Goal: Transaction & Acquisition: Purchase product/service

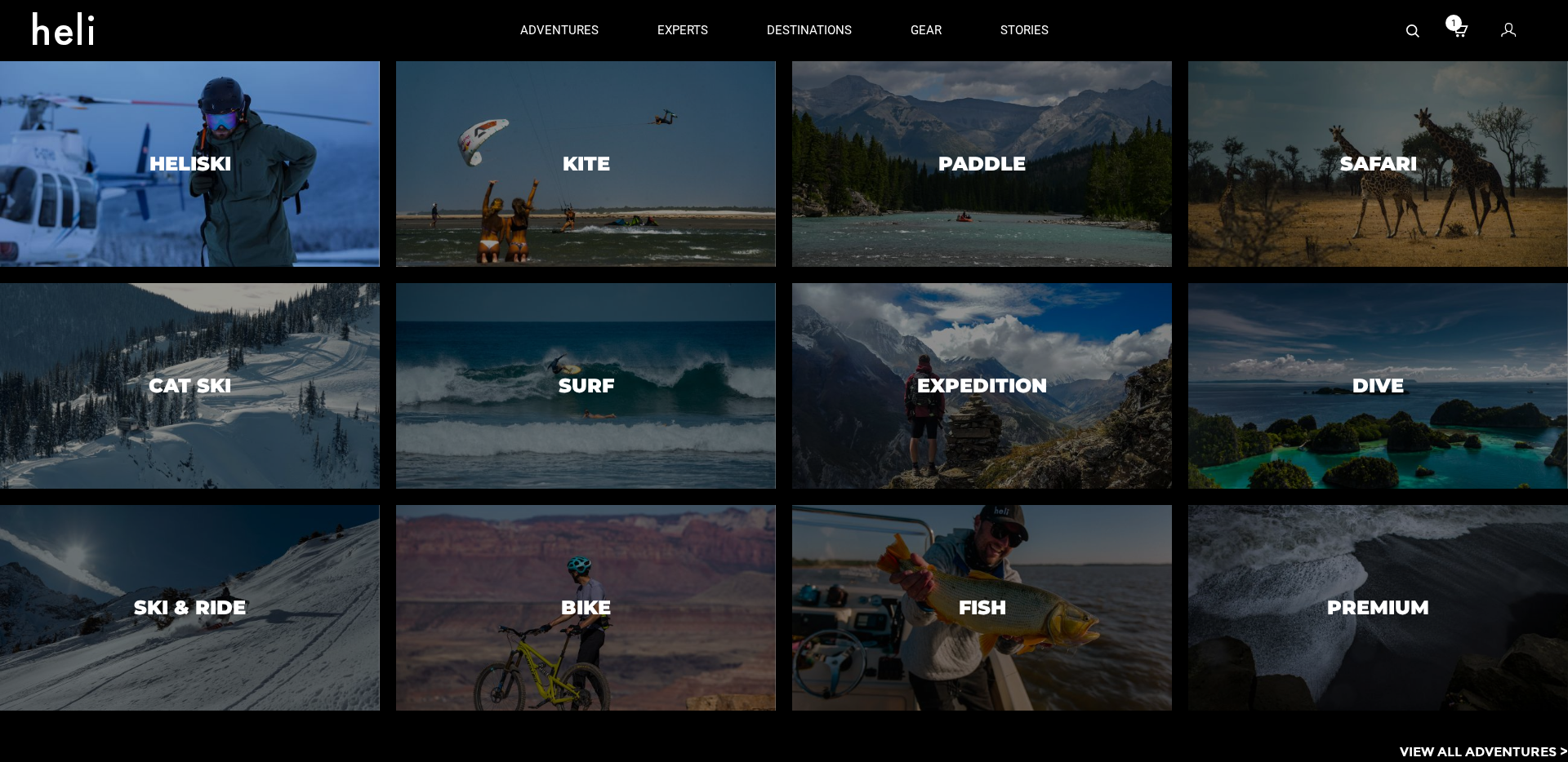
click at [220, 163] on h3 "Heliski" at bounding box center [190, 163] width 81 height 22
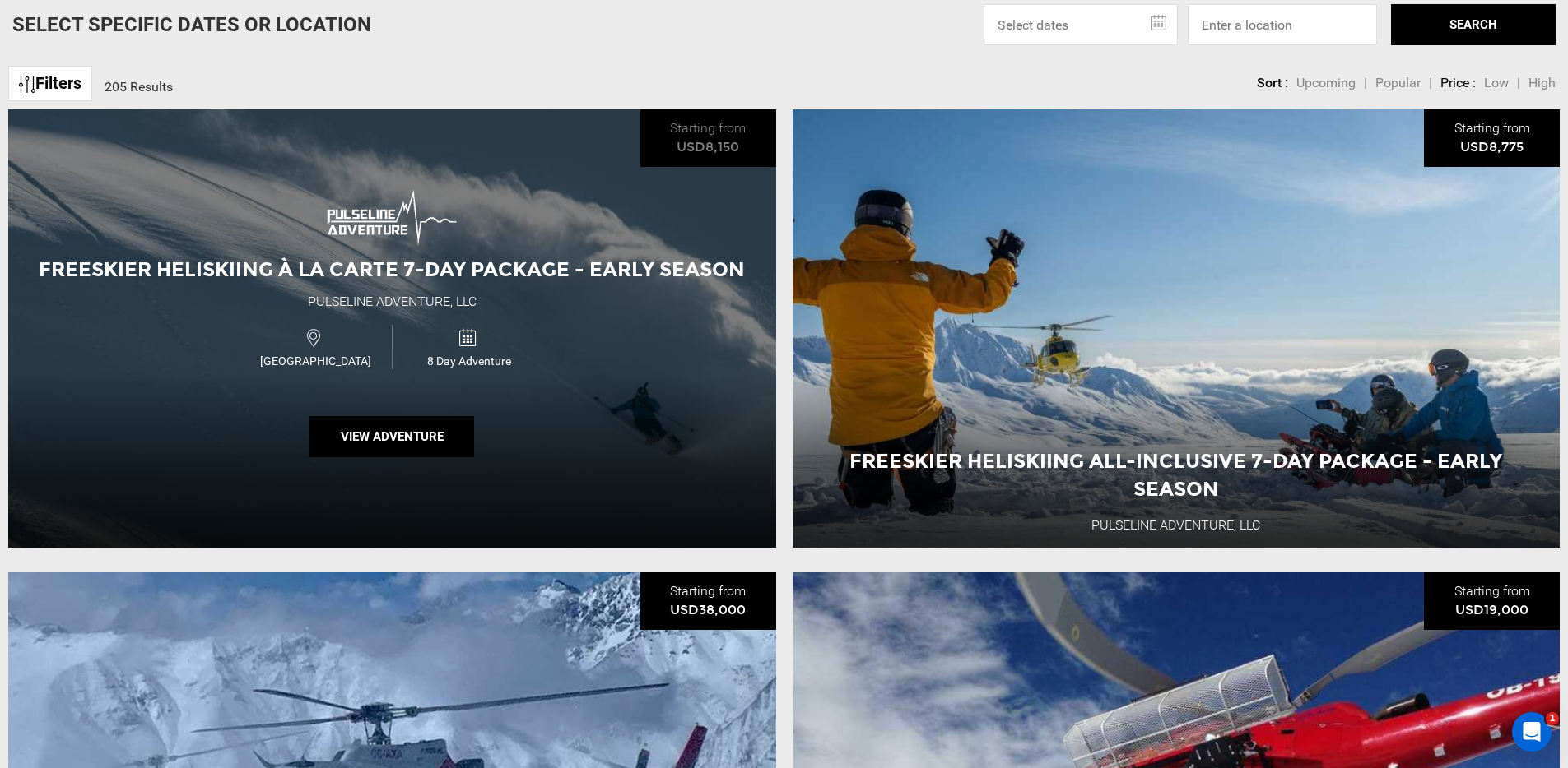
scroll to position [702, 0]
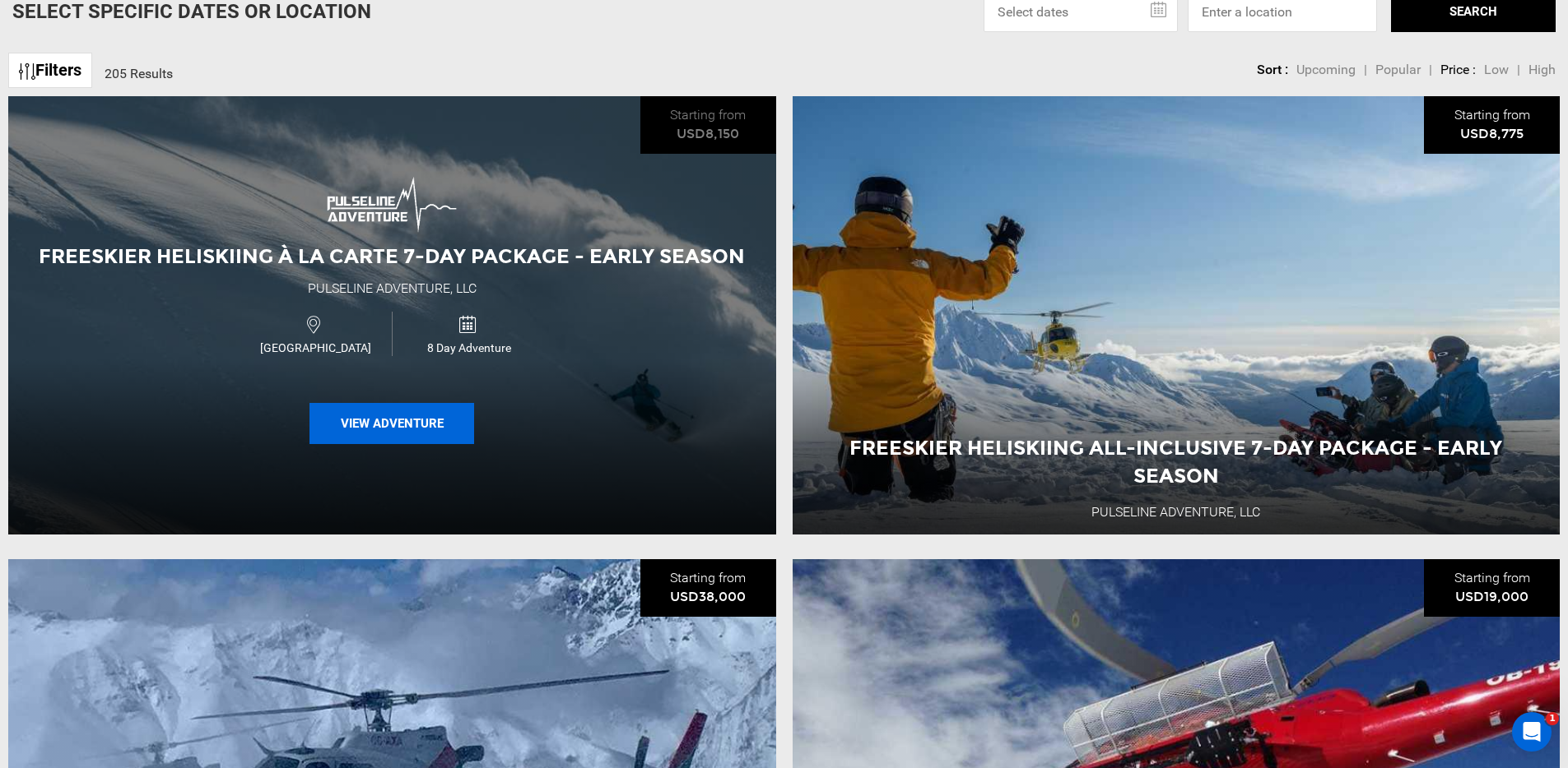
click at [388, 422] on button "View Adventure" at bounding box center [392, 423] width 165 height 41
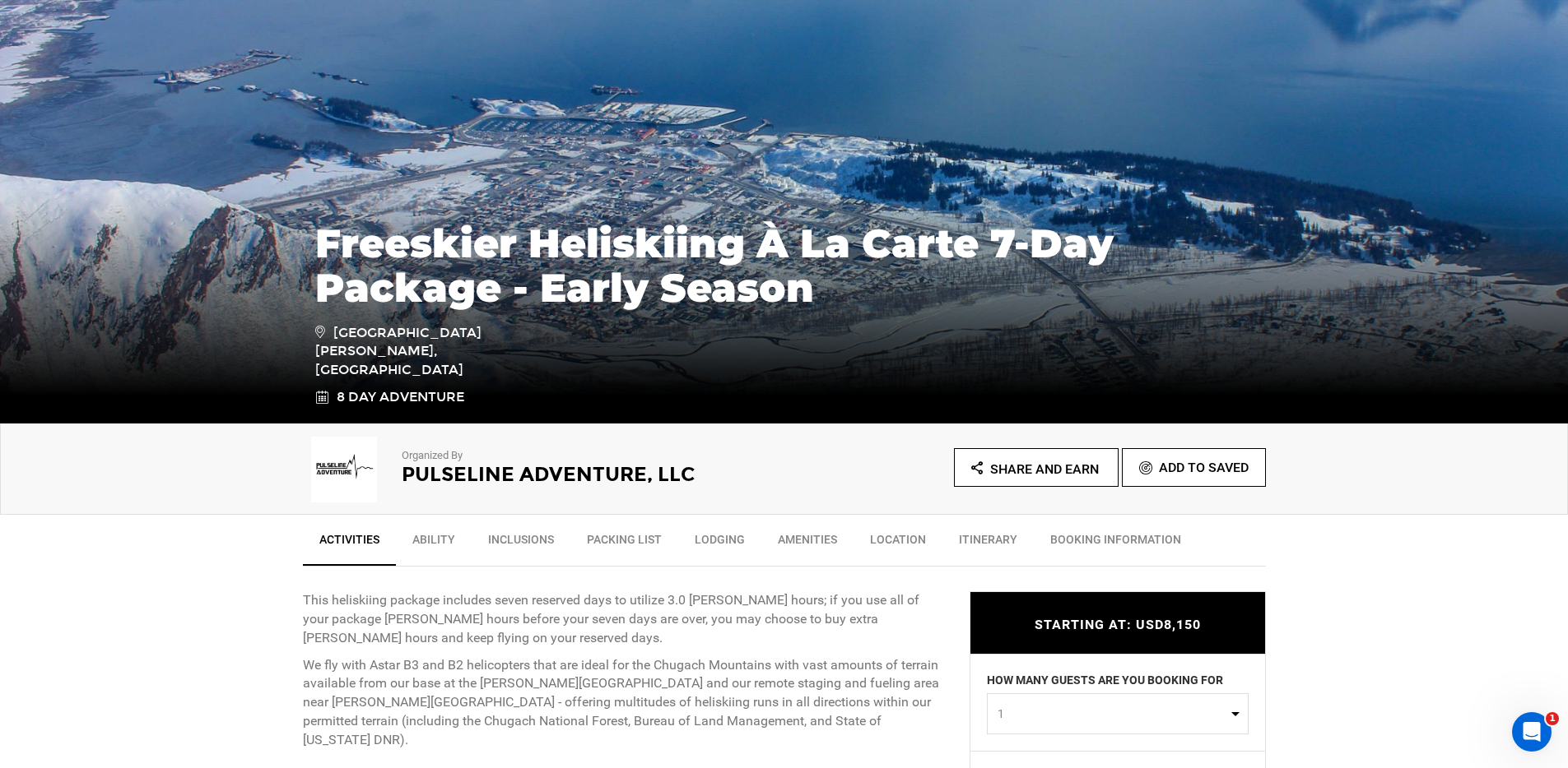
scroll to position [425, 0]
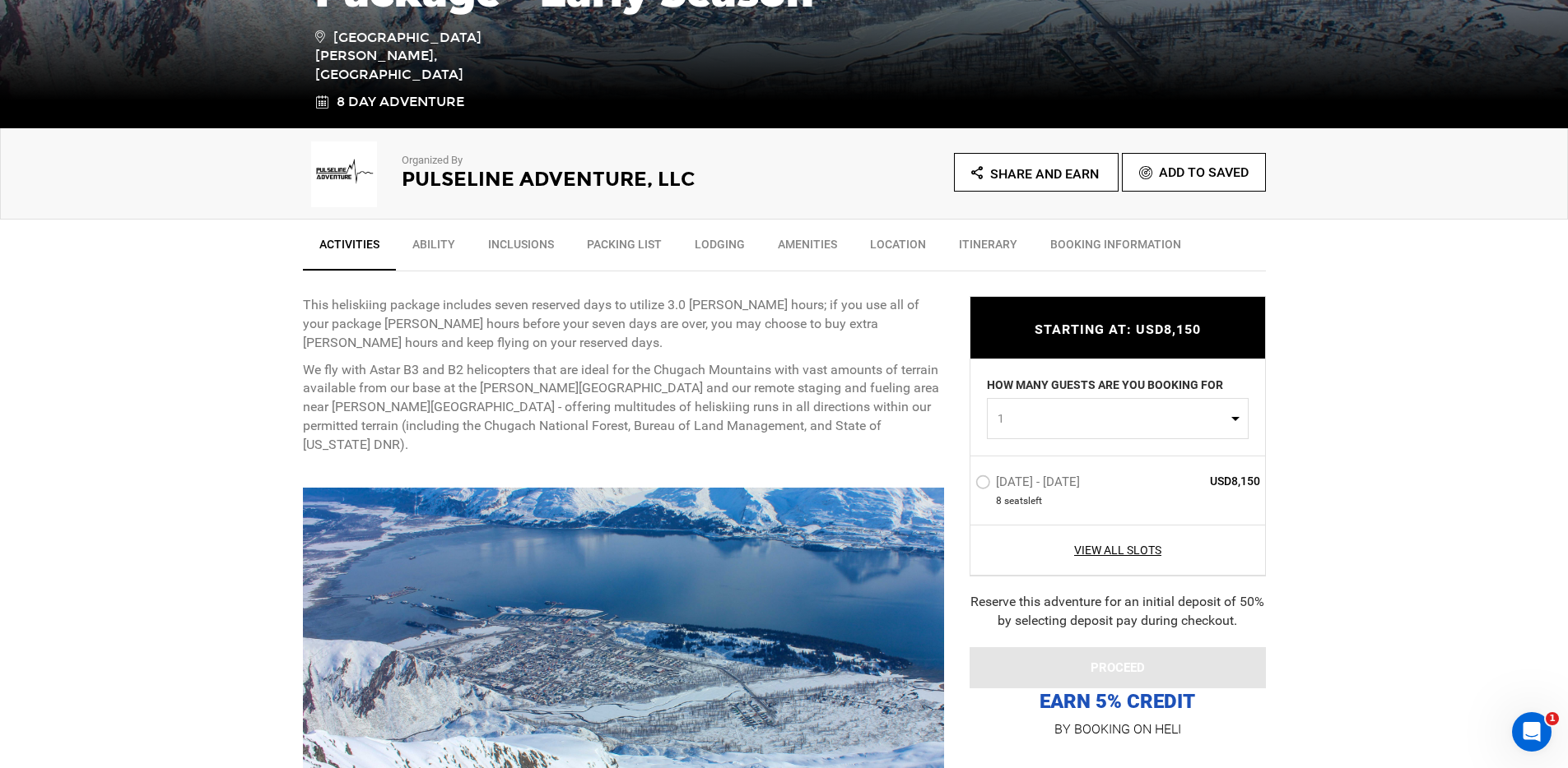
click at [498, 183] on h2 "Pulseline Adventure, LLC" at bounding box center [570, 179] width 337 height 22
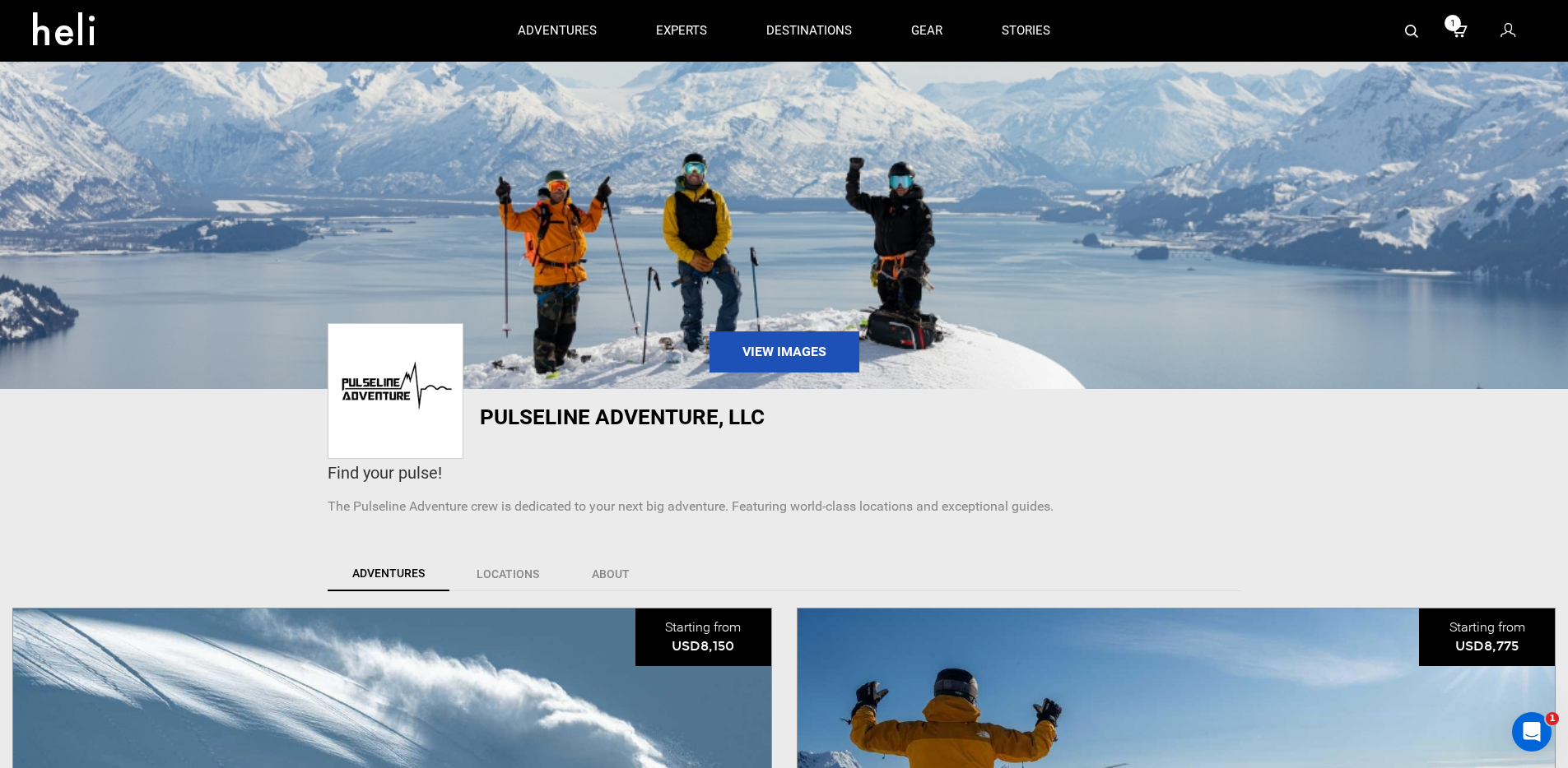
click at [1509, 38] on icon at bounding box center [1507, 31] width 15 height 22
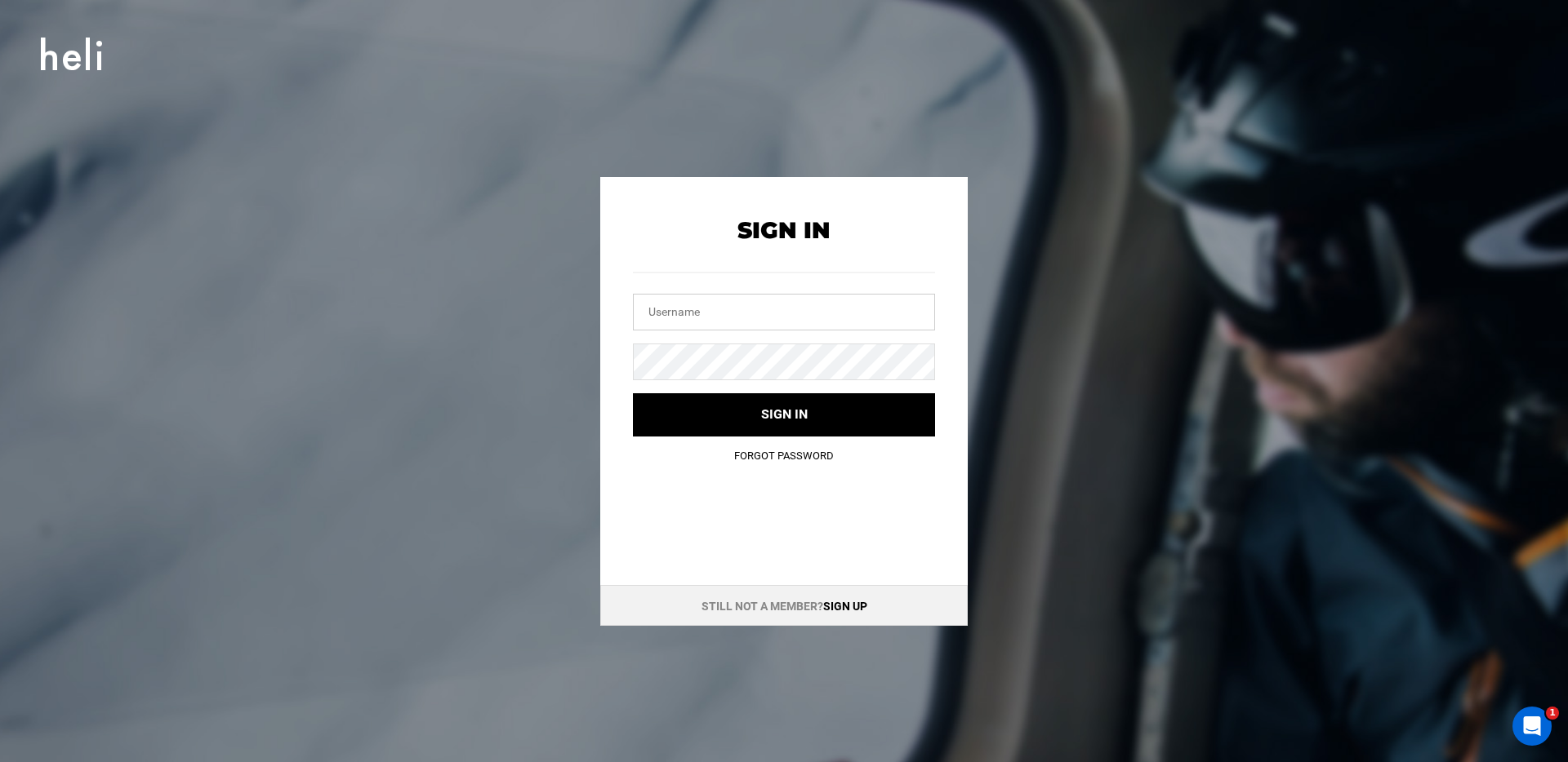
click at [672, 308] on input "text" at bounding box center [783, 312] width 302 height 36
type input "[EMAIL_ADDRESS][DOMAIN_NAME]"
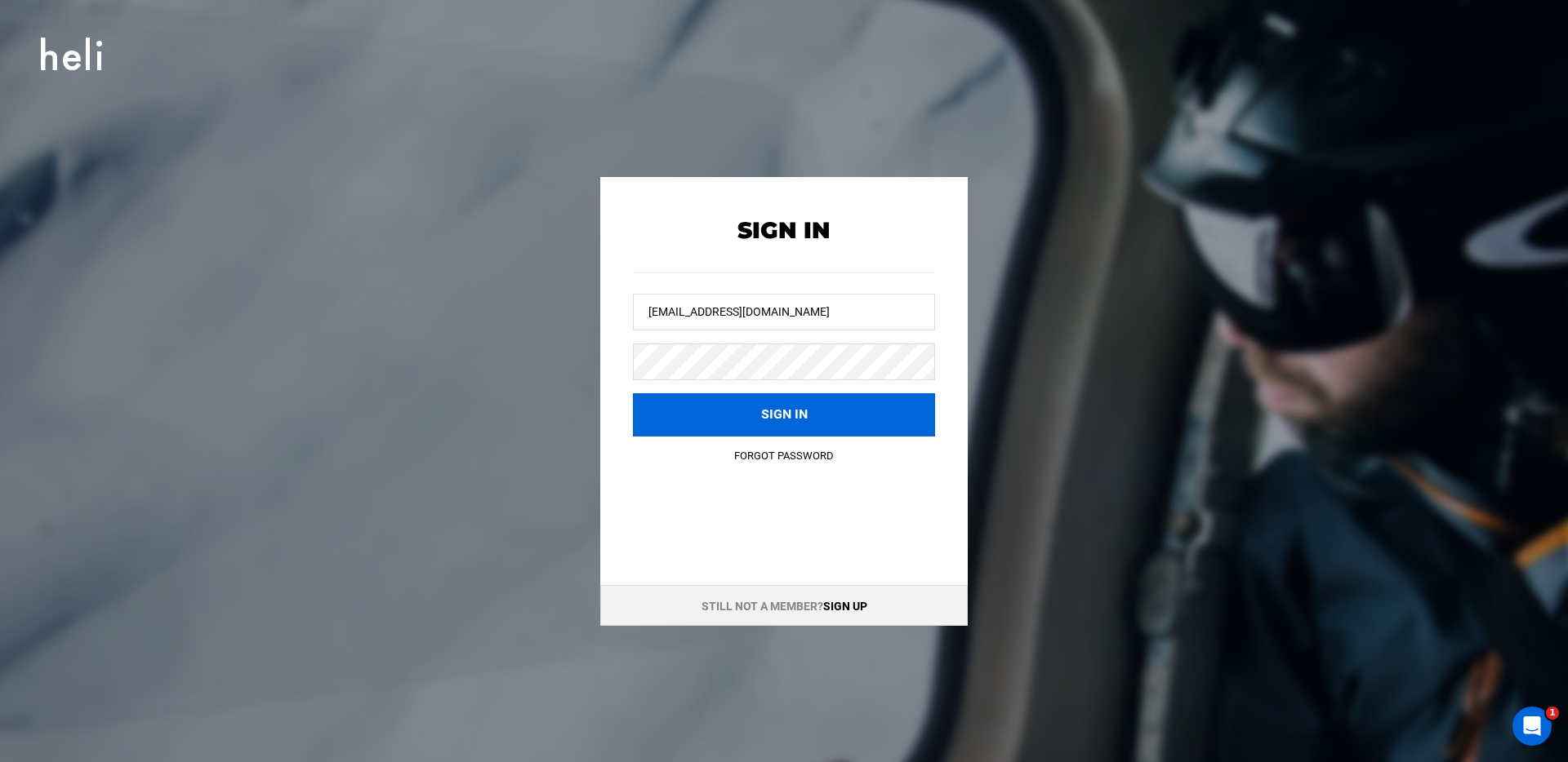
click at [674, 428] on button "Sign in" at bounding box center [783, 415] width 302 height 43
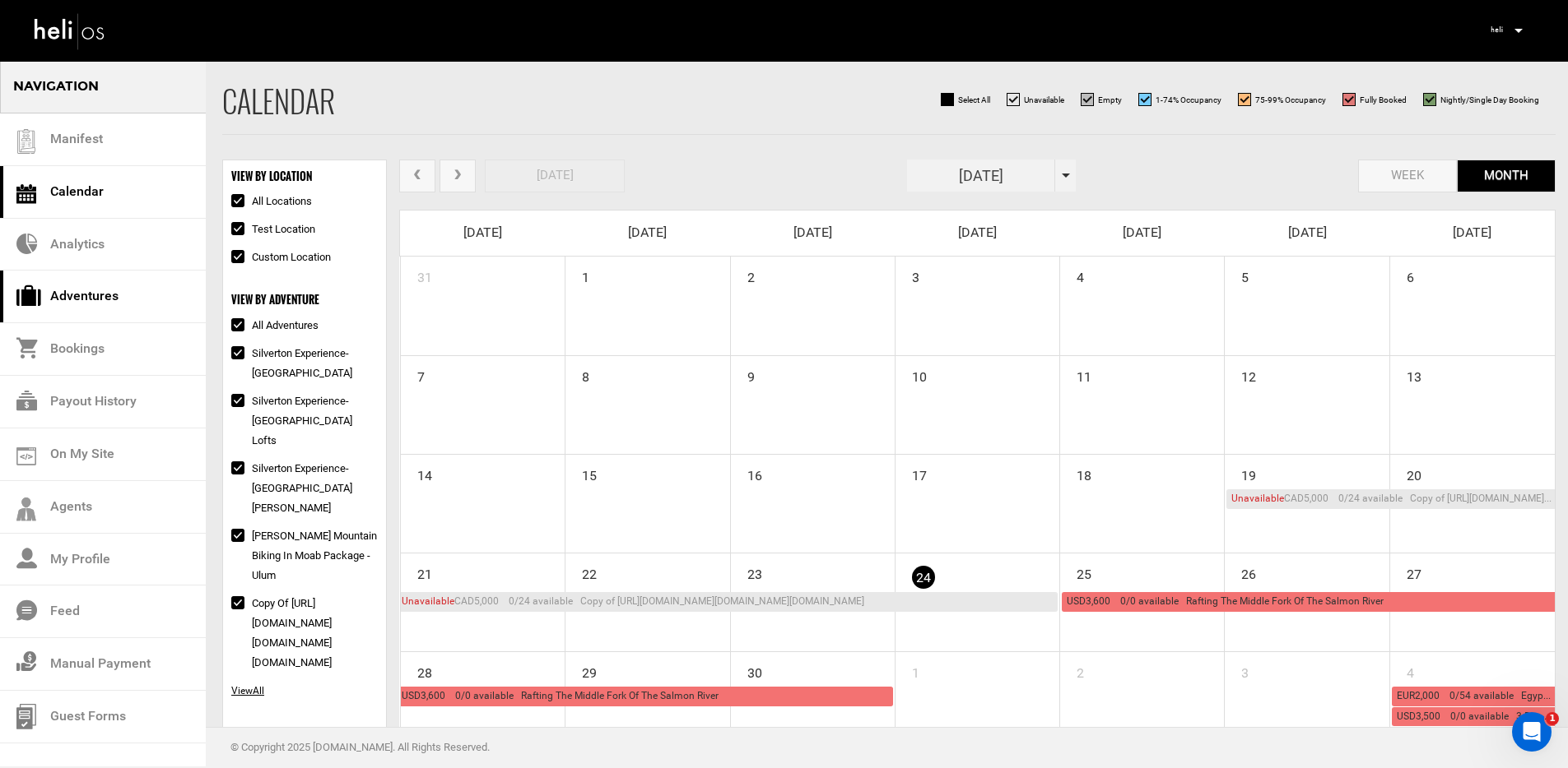
click at [97, 296] on link "Adventures" at bounding box center [103, 296] width 206 height 52
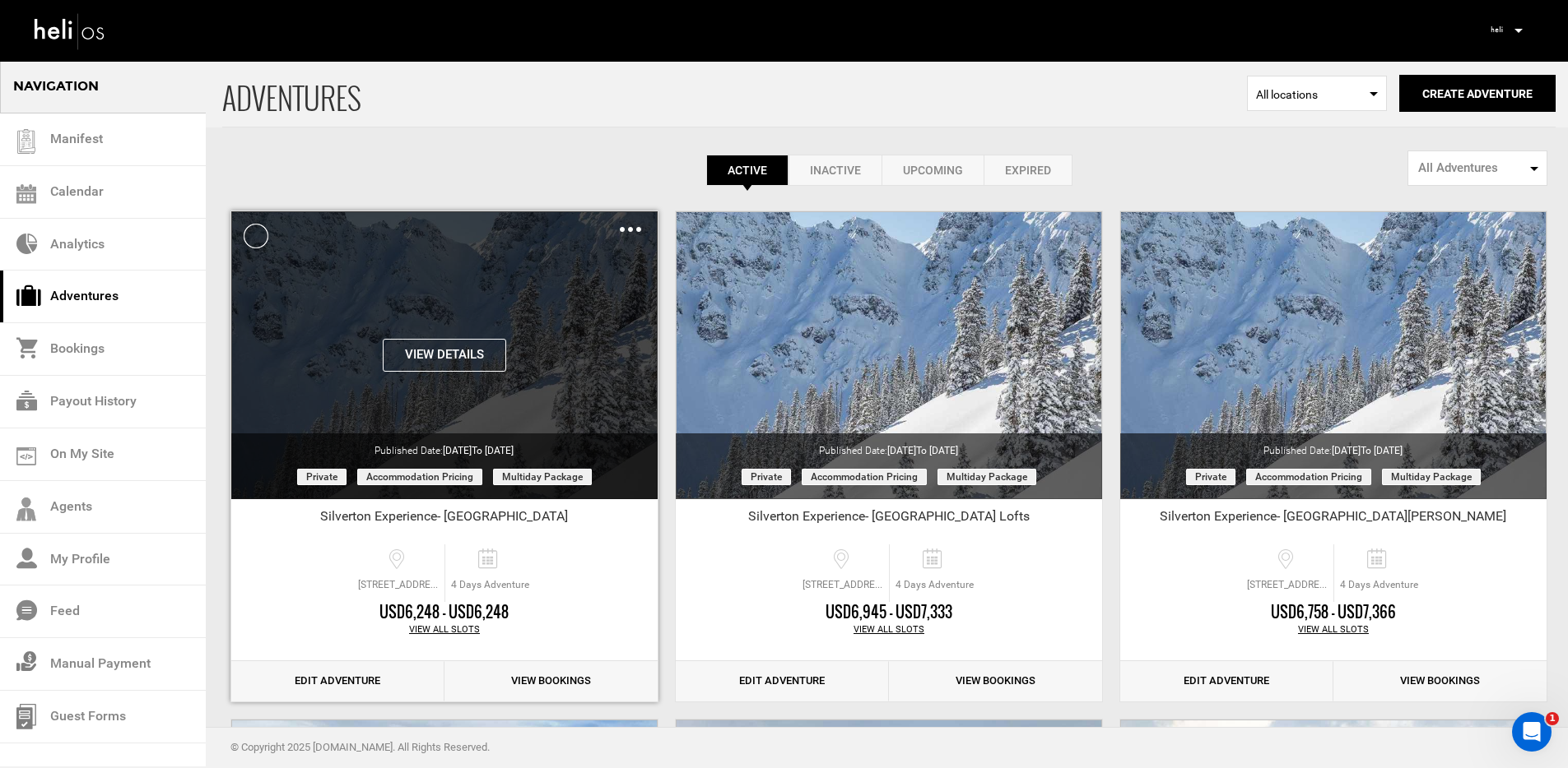
click at [450, 358] on button "View Details" at bounding box center [445, 356] width 124 height 33
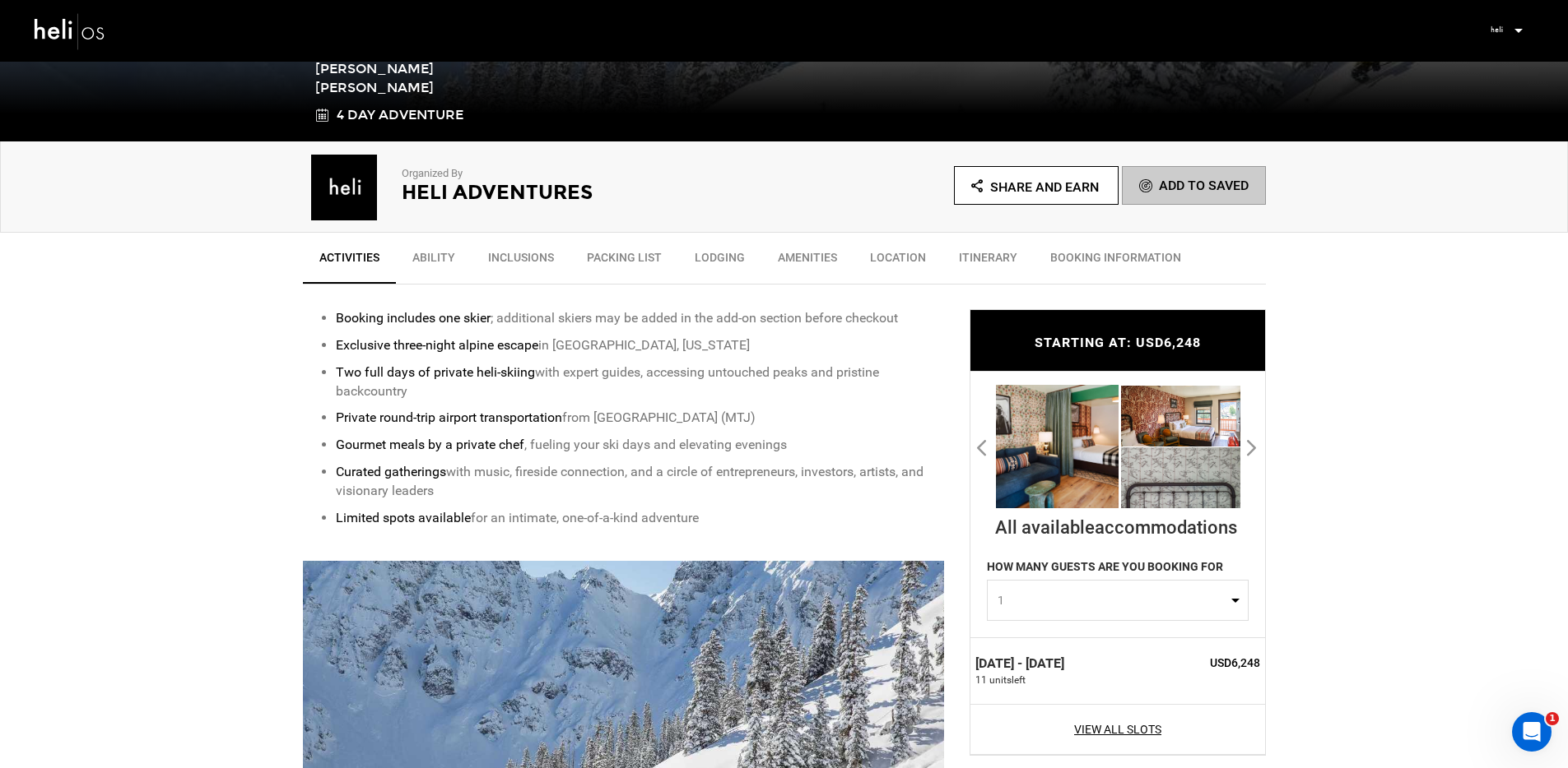
scroll to position [555, 0]
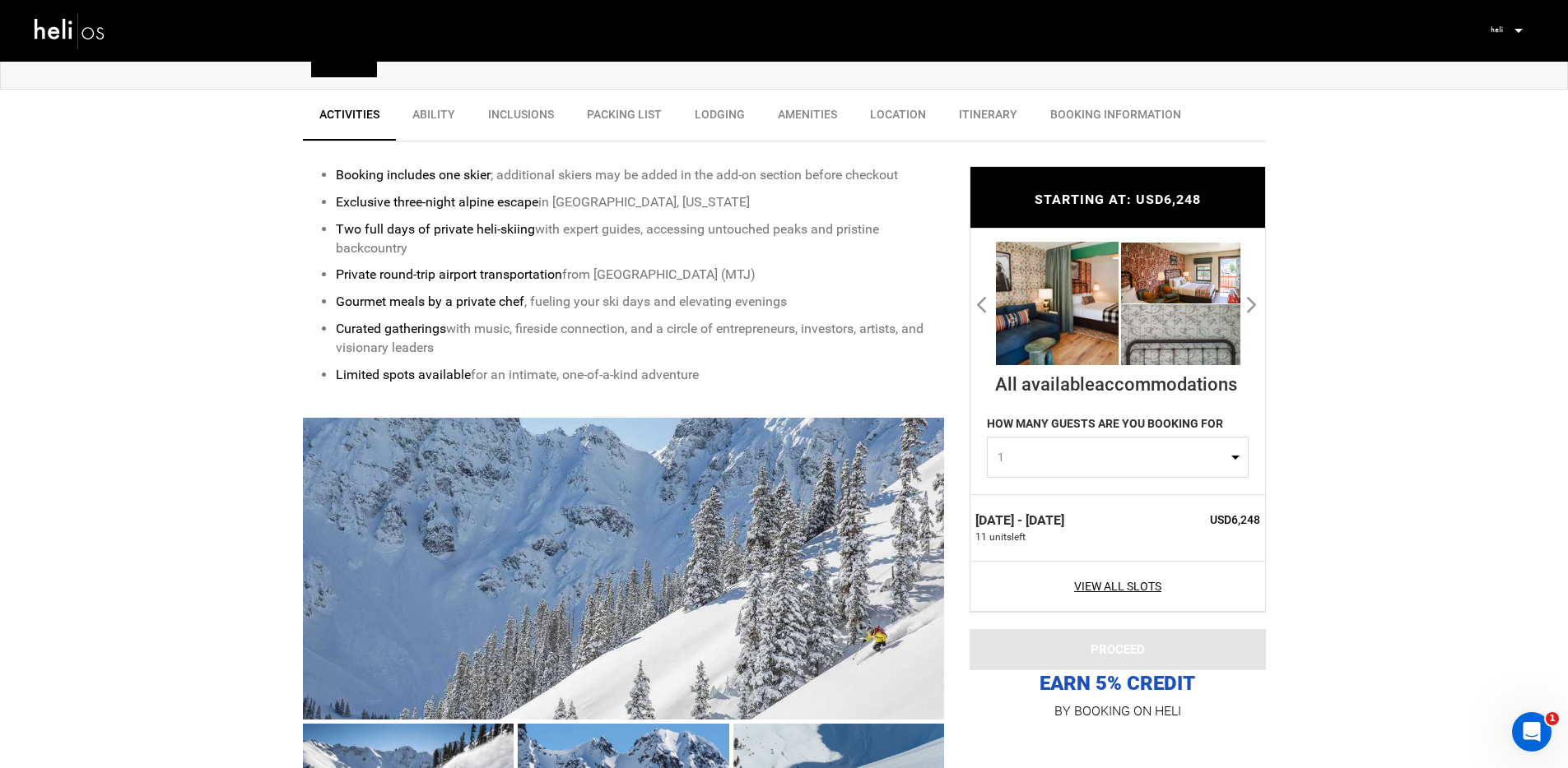
click at [1248, 305] on button "Next" at bounding box center [1252, 304] width 17 height 26
select select "1"
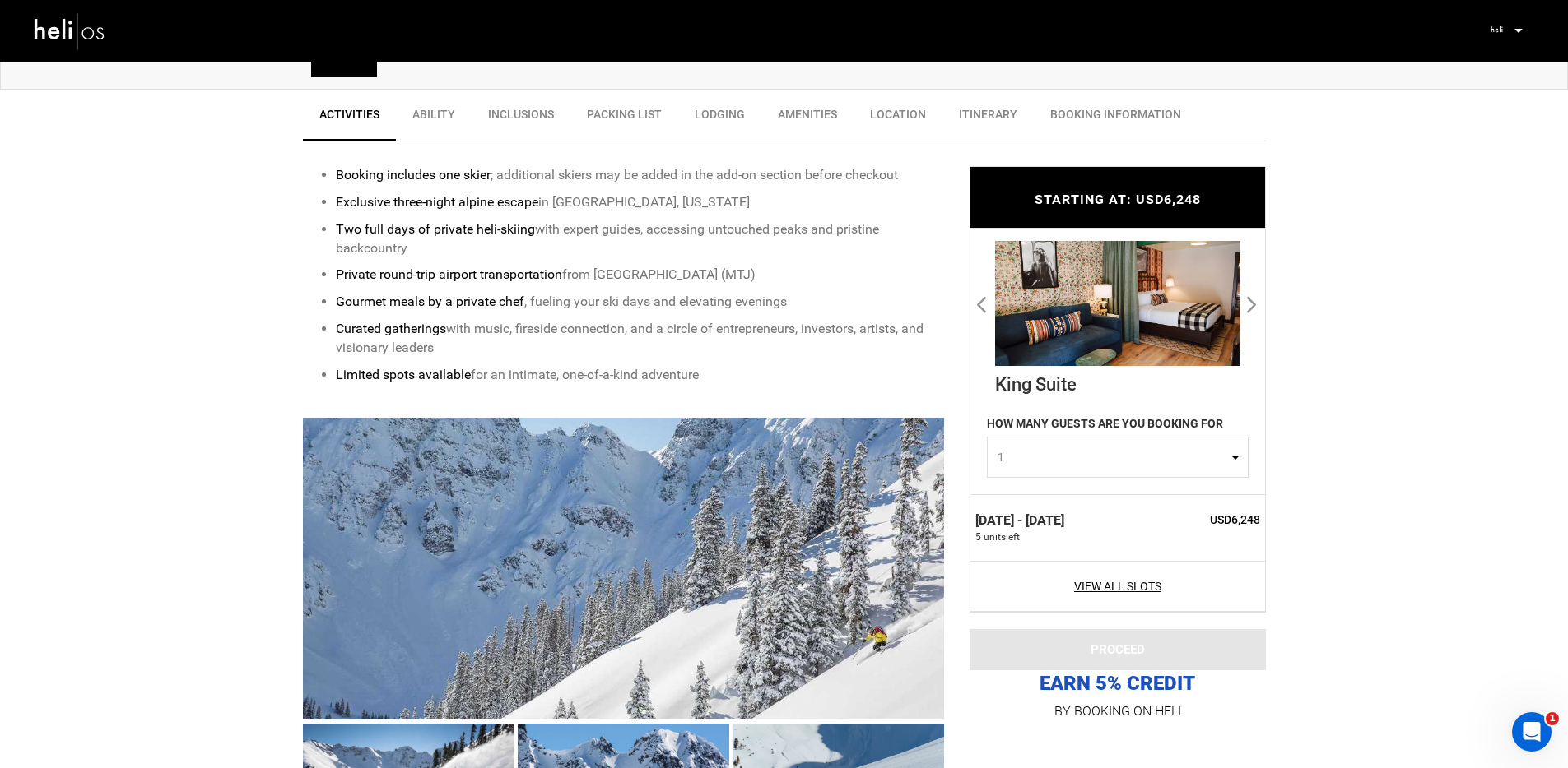
click at [1248, 305] on button "Next" at bounding box center [1252, 304] width 17 height 26
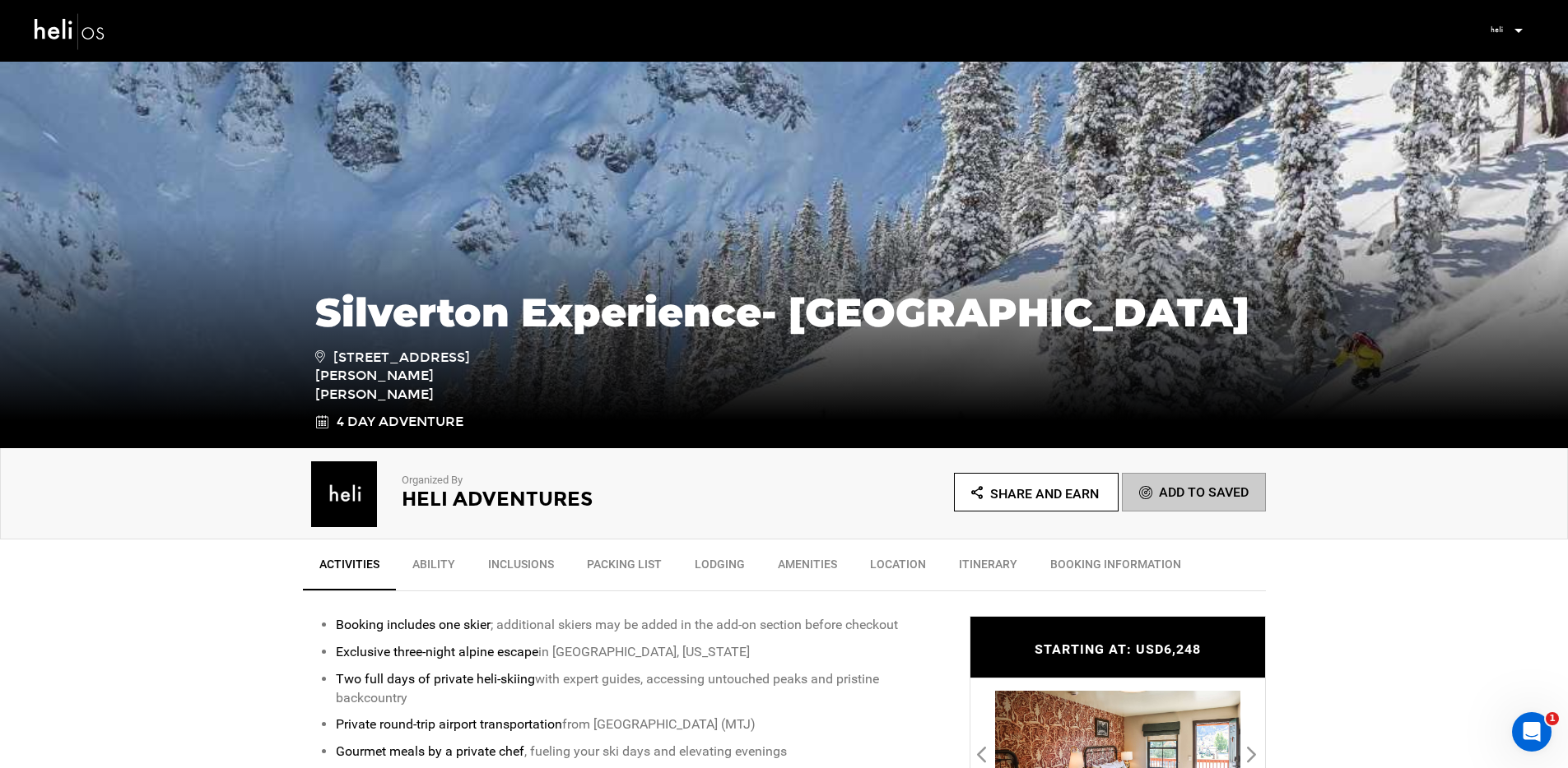
scroll to position [0, 0]
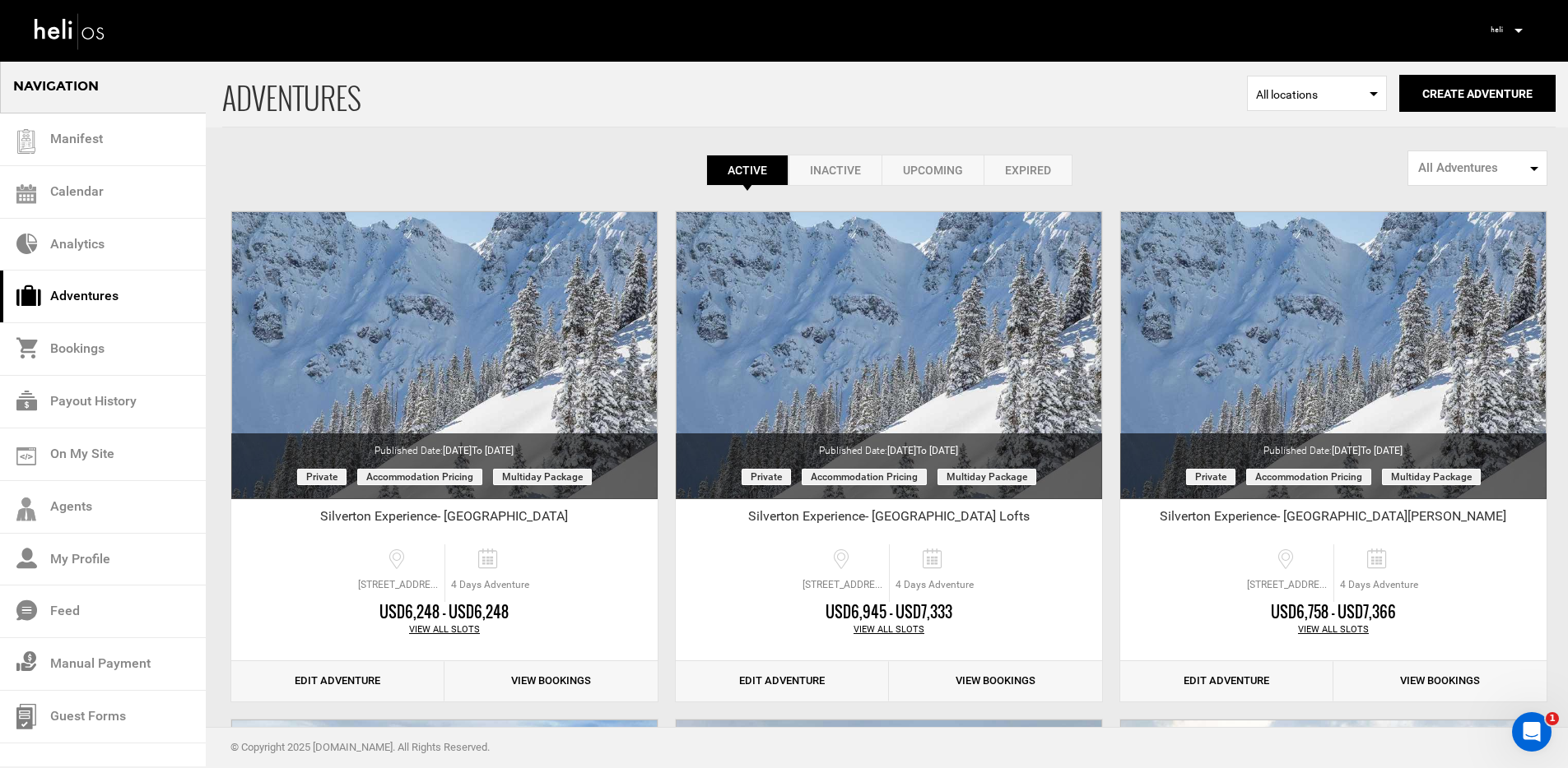
click at [1454, 164] on span "All Adventures" at bounding box center [1472, 168] width 108 height 17
click at [1447, 231] on span "Public Adventures" at bounding box center [1462, 233] width 92 height 17
select select "number:1"
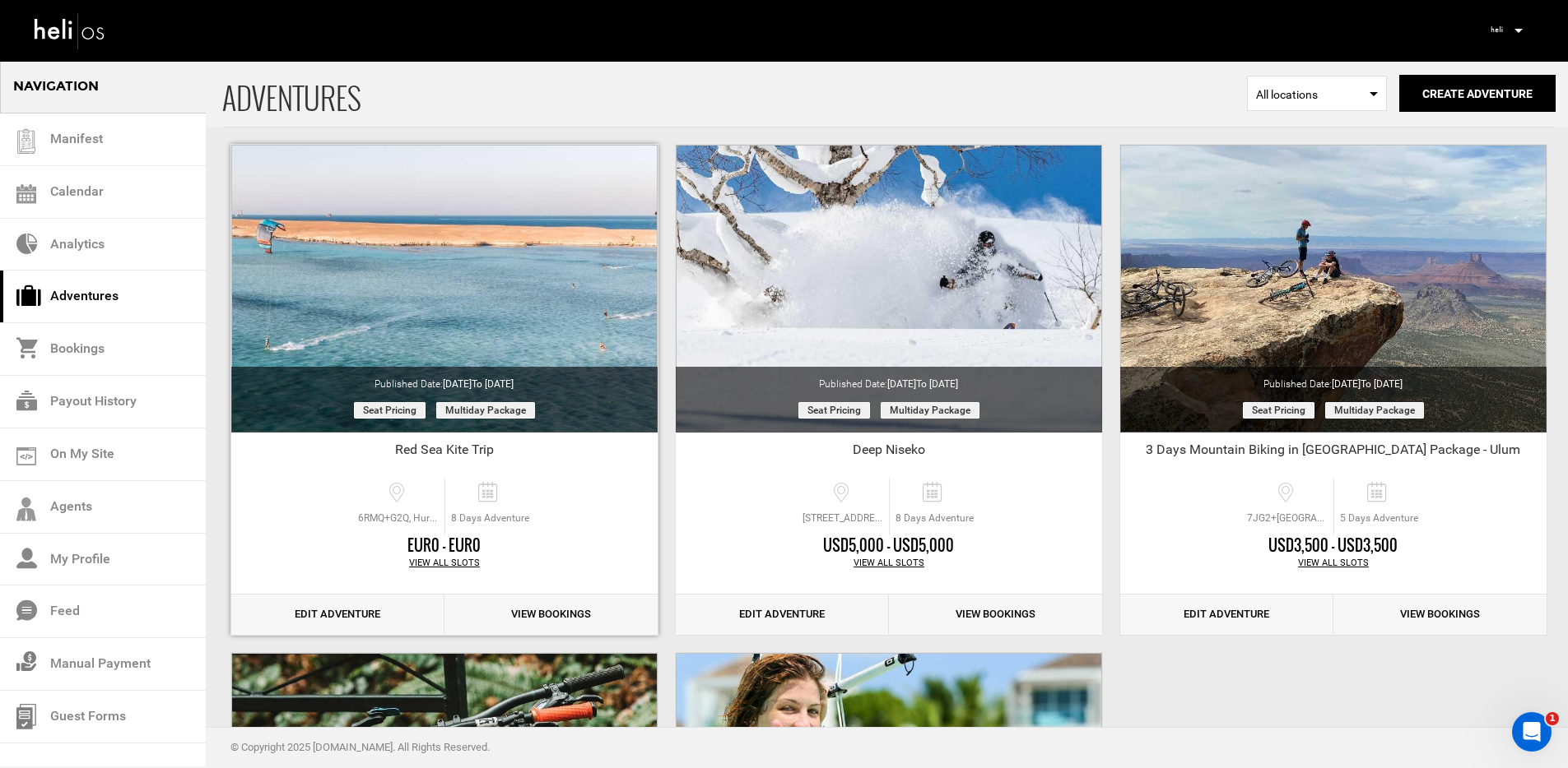
scroll to position [55, 0]
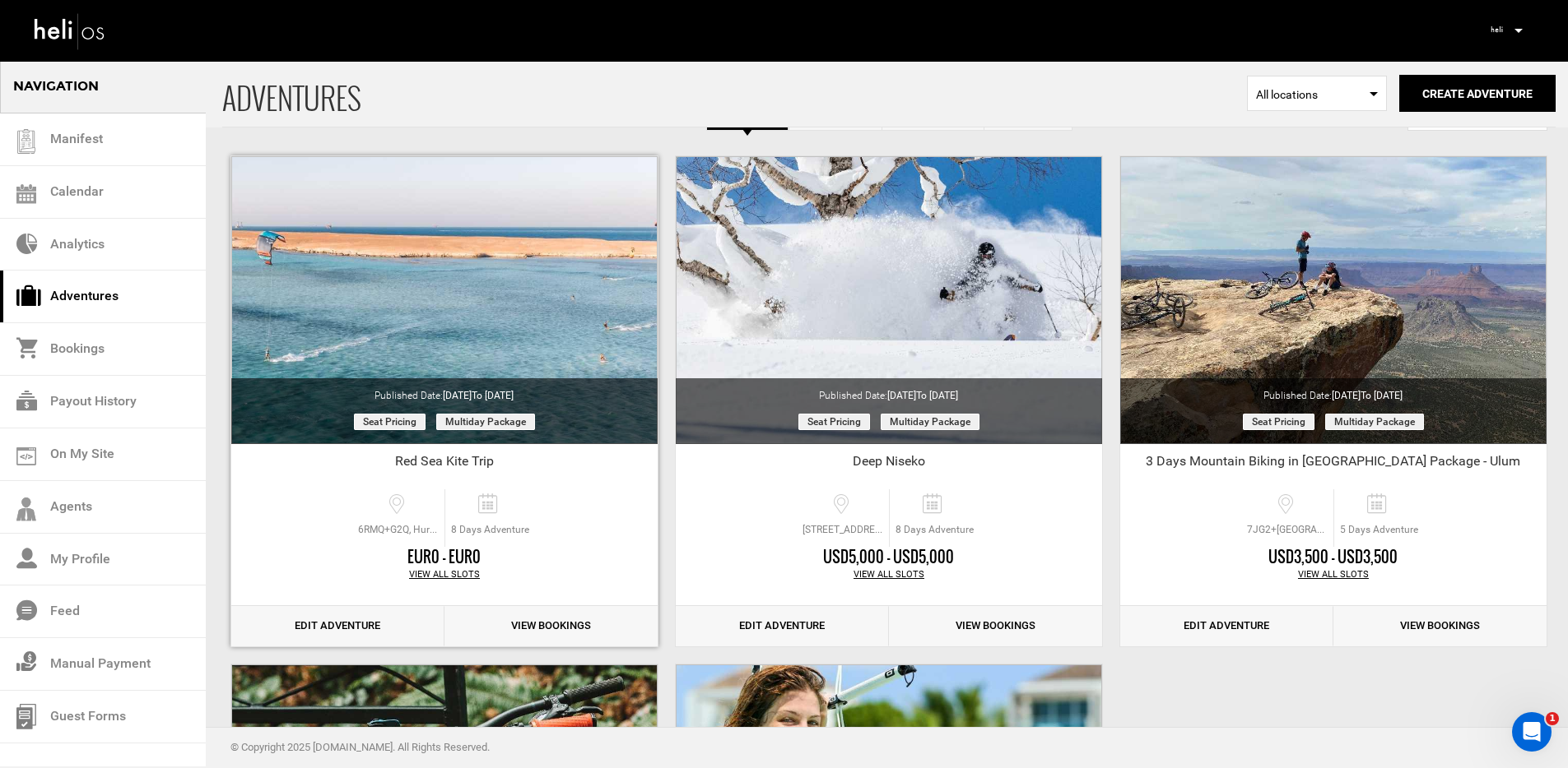
click at [442, 574] on div "View All Slots" at bounding box center [444, 574] width 426 height 13
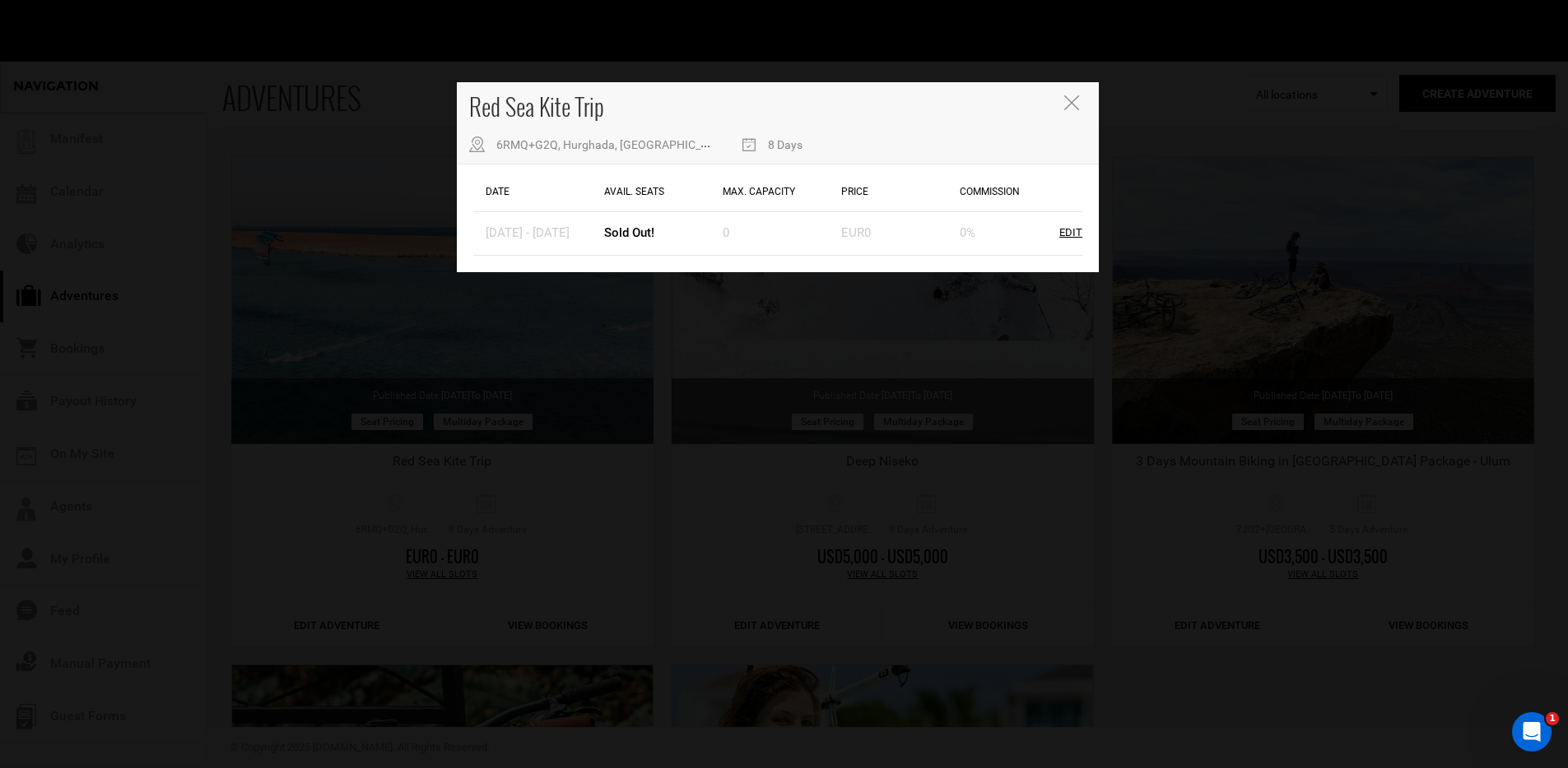
click at [1075, 105] on icon "Close" at bounding box center [1071, 102] width 15 height 15
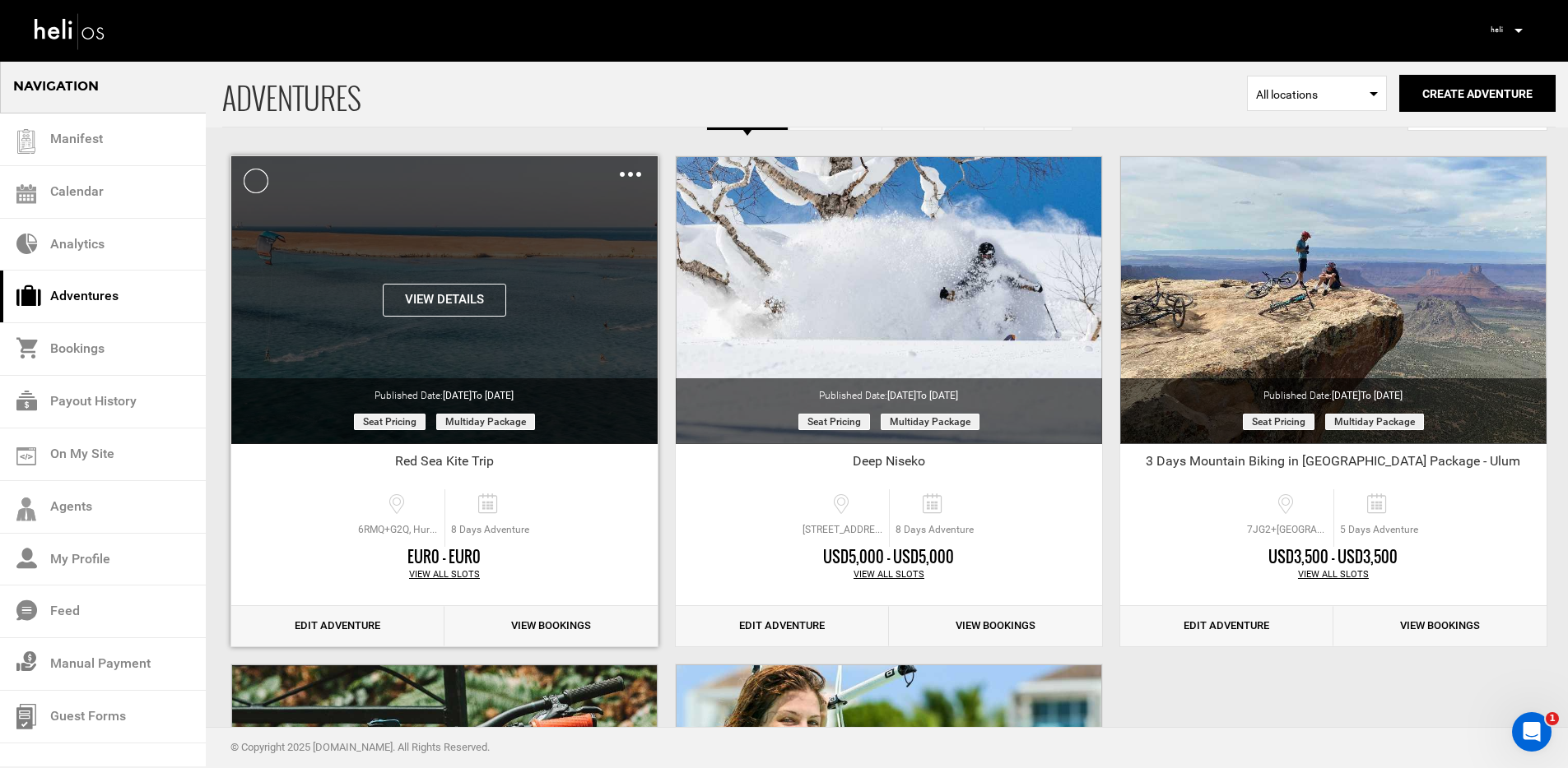
click at [452, 300] on button "View Details" at bounding box center [445, 301] width 124 height 33
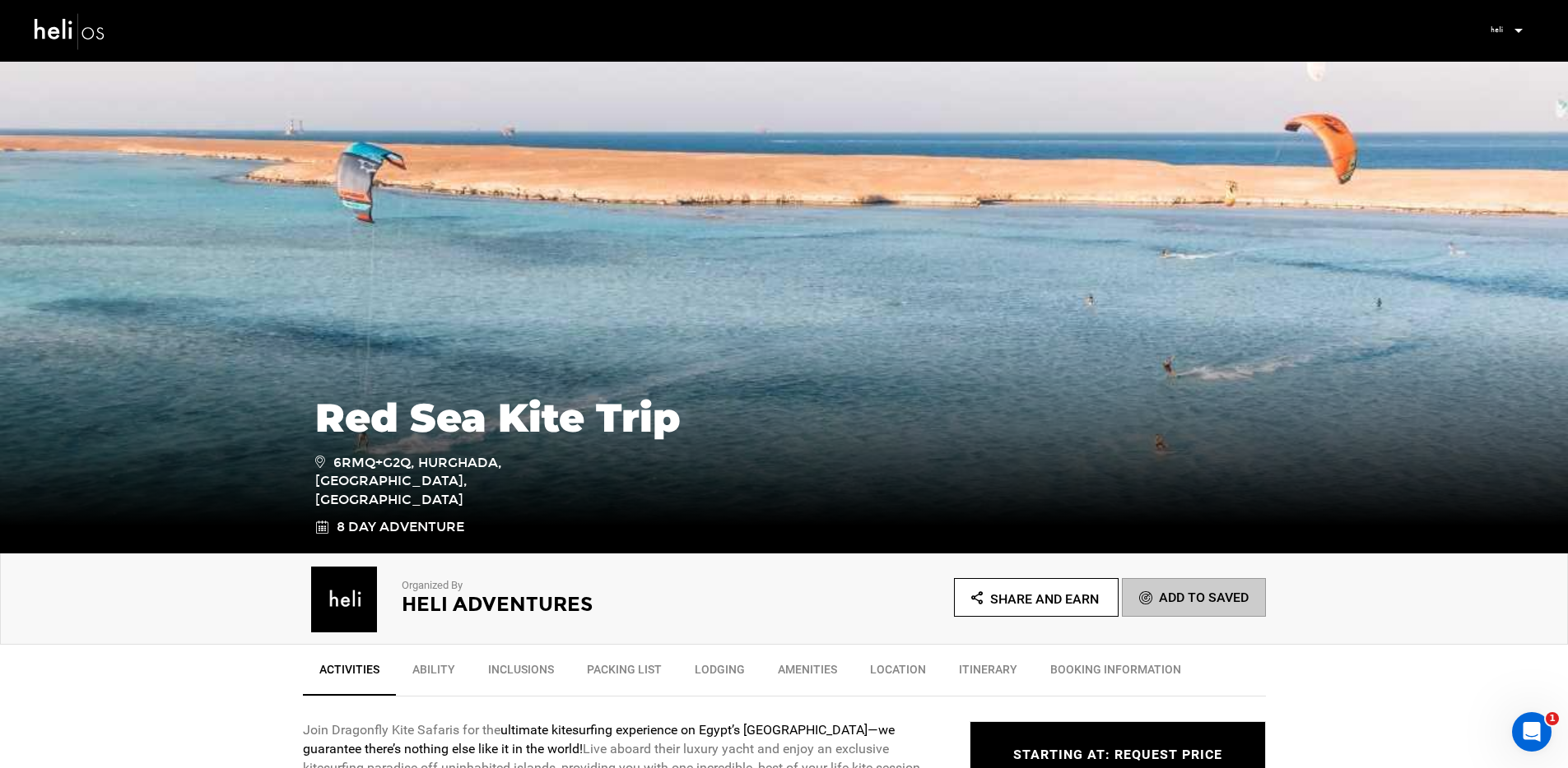
click at [64, 31] on img at bounding box center [70, 31] width 74 height 44
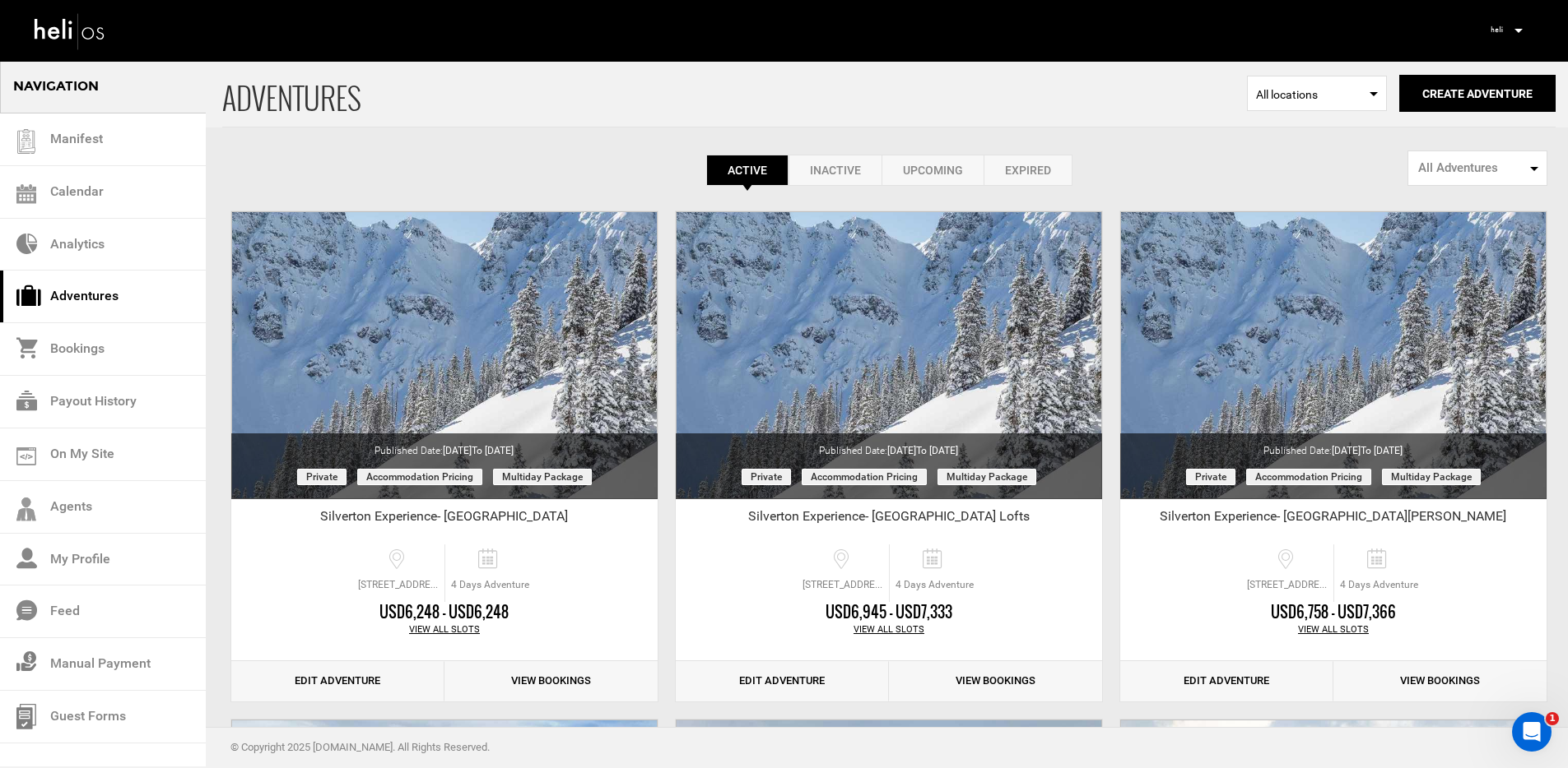
click at [1521, 31] on icon at bounding box center [1518, 31] width 8 height 4
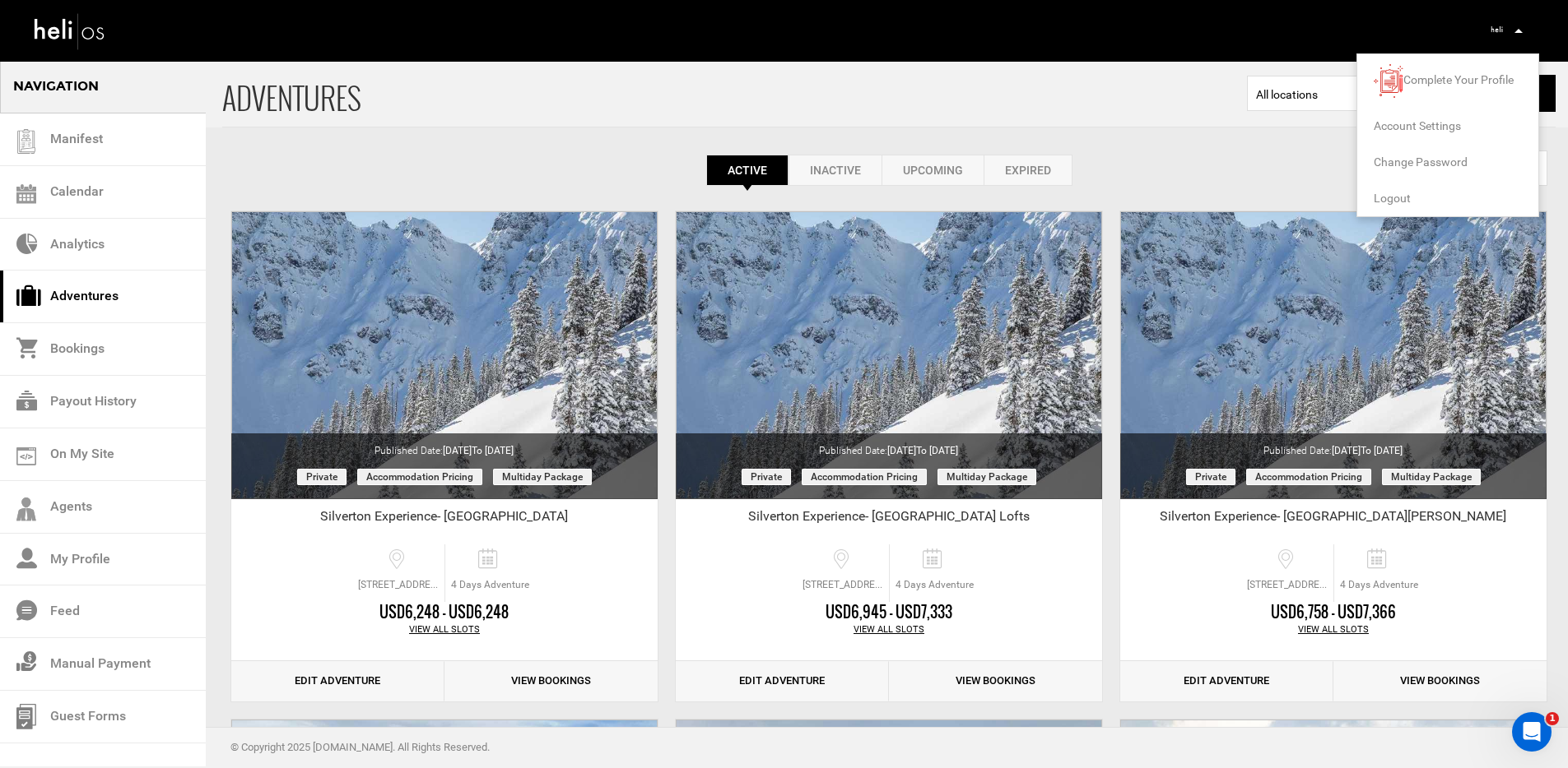
click at [1402, 200] on span "Logout" at bounding box center [1392, 198] width 37 height 13
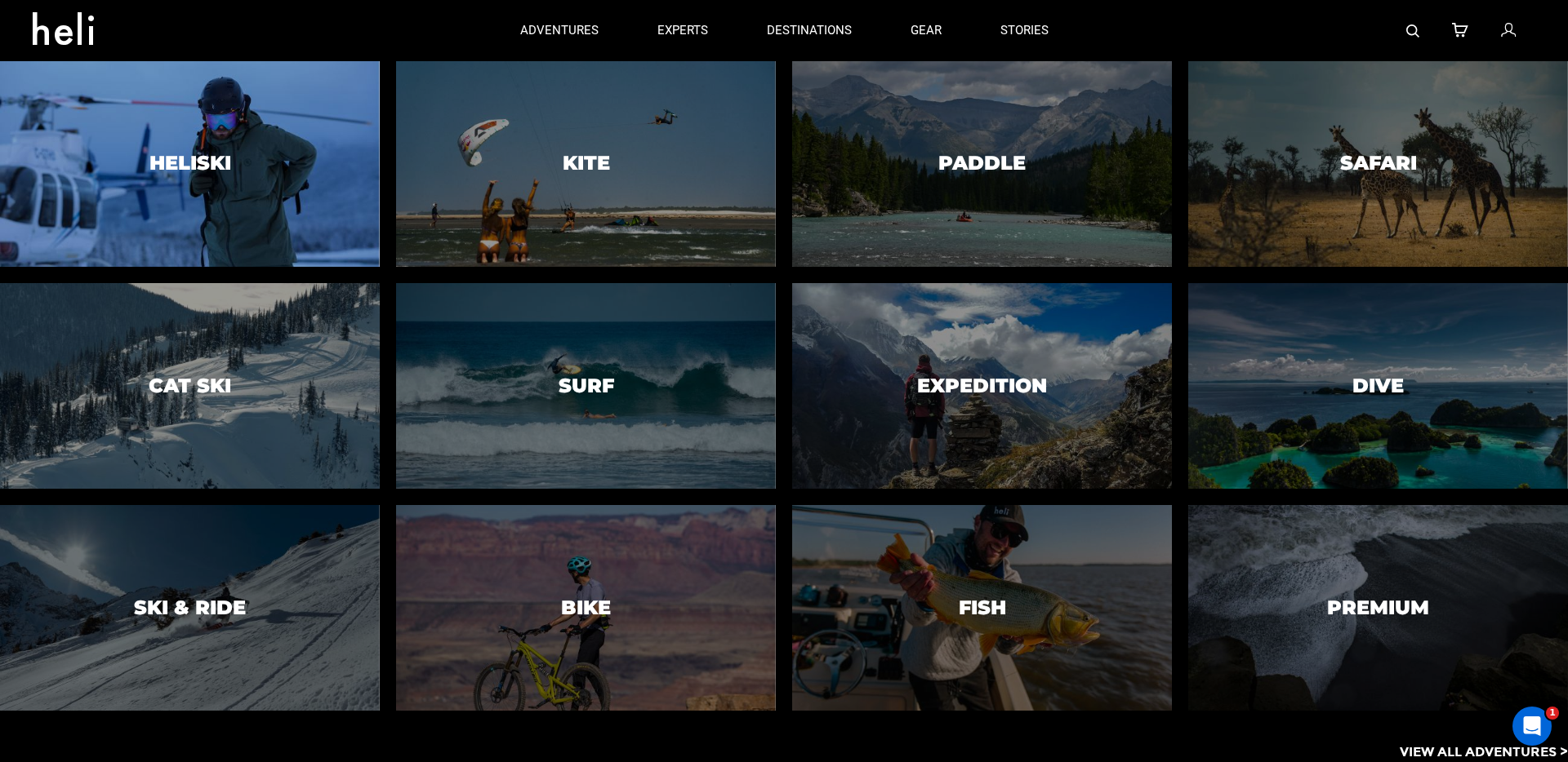
click at [285, 157] on div at bounding box center [189, 163] width 387 height 210
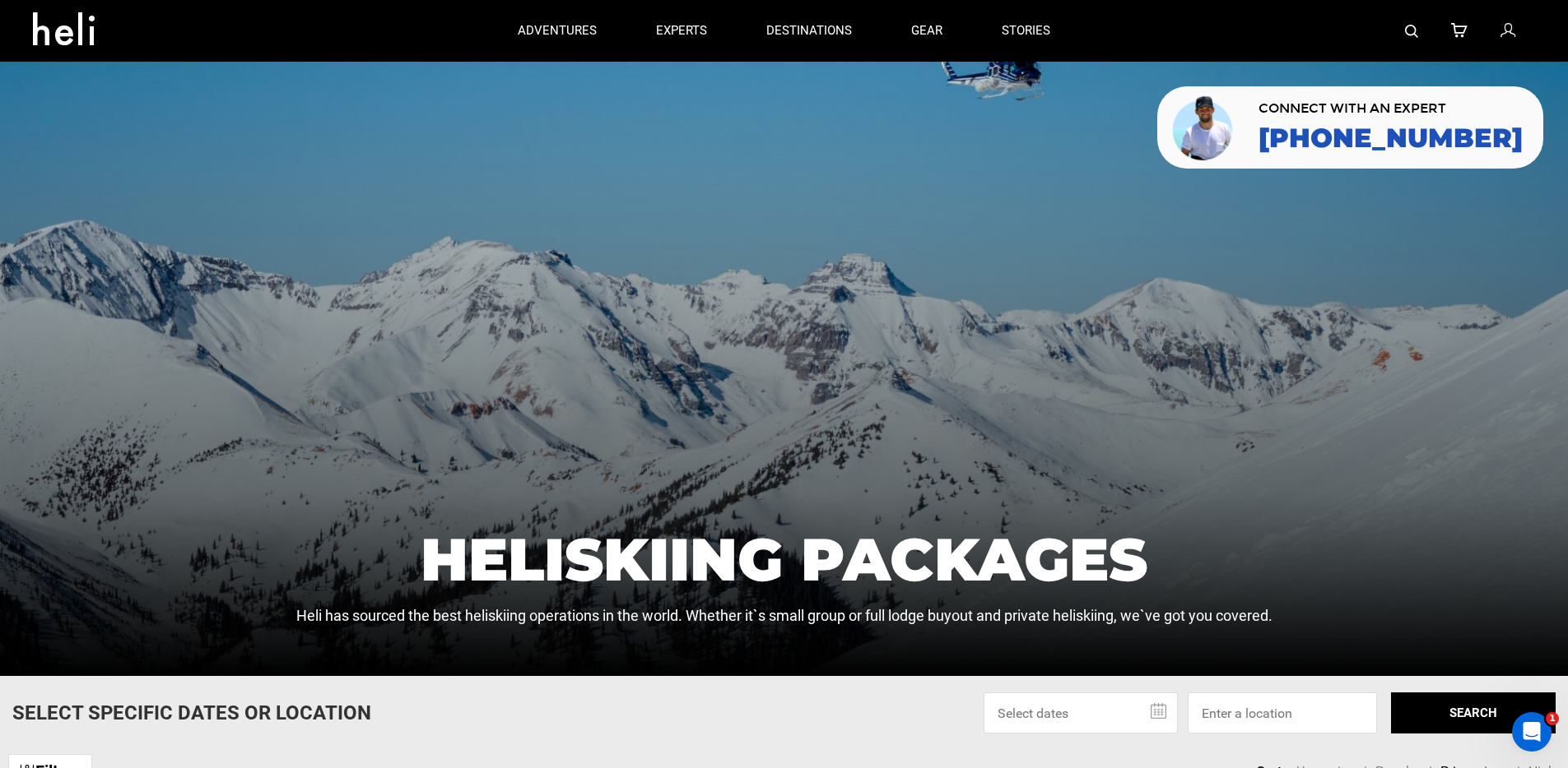
click at [1509, 37] on icon at bounding box center [1507, 31] width 15 height 22
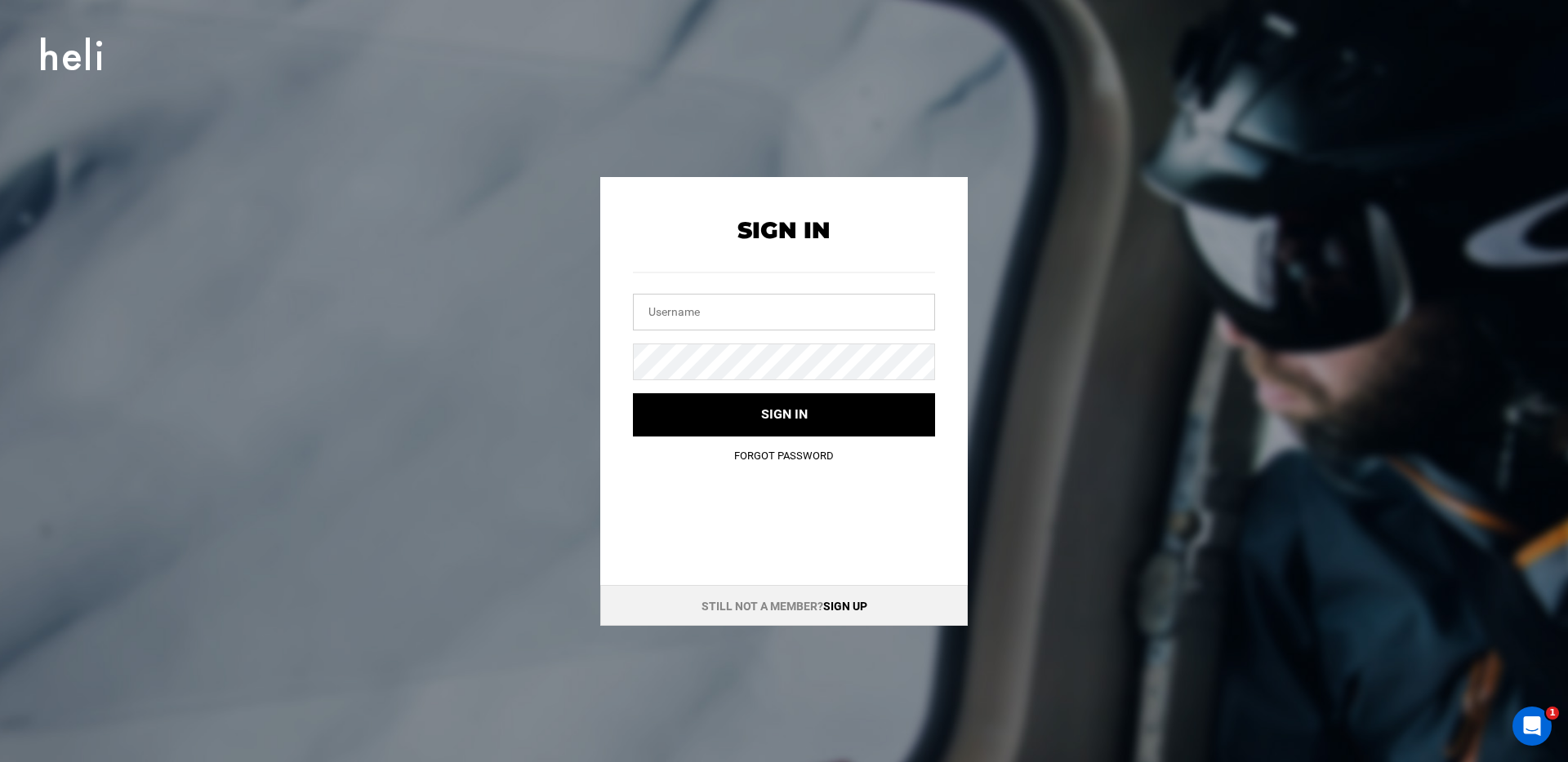
click at [785, 320] on input "text" at bounding box center [783, 312] width 302 height 36
type input "[PERSON_NAME][EMAIL_ADDRESS][DOMAIN_NAME]"
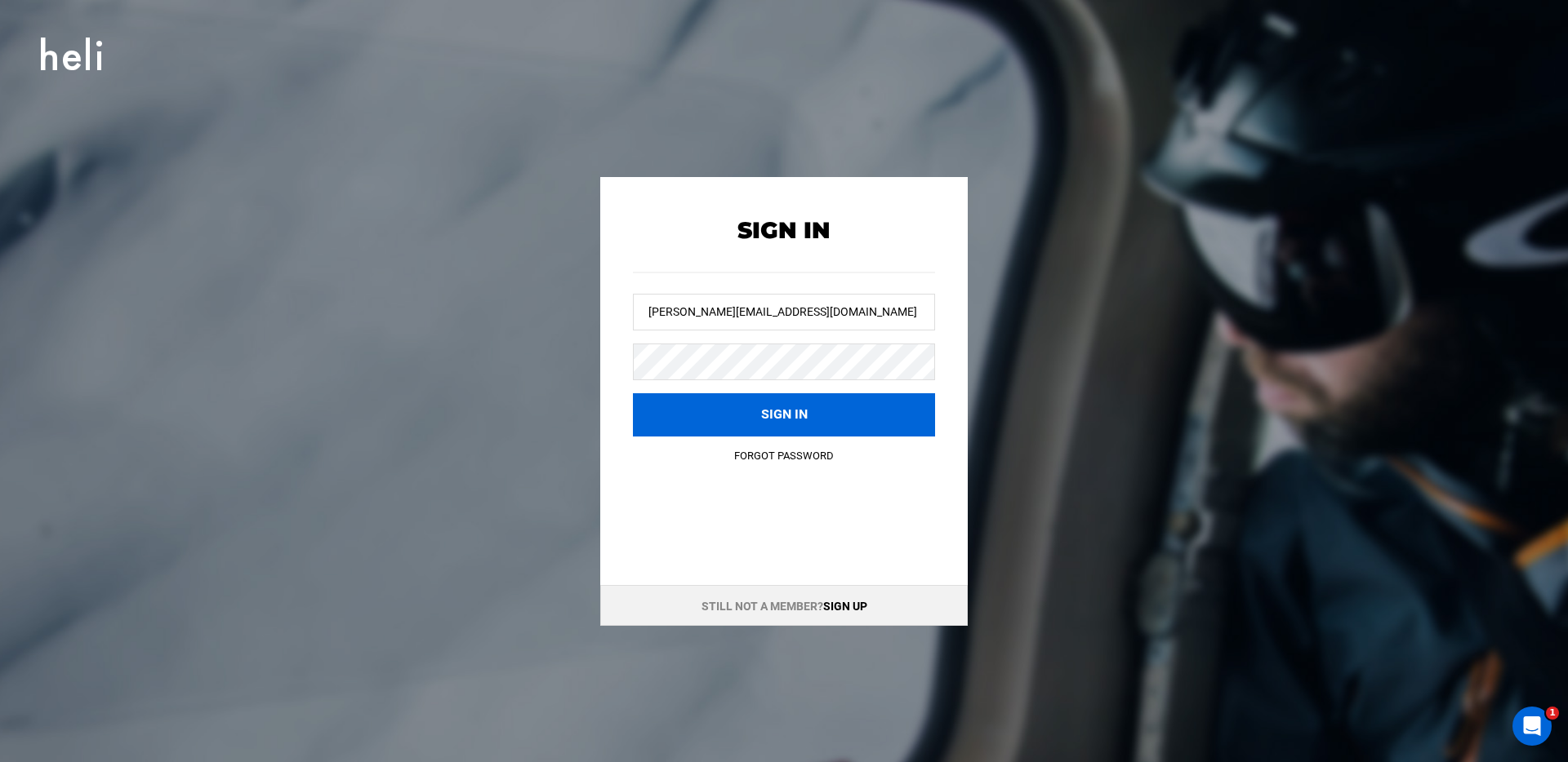
click at [669, 413] on button "Sign in" at bounding box center [783, 415] width 302 height 43
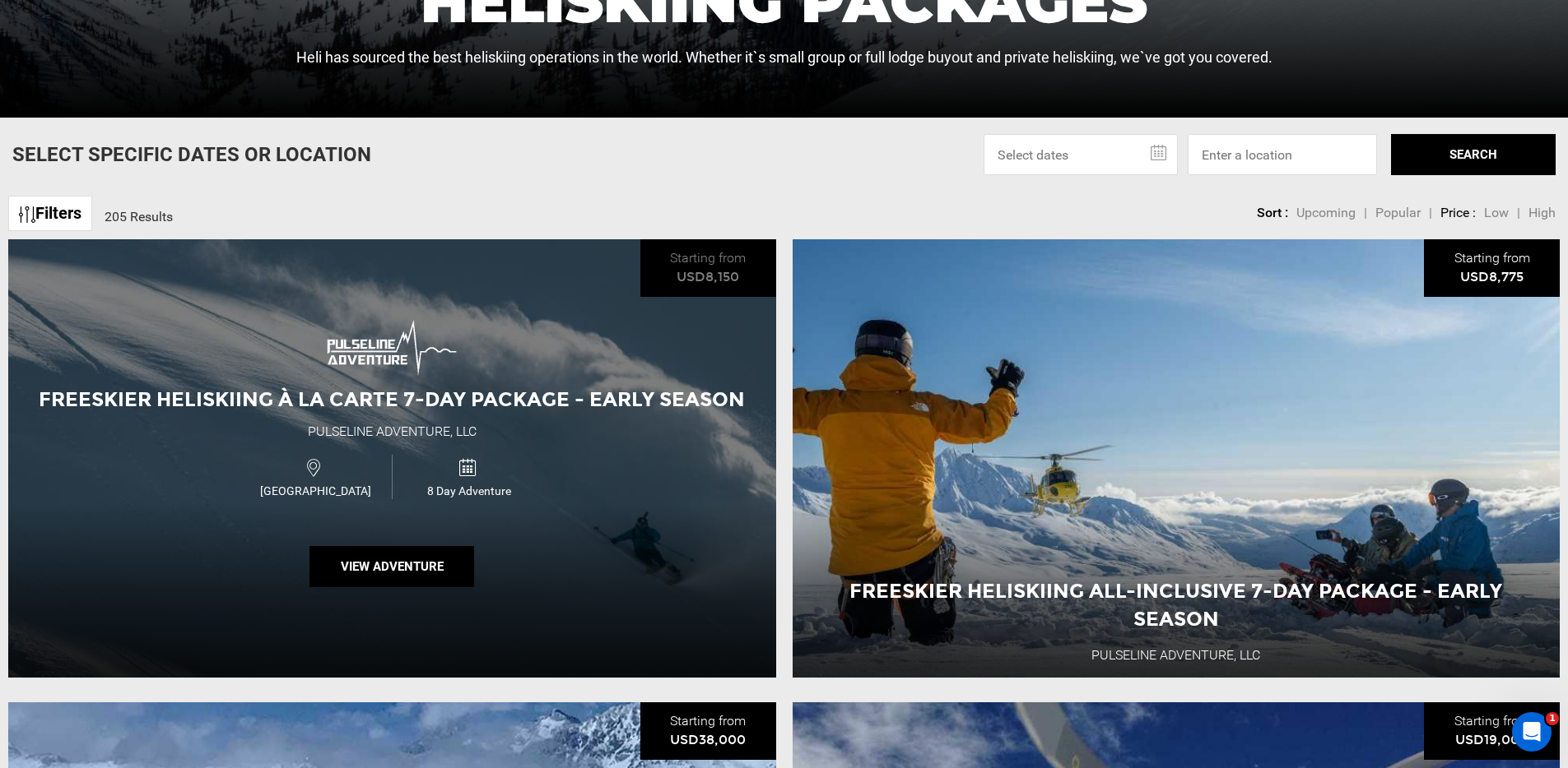
scroll to position [576, 0]
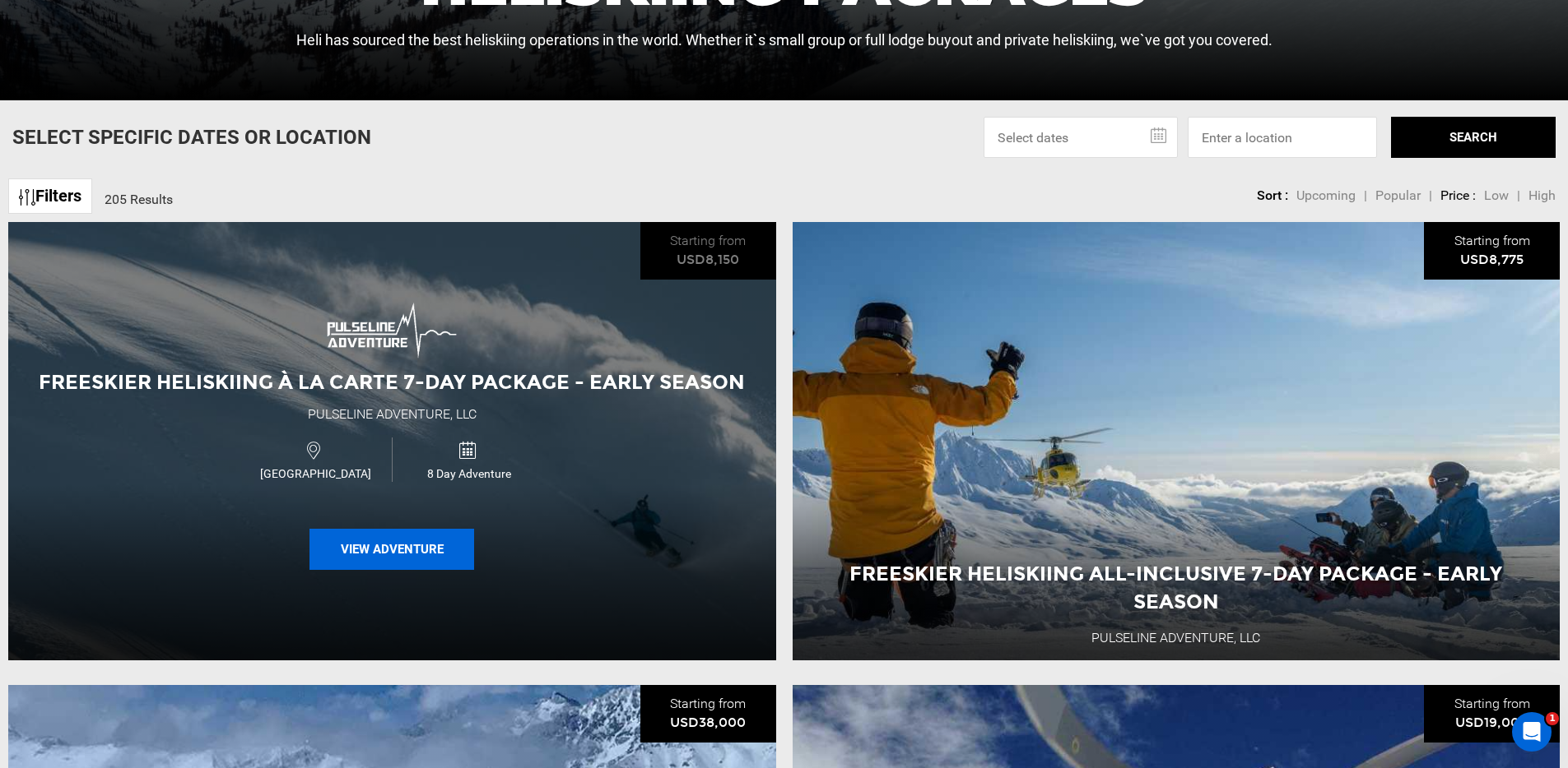
click at [389, 558] on button "View Adventure" at bounding box center [392, 549] width 165 height 41
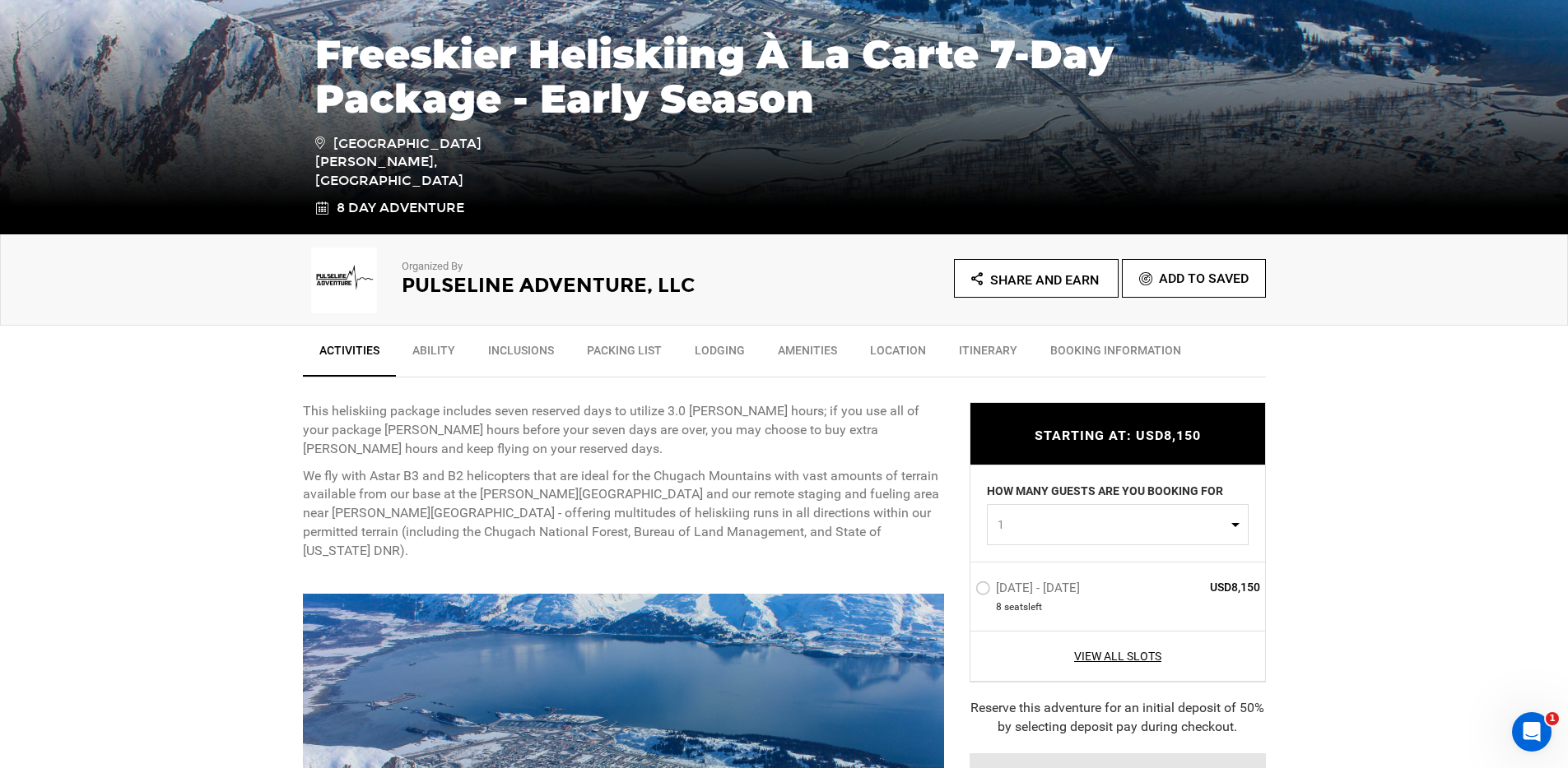
scroll to position [638, 0]
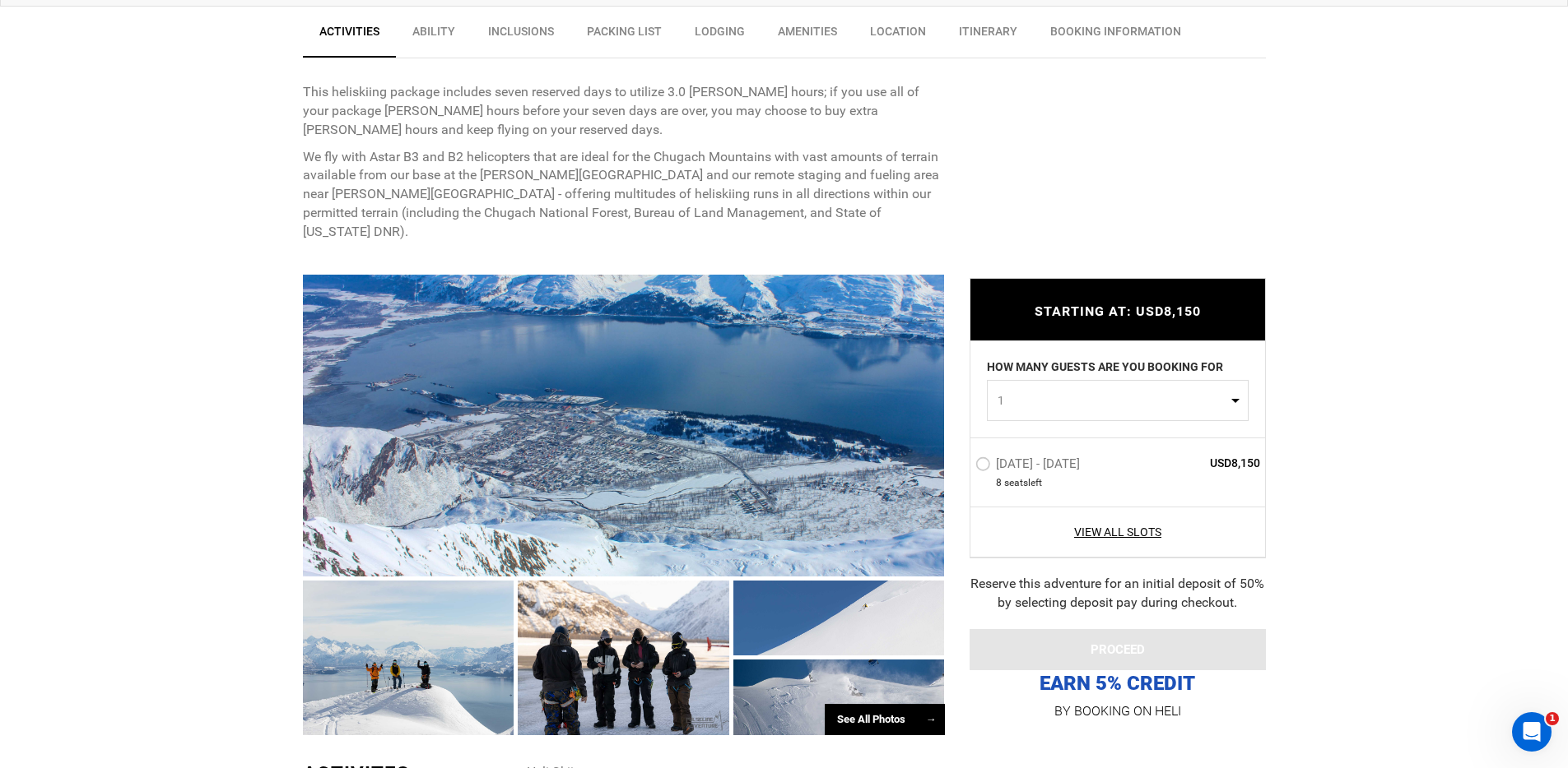
click at [981, 463] on label "[DATE] - [DATE]" at bounding box center [1029, 466] width 109 height 20
click at [964, 463] on input "[DATE] - [DATE]" at bounding box center [964, 471] width 0 height 36
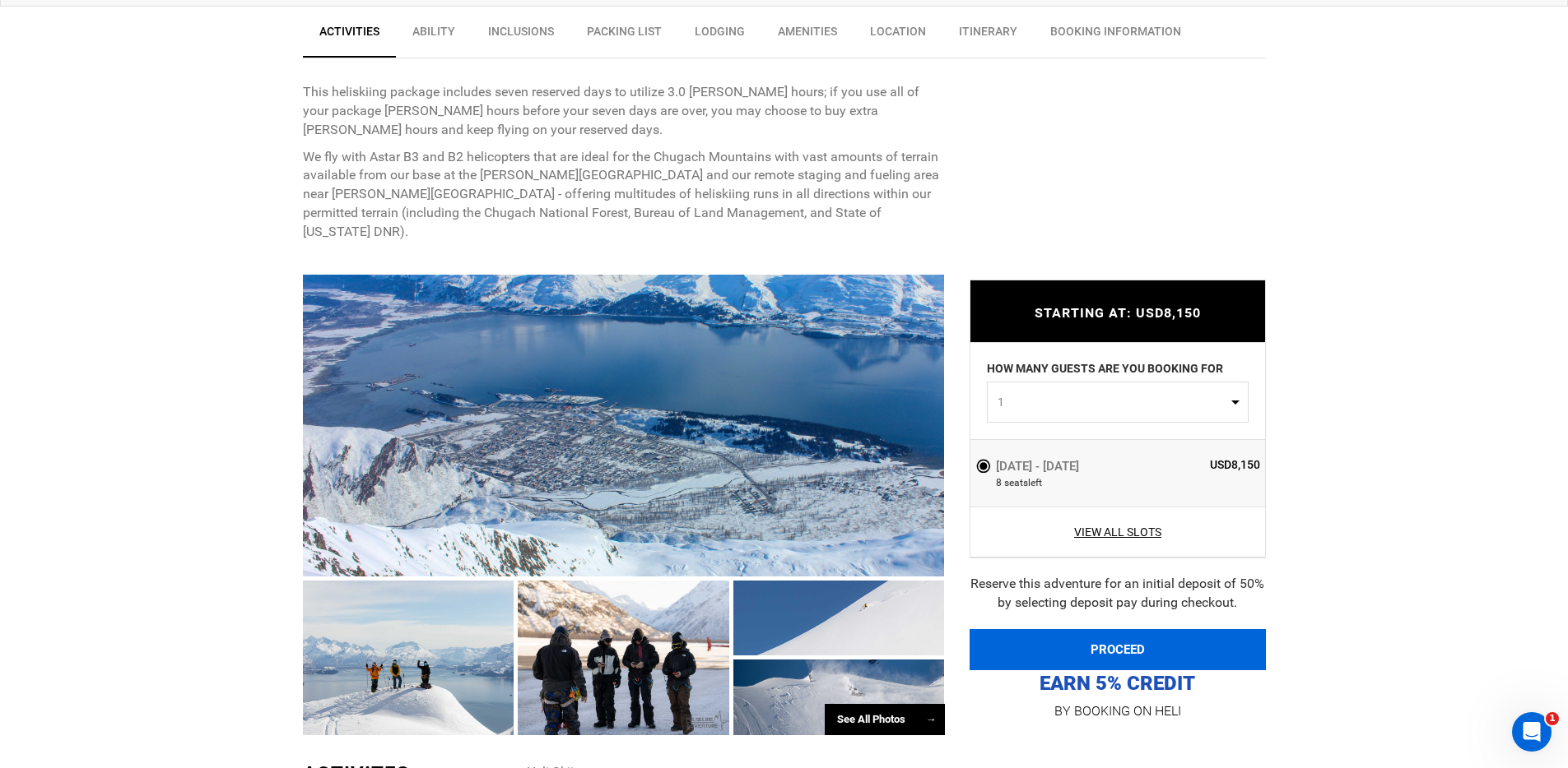
click at [1119, 635] on button "PROCEED" at bounding box center [1118, 649] width 297 height 41
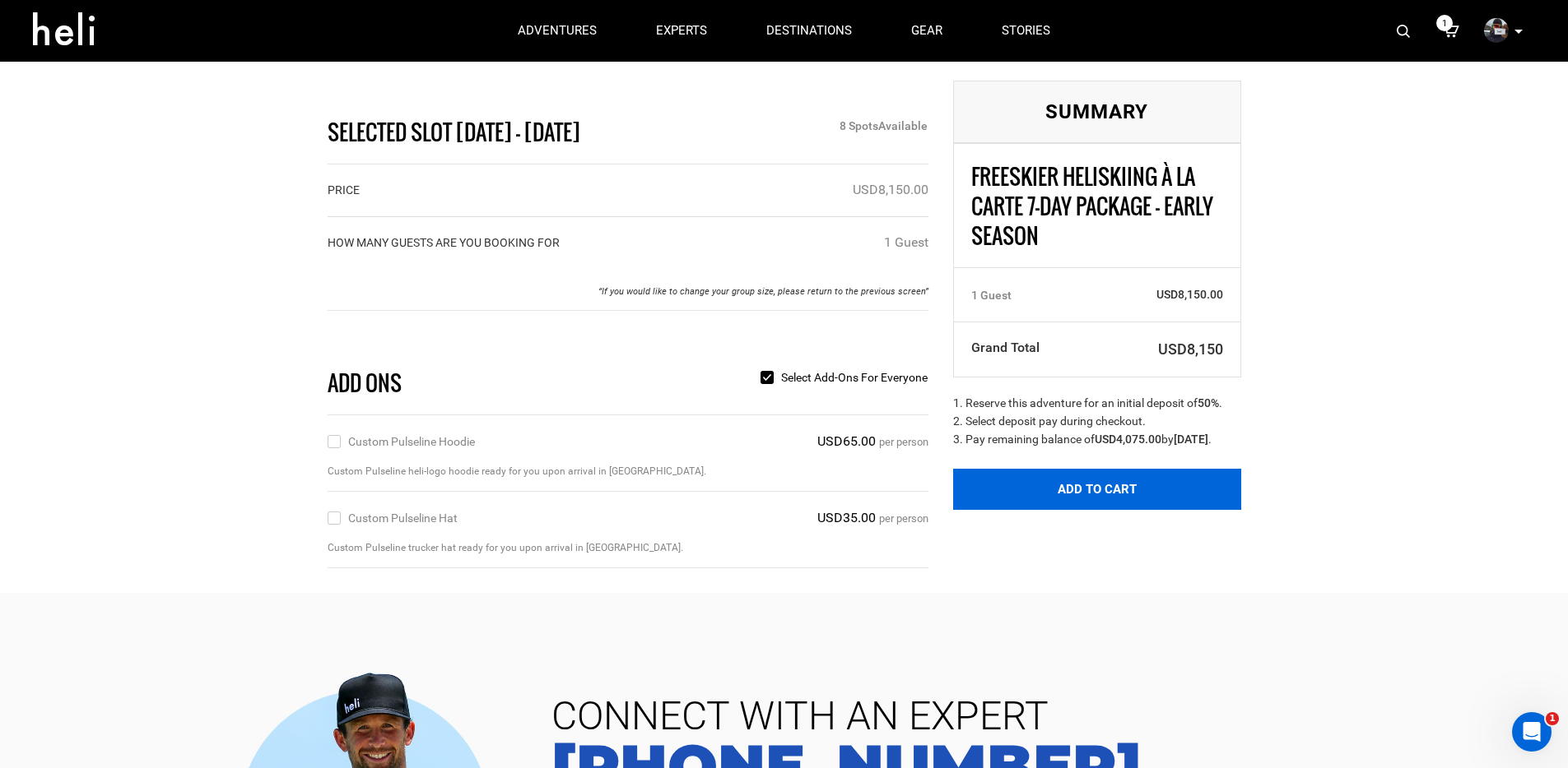
click at [1104, 505] on button "Add to Cart" at bounding box center [1097, 489] width 288 height 41
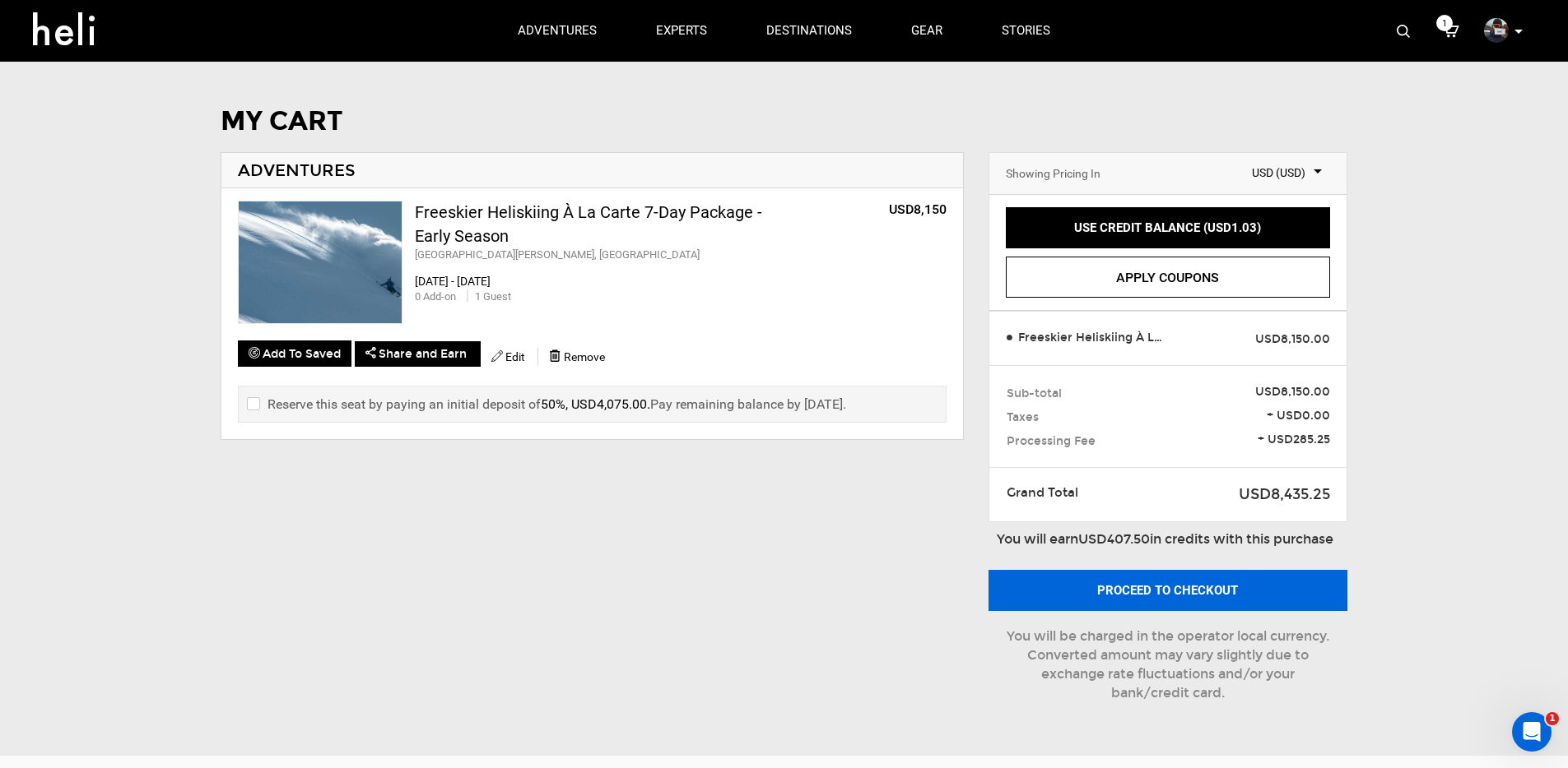
click at [1092, 596] on button "Proceed to checkout" at bounding box center [1167, 590] width 358 height 41
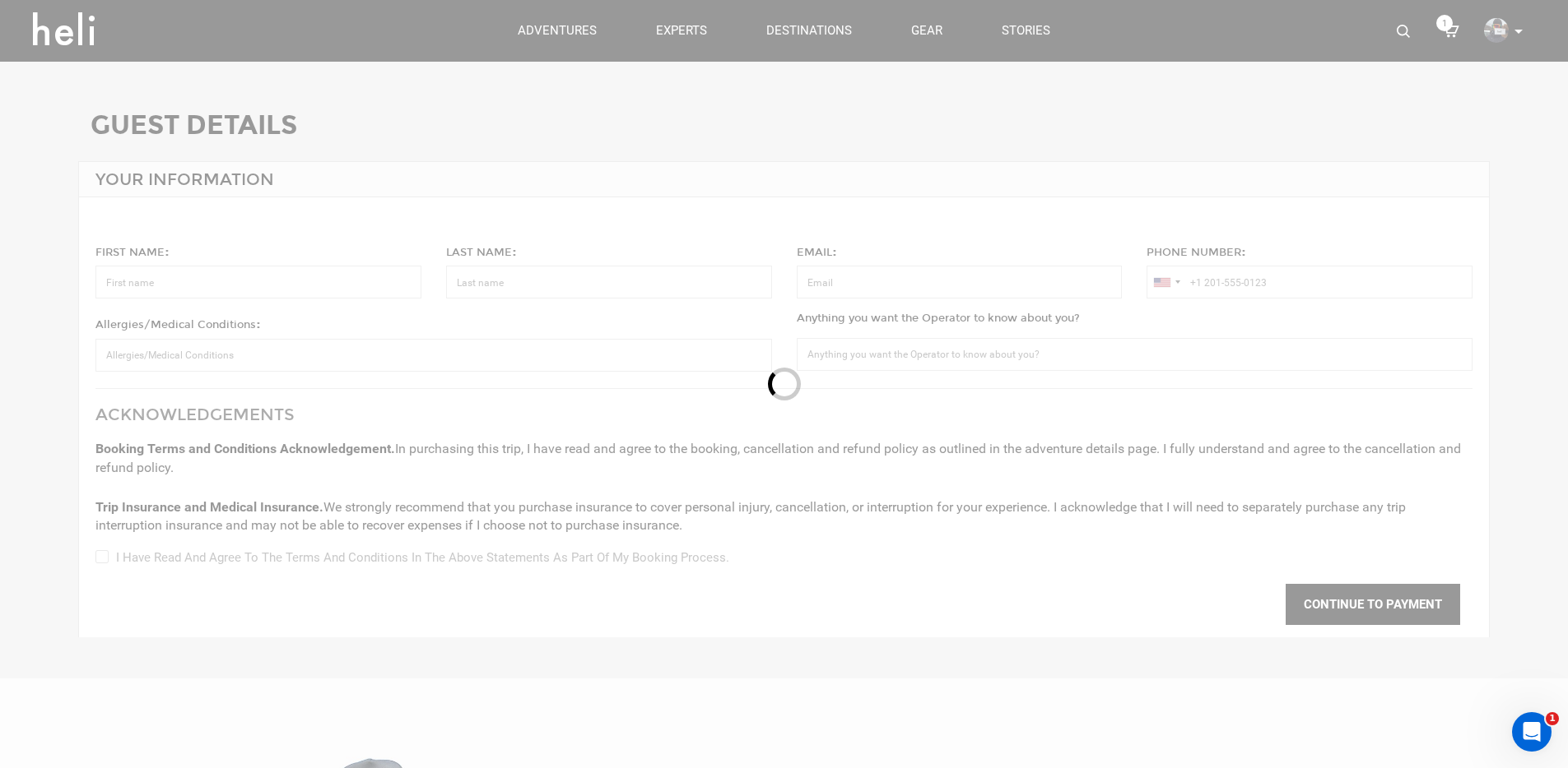
type input "[PERSON_NAME]"
type input "[PERSON_NAME][EMAIL_ADDRESS][DOMAIN_NAME]"
type input "[PHONE_NUMBER]"
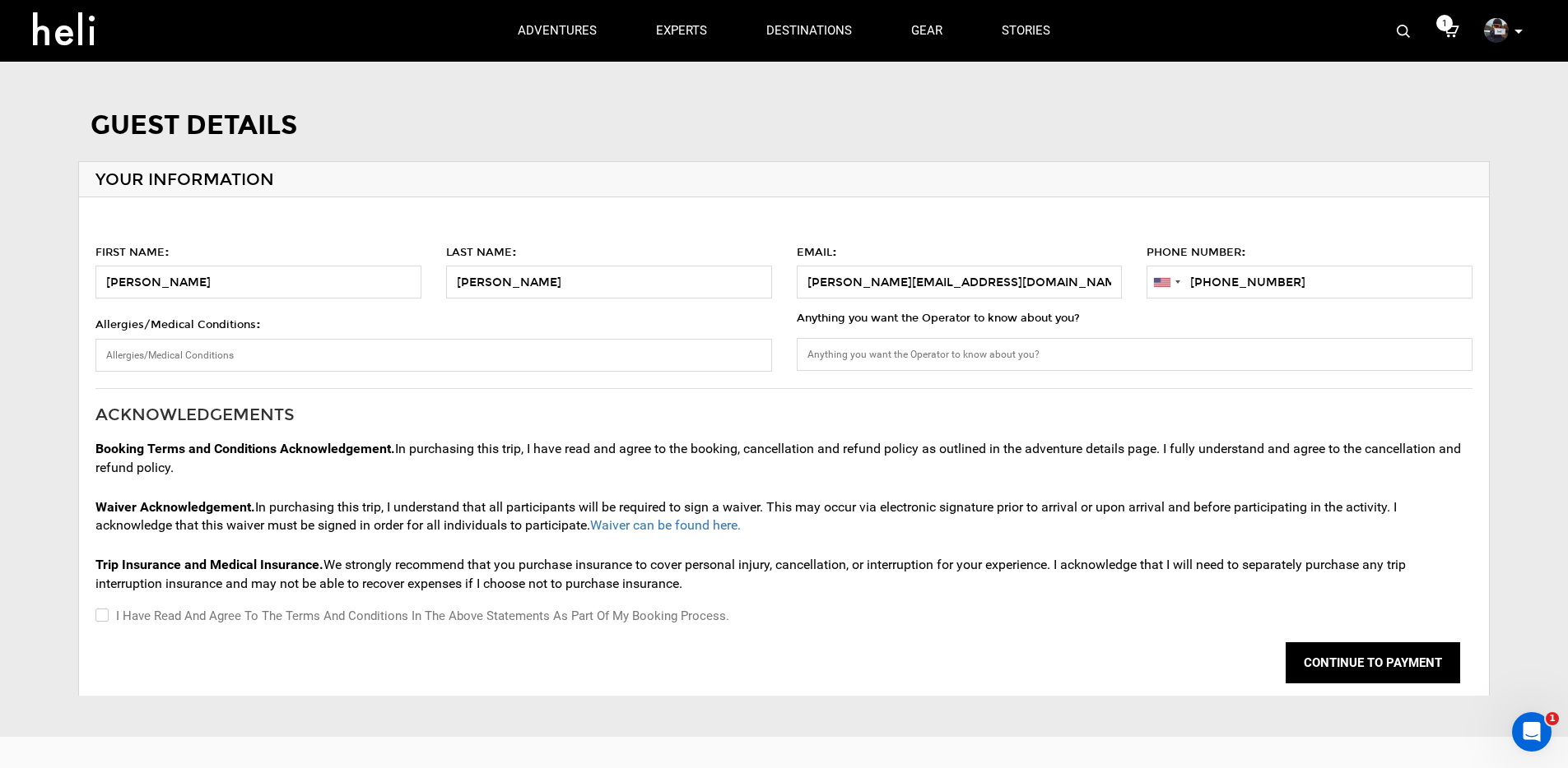
click at [102, 619] on input "I have read and agree to the terms and conditions in the above statements as pa…" at bounding box center [100, 616] width 10 height 20
checkbox input "true"
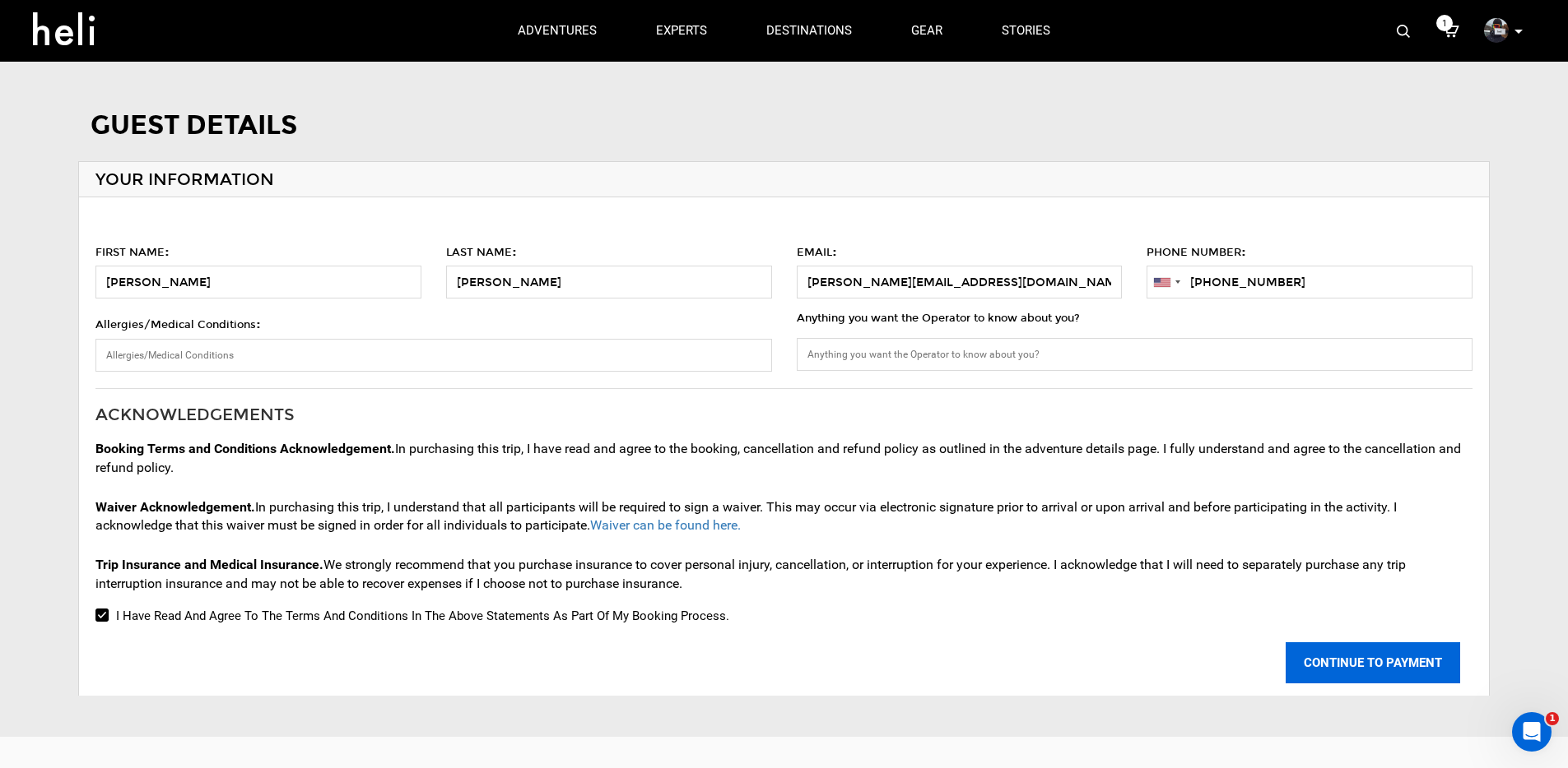
click at [1338, 674] on button "CONTINUE TO PAYMENT" at bounding box center [1373, 663] width 174 height 41
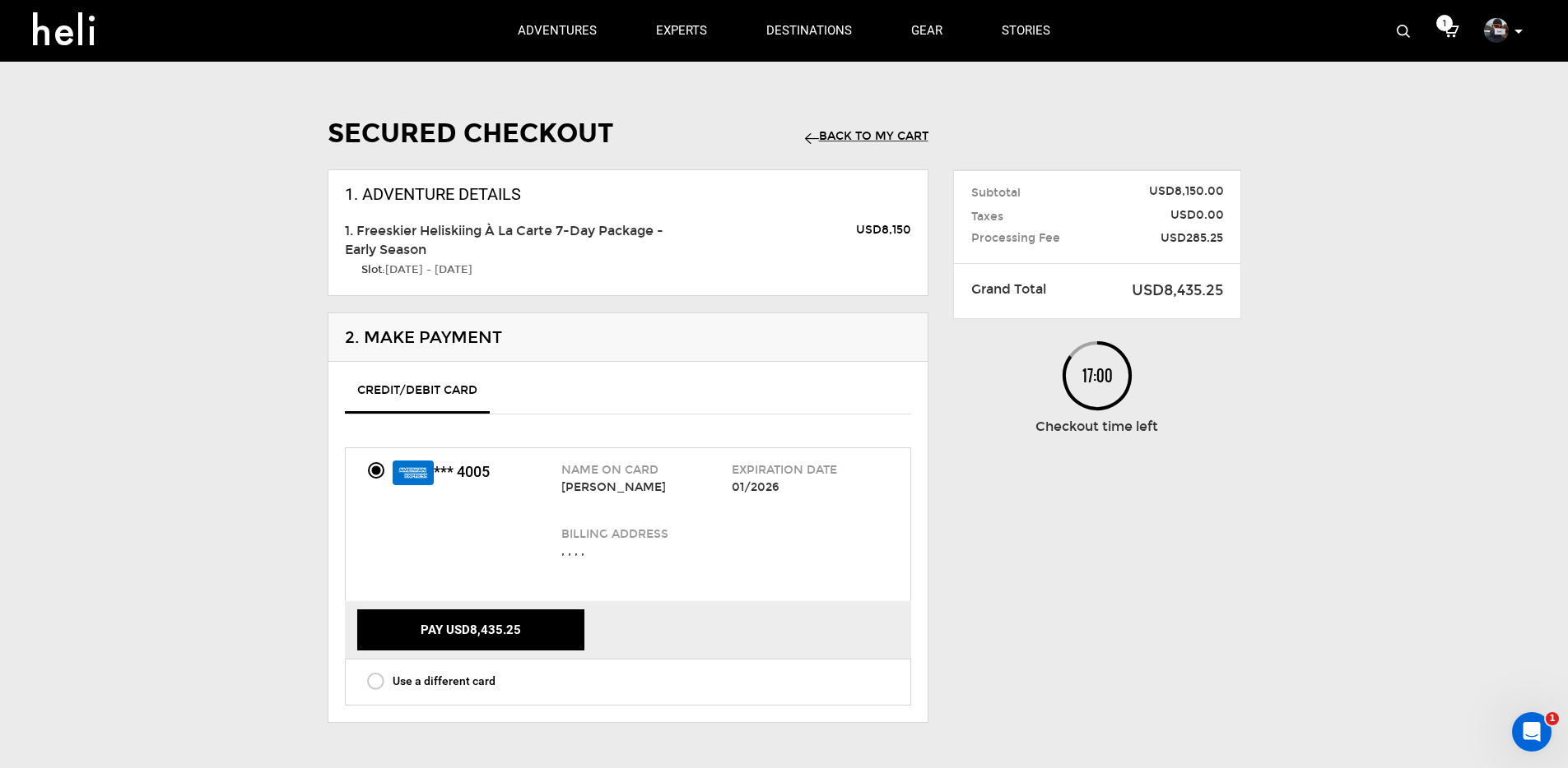
click at [878, 137] on link "Back to my Cart" at bounding box center [867, 136] width 124 height 14
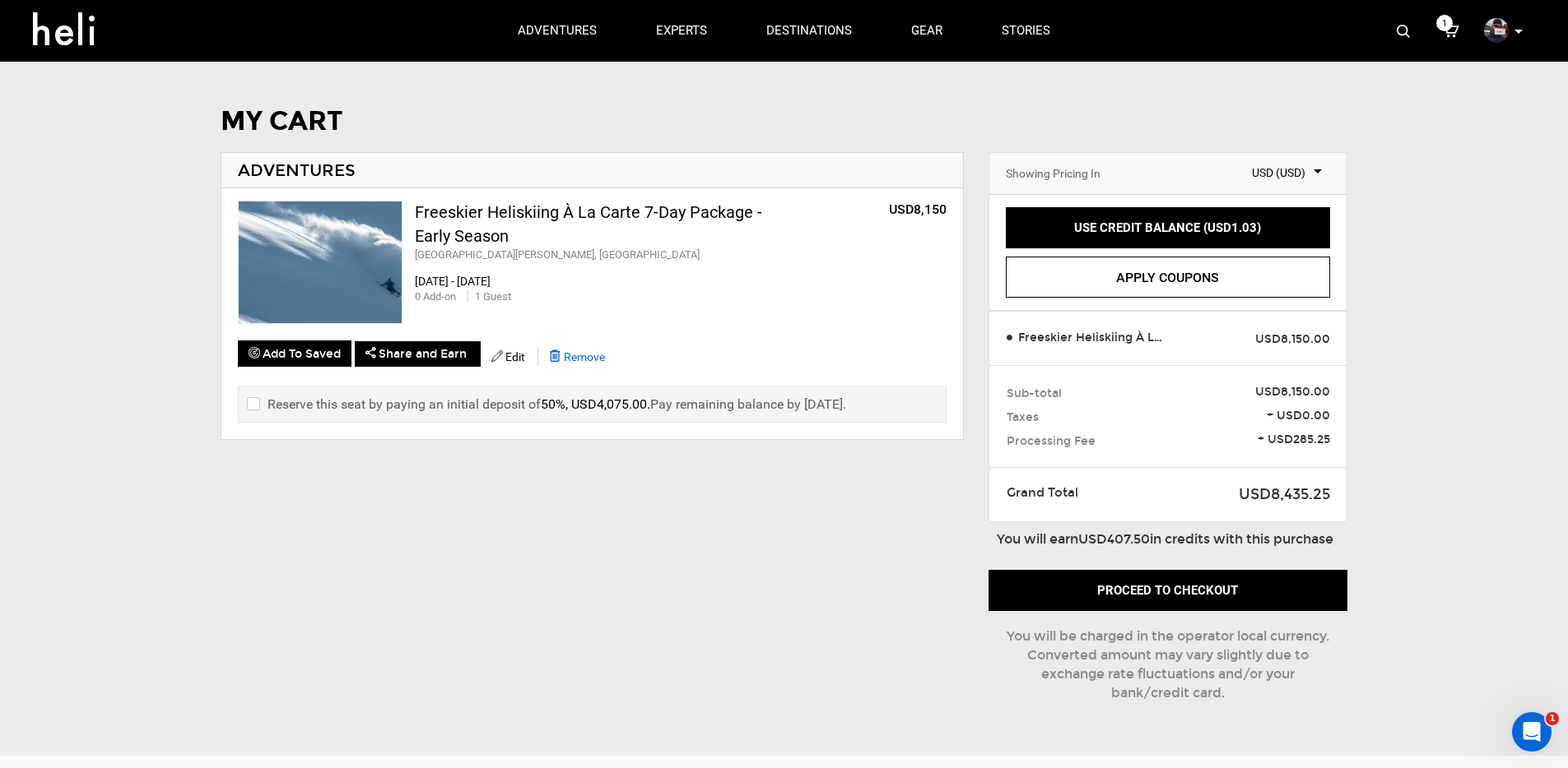
click at [605, 354] on span "Remove" at bounding box center [583, 357] width 41 height 13
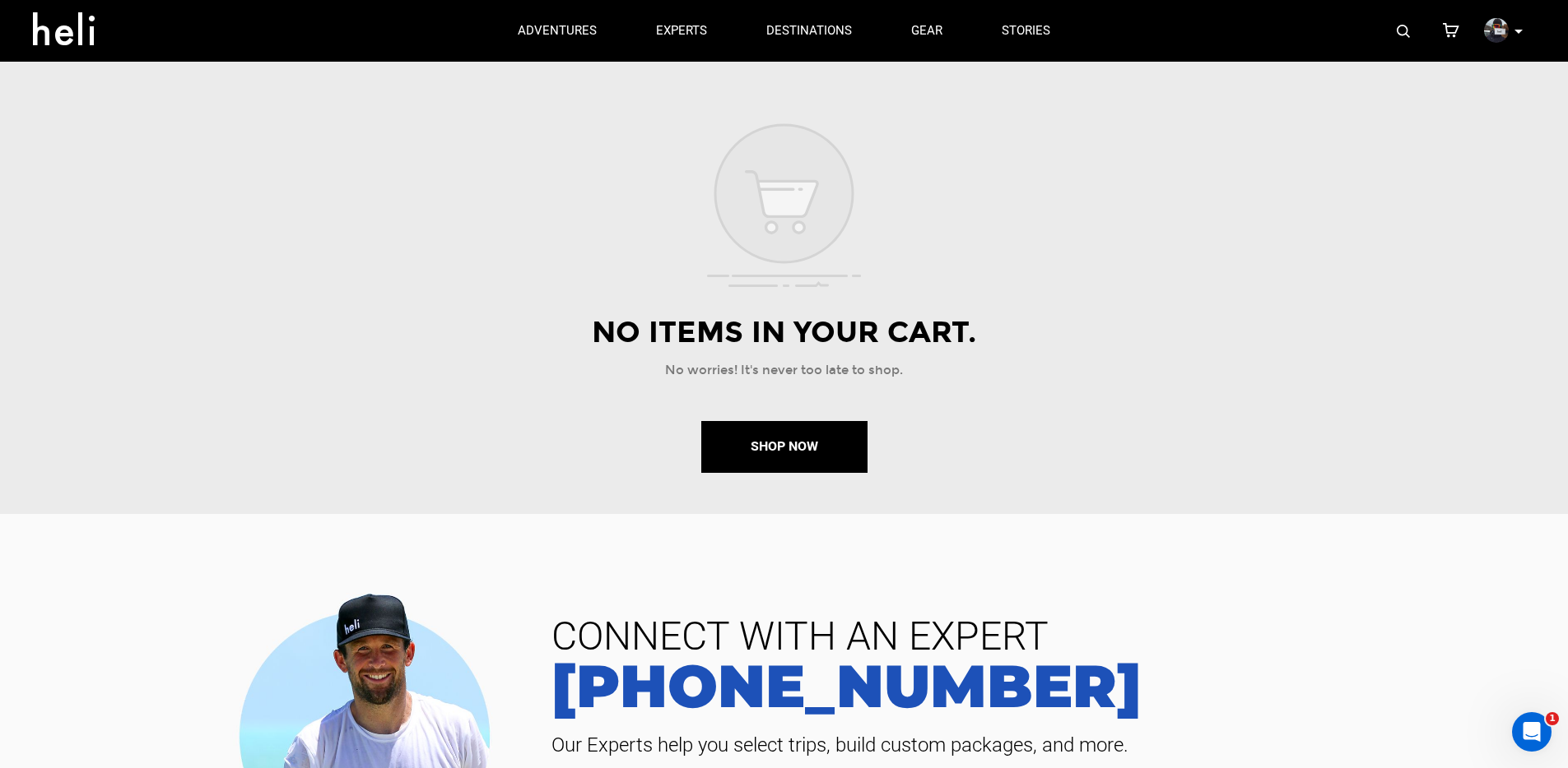
click at [1515, 31] on icon at bounding box center [1518, 31] width 8 height 4
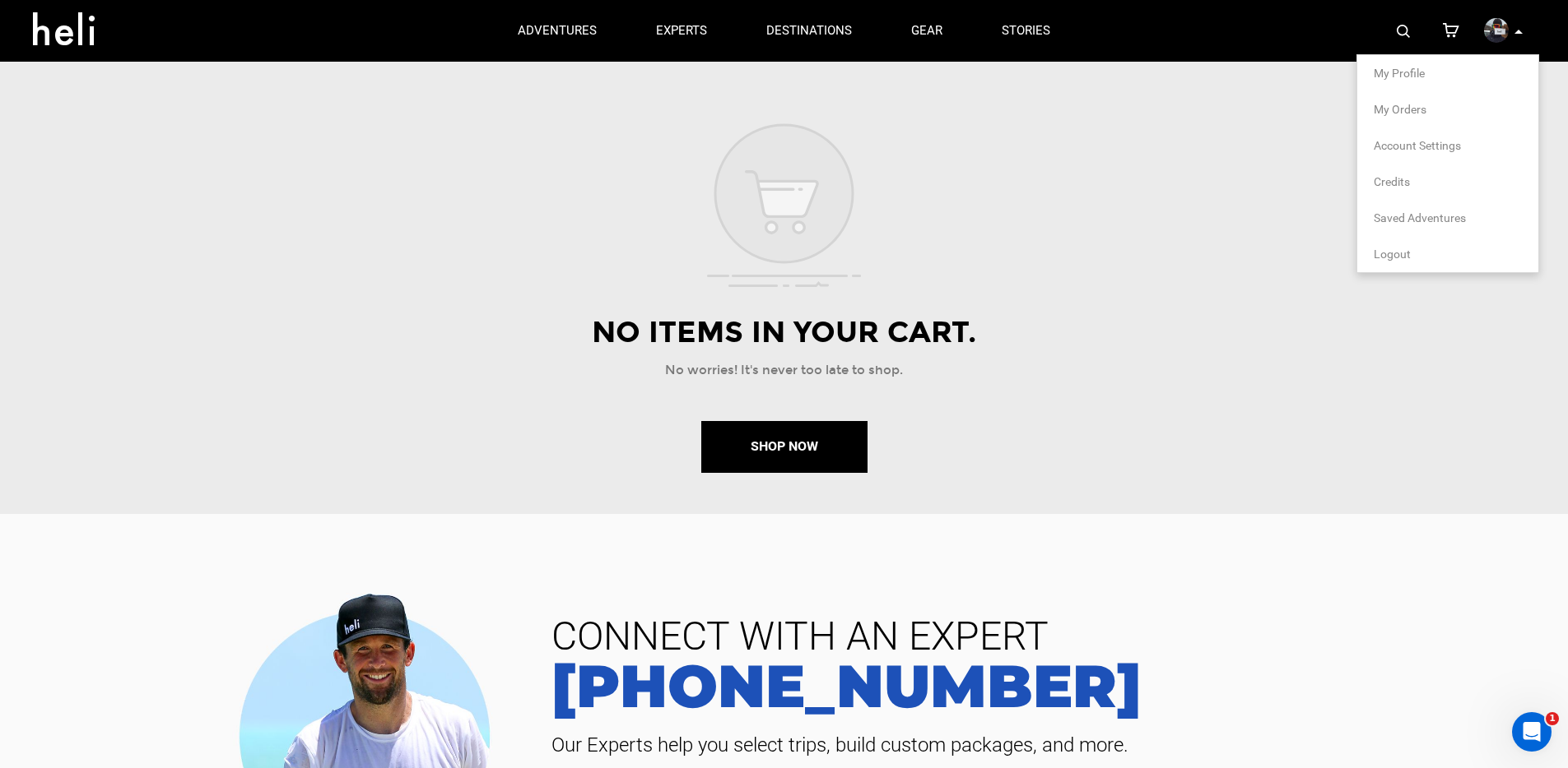
click at [1404, 257] on span "Logout" at bounding box center [1392, 254] width 37 height 13
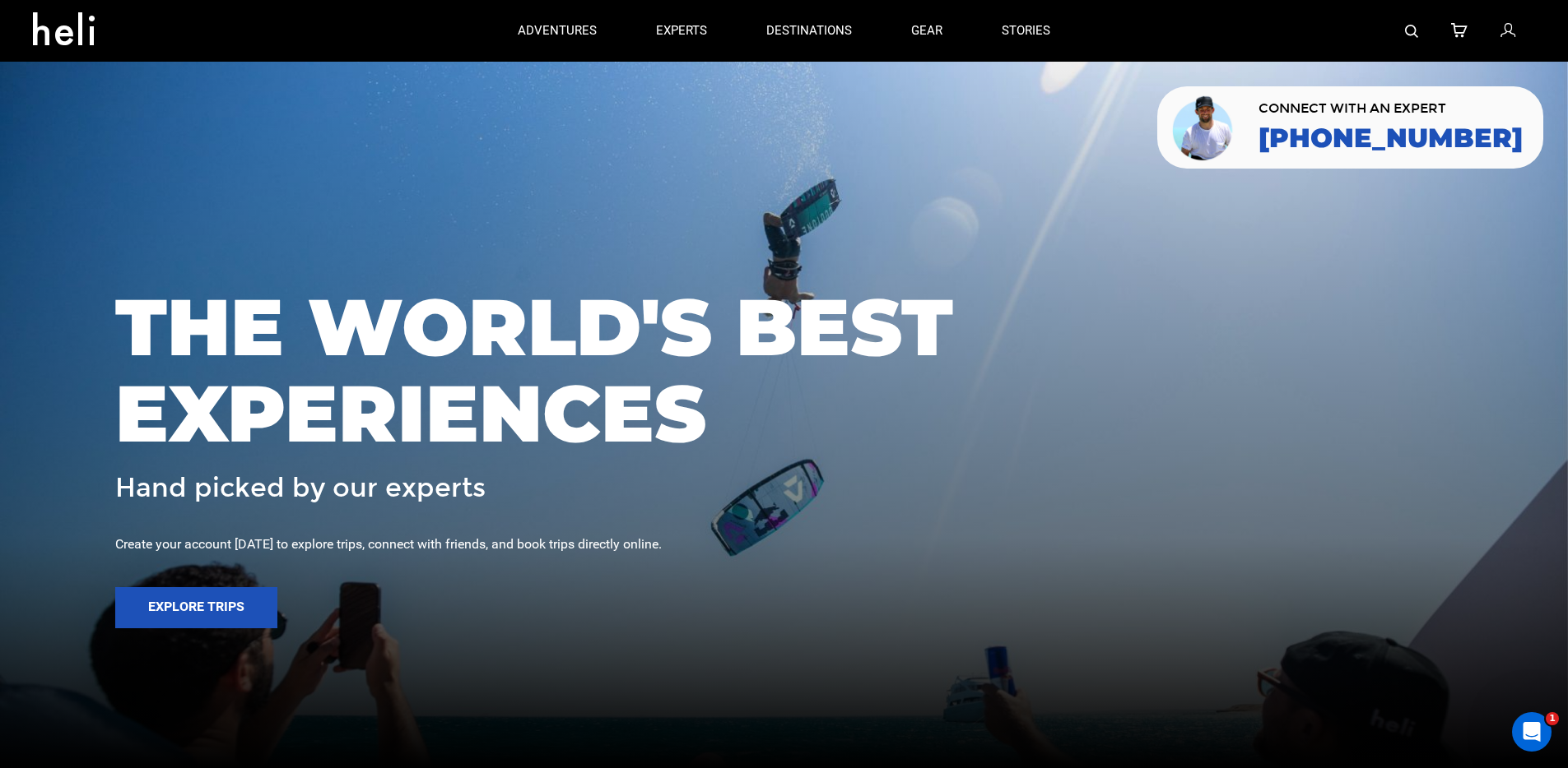
click at [576, 384] on span "THE WORLD'S BEST EXPERIENCES" at bounding box center [784, 370] width 1338 height 173
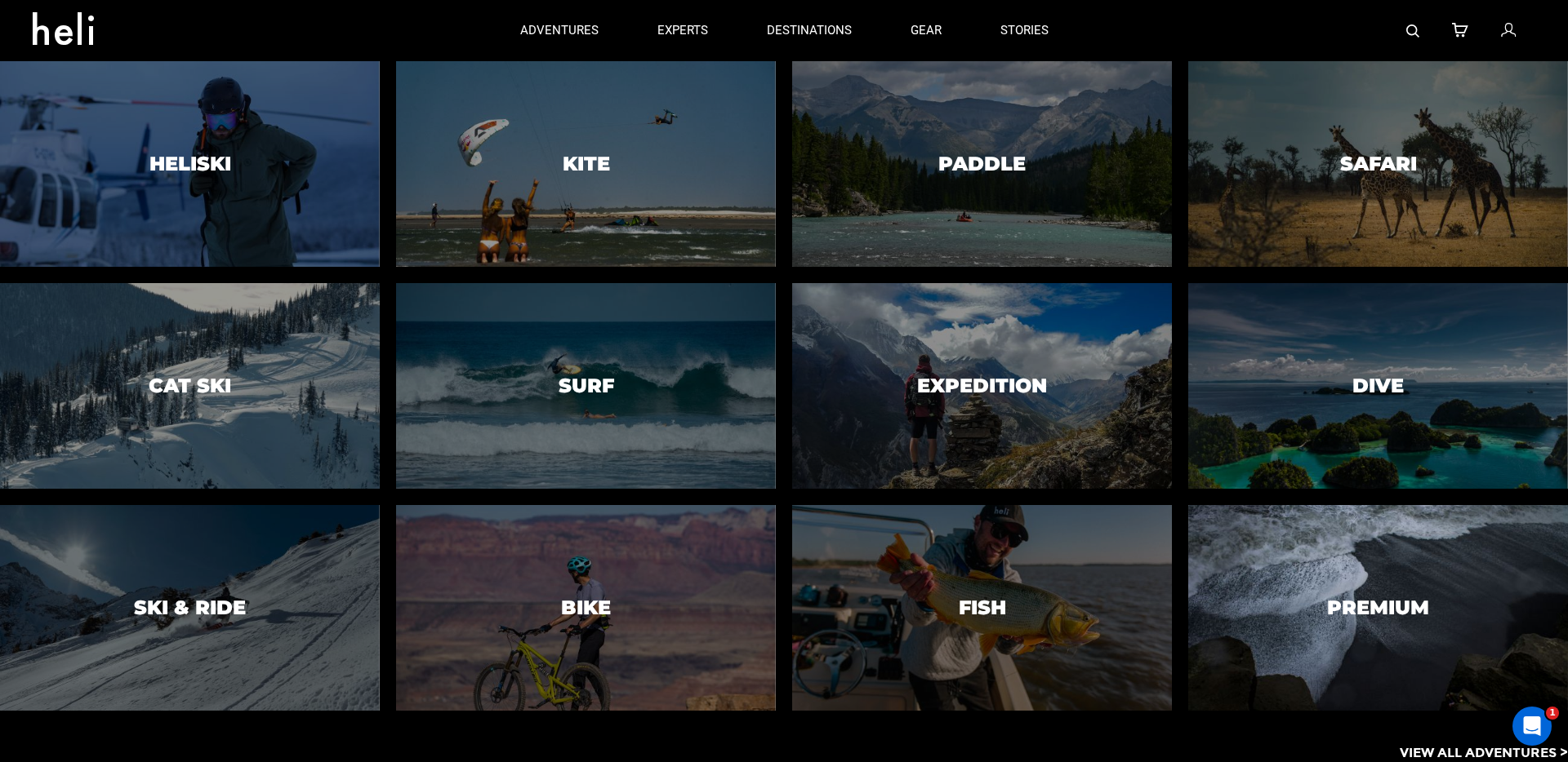
click at [1366, 641] on div at bounding box center [1377, 608] width 387 height 210
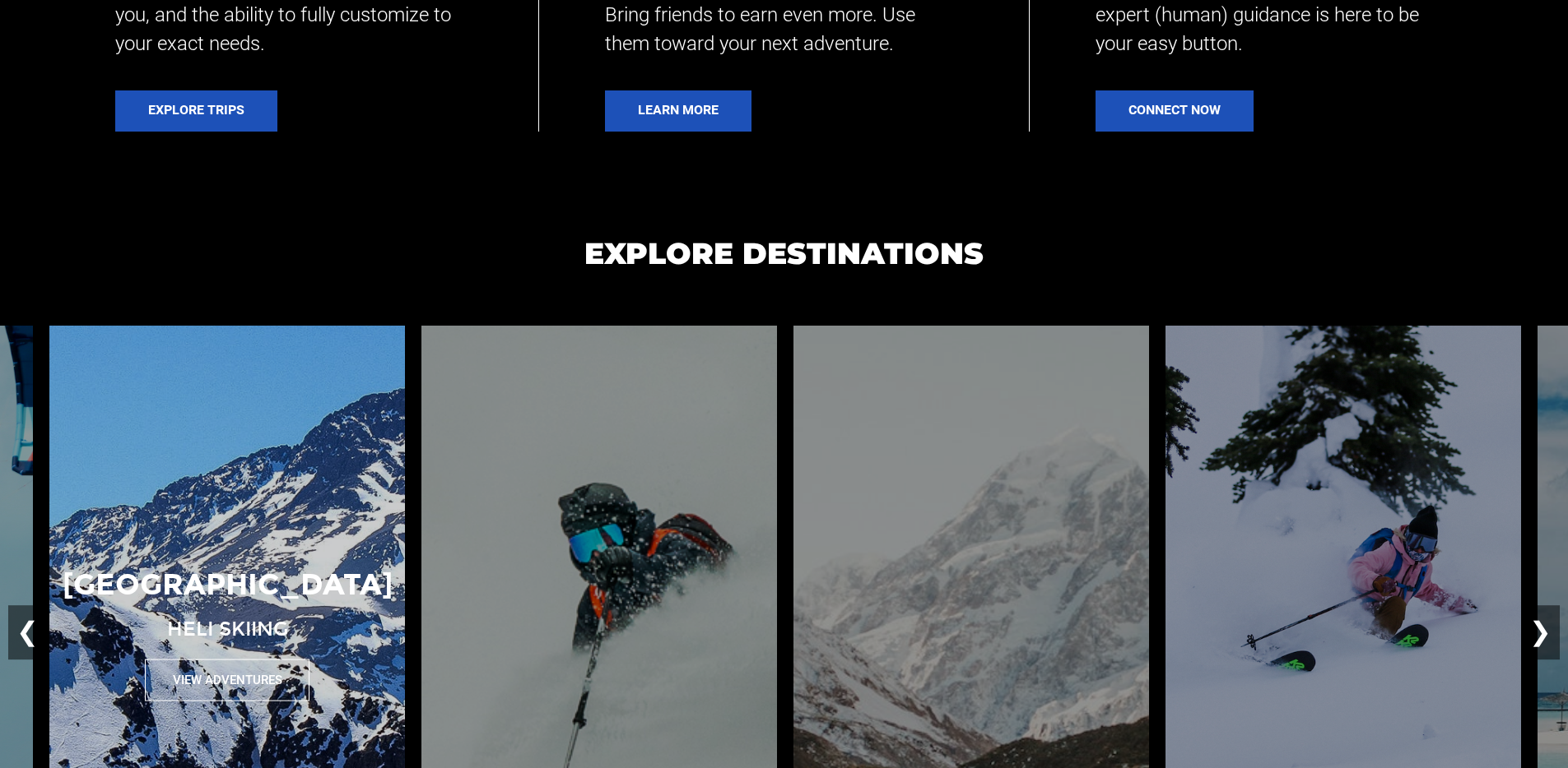
scroll to position [1251, 0]
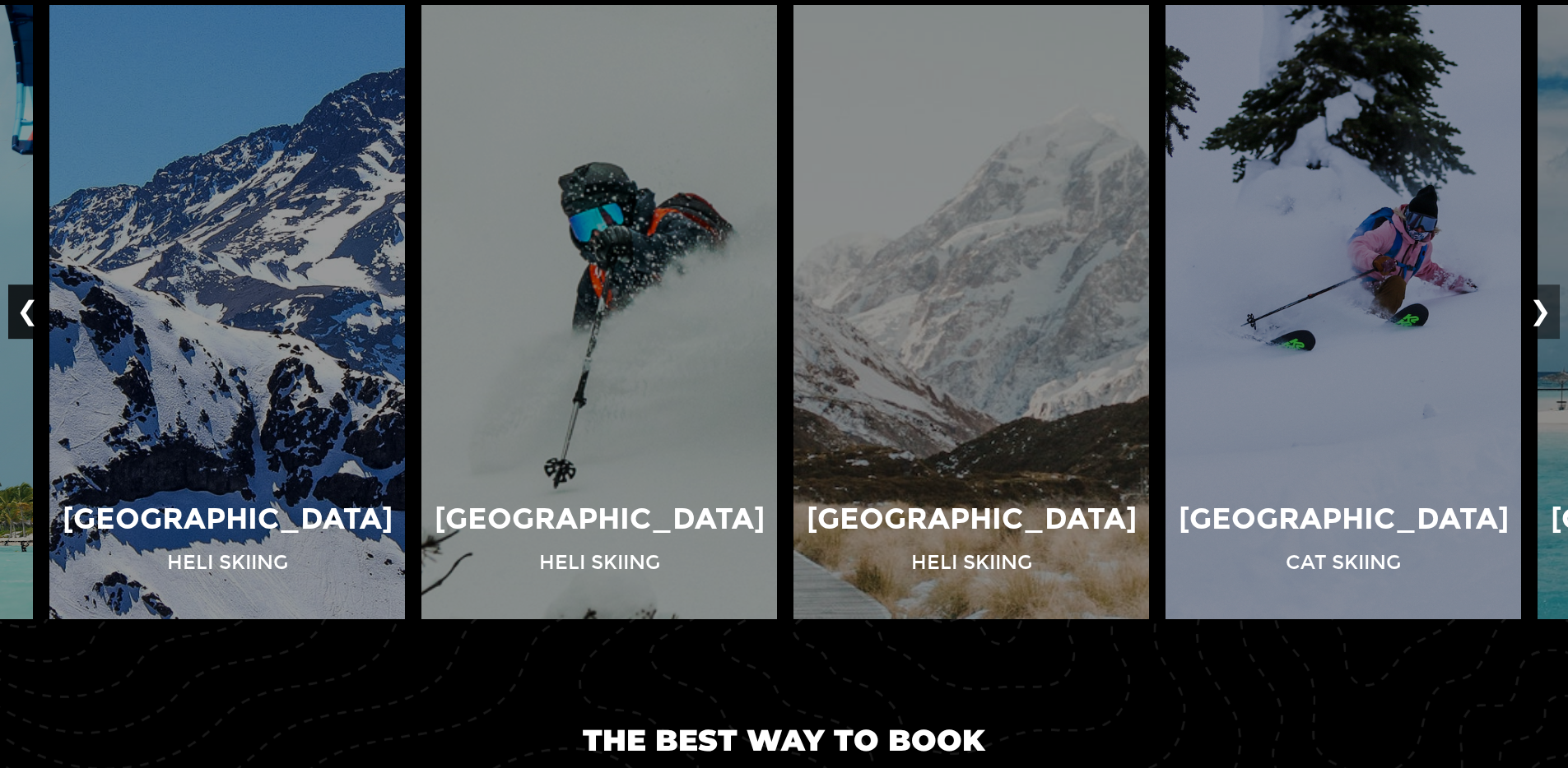
click at [26, 315] on button "❮" at bounding box center [27, 312] width 38 height 54
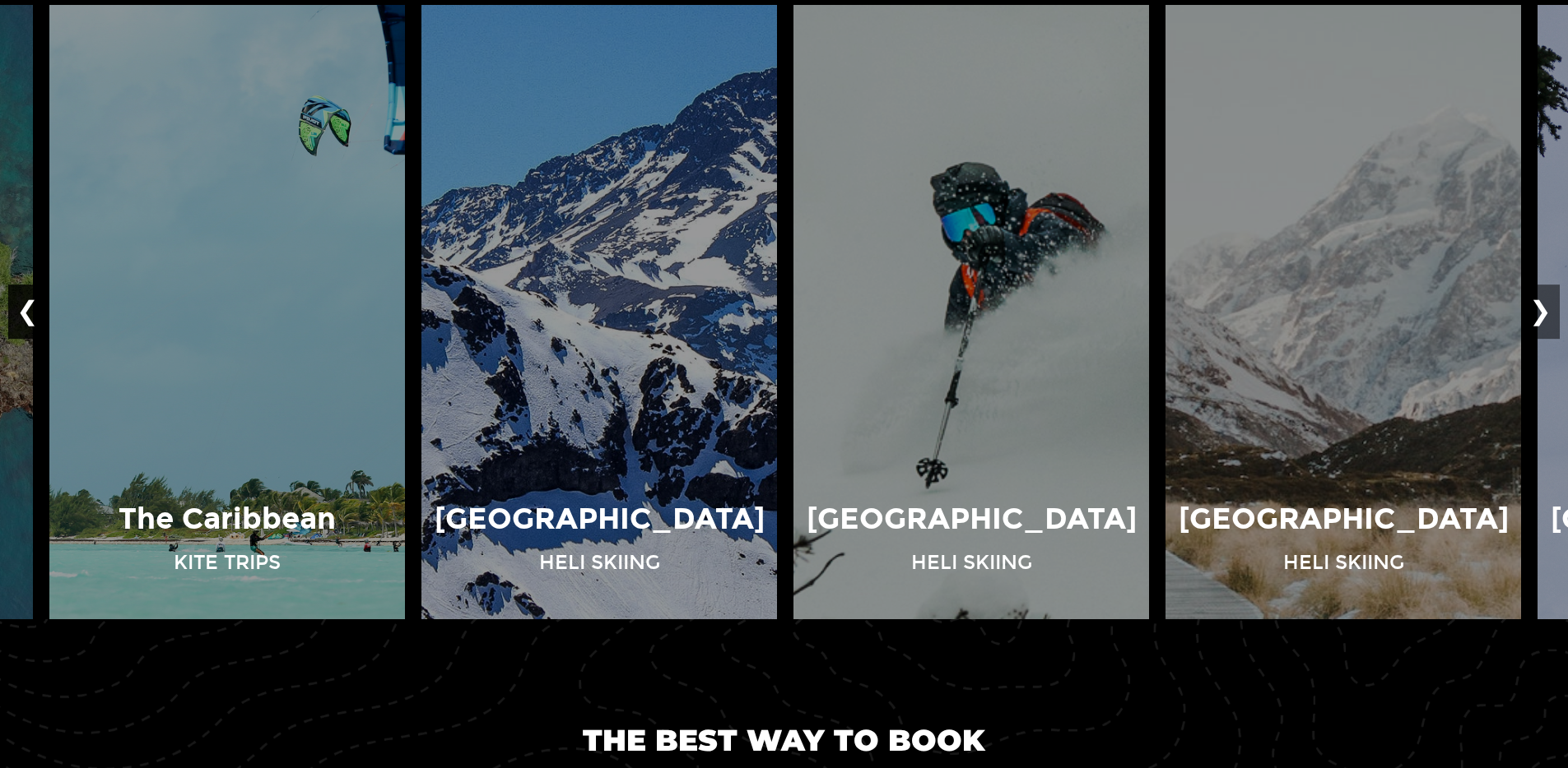
click at [26, 315] on button "❮" at bounding box center [27, 312] width 38 height 54
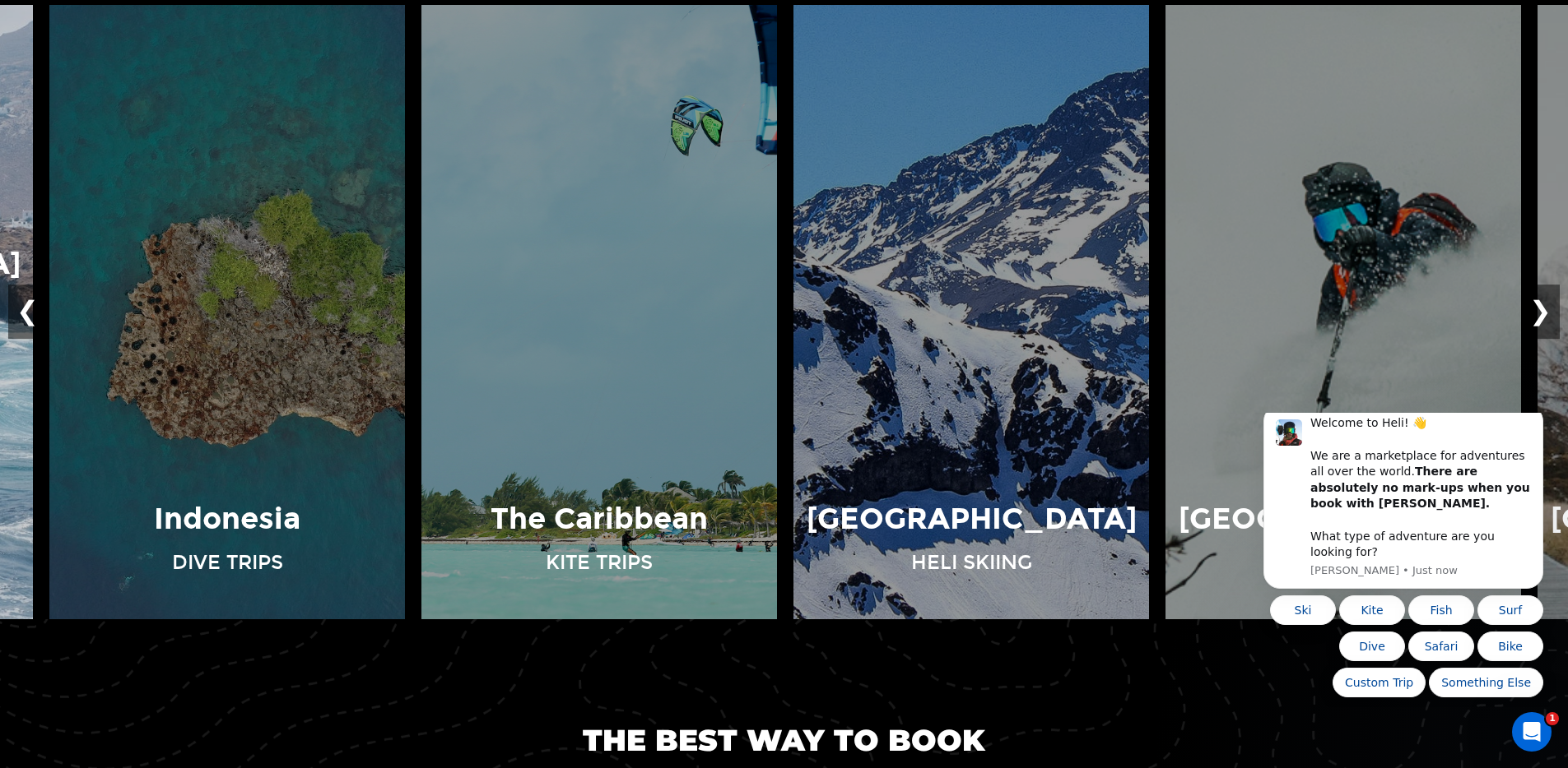
scroll to position [0, 0]
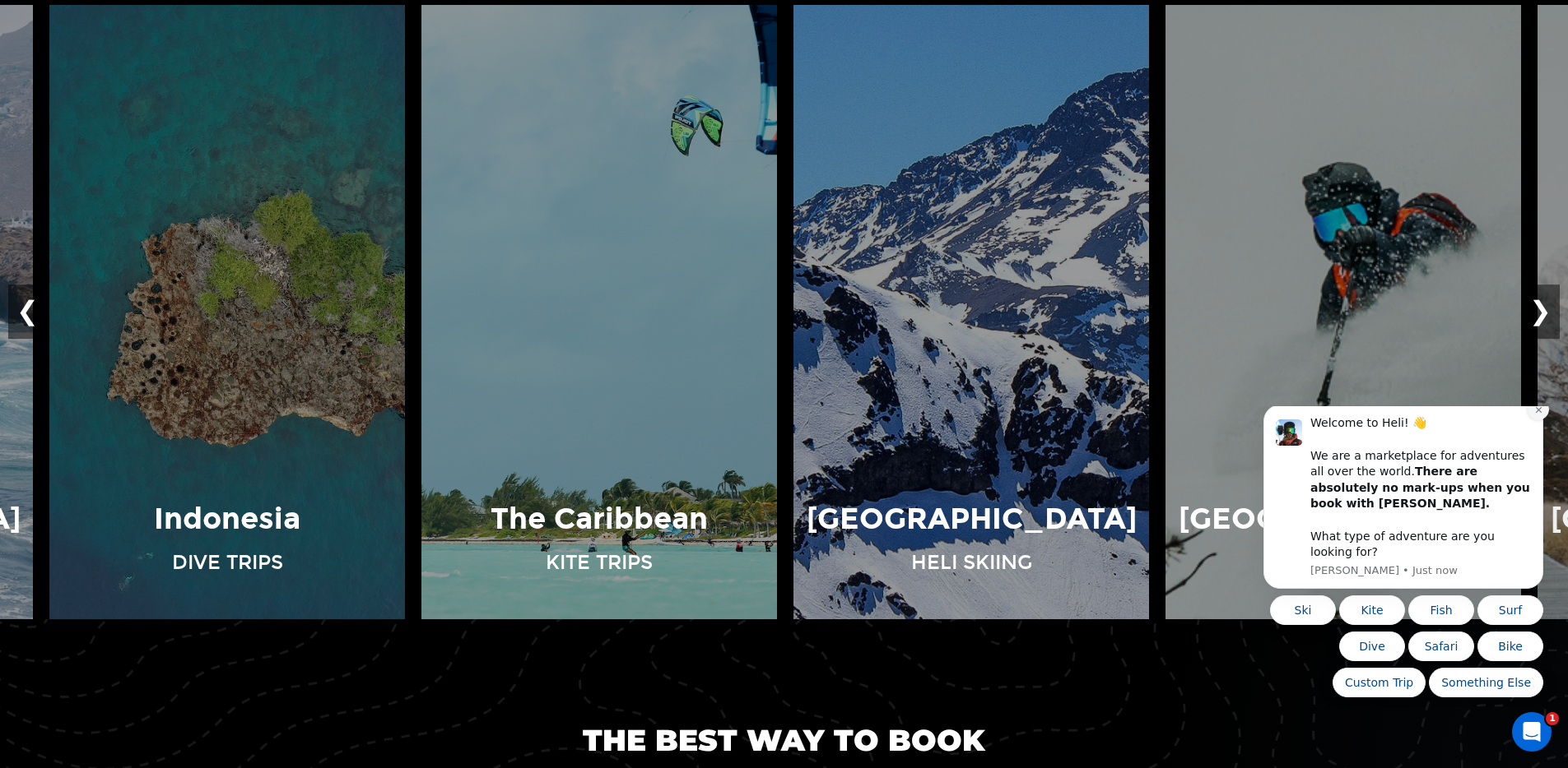
click at [1537, 415] on icon "Dismiss notification" at bounding box center [1538, 410] width 9 height 9
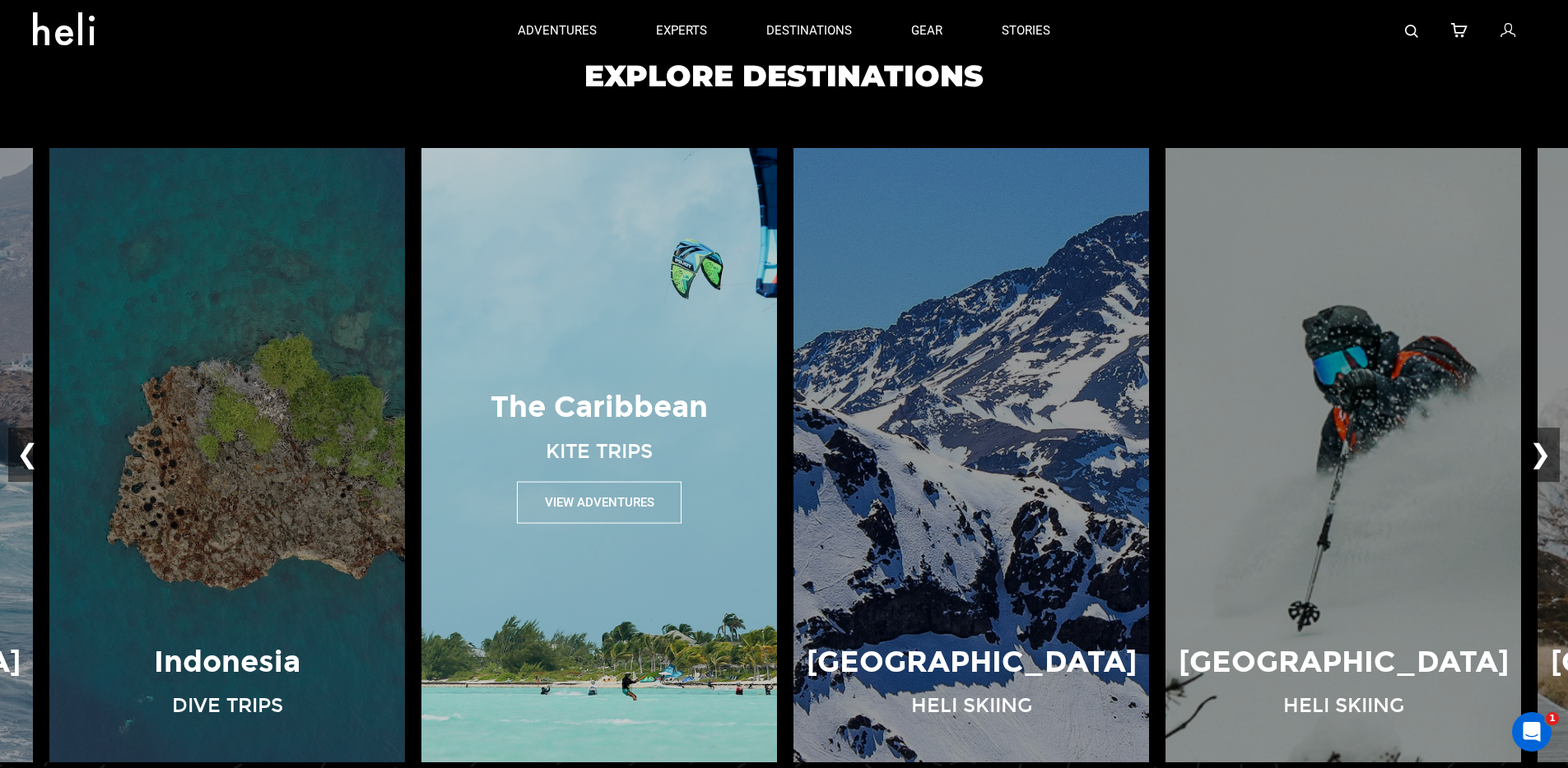
scroll to position [1104, 0]
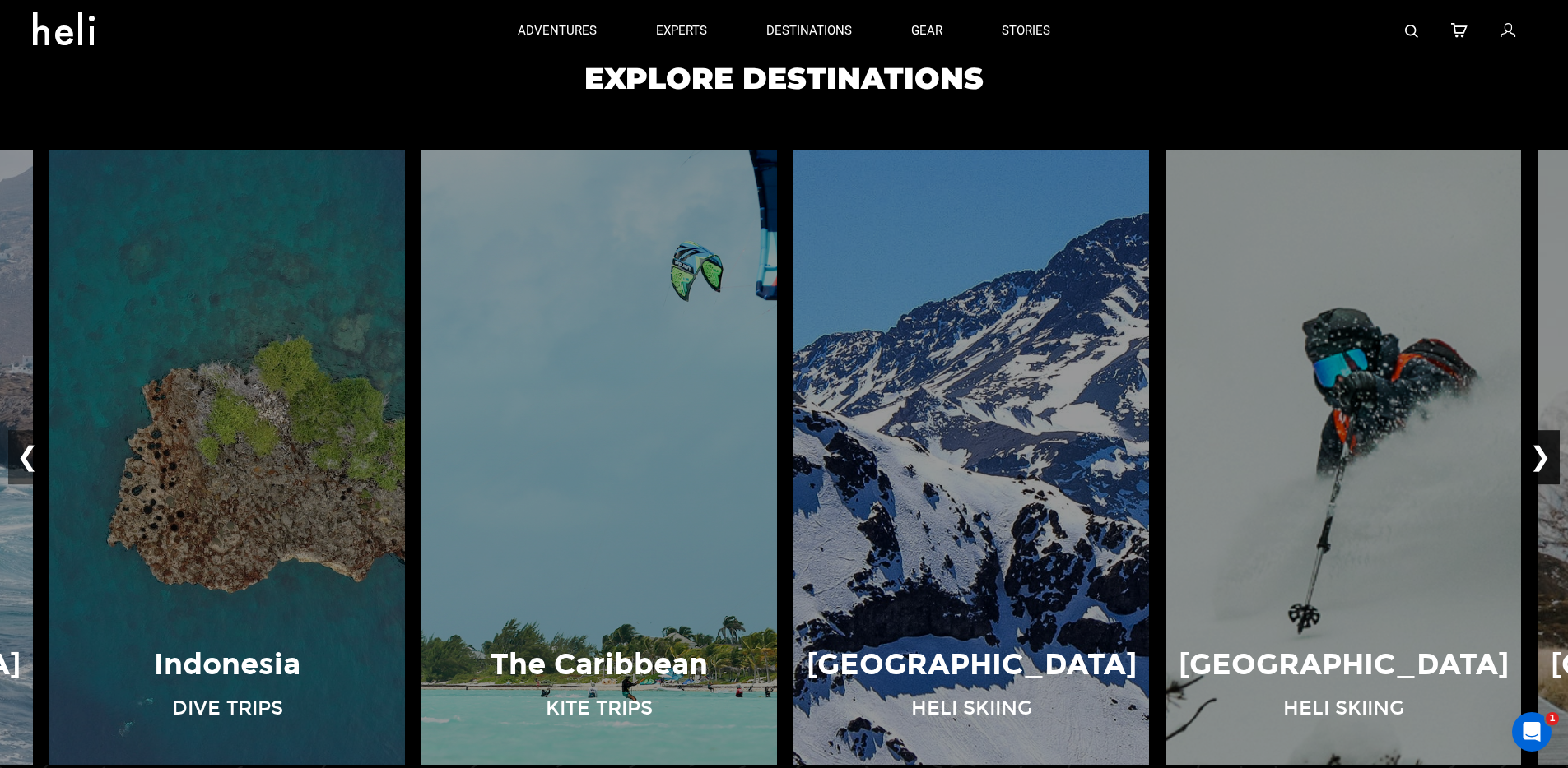
click at [1539, 452] on button "❯" at bounding box center [1540, 459] width 38 height 54
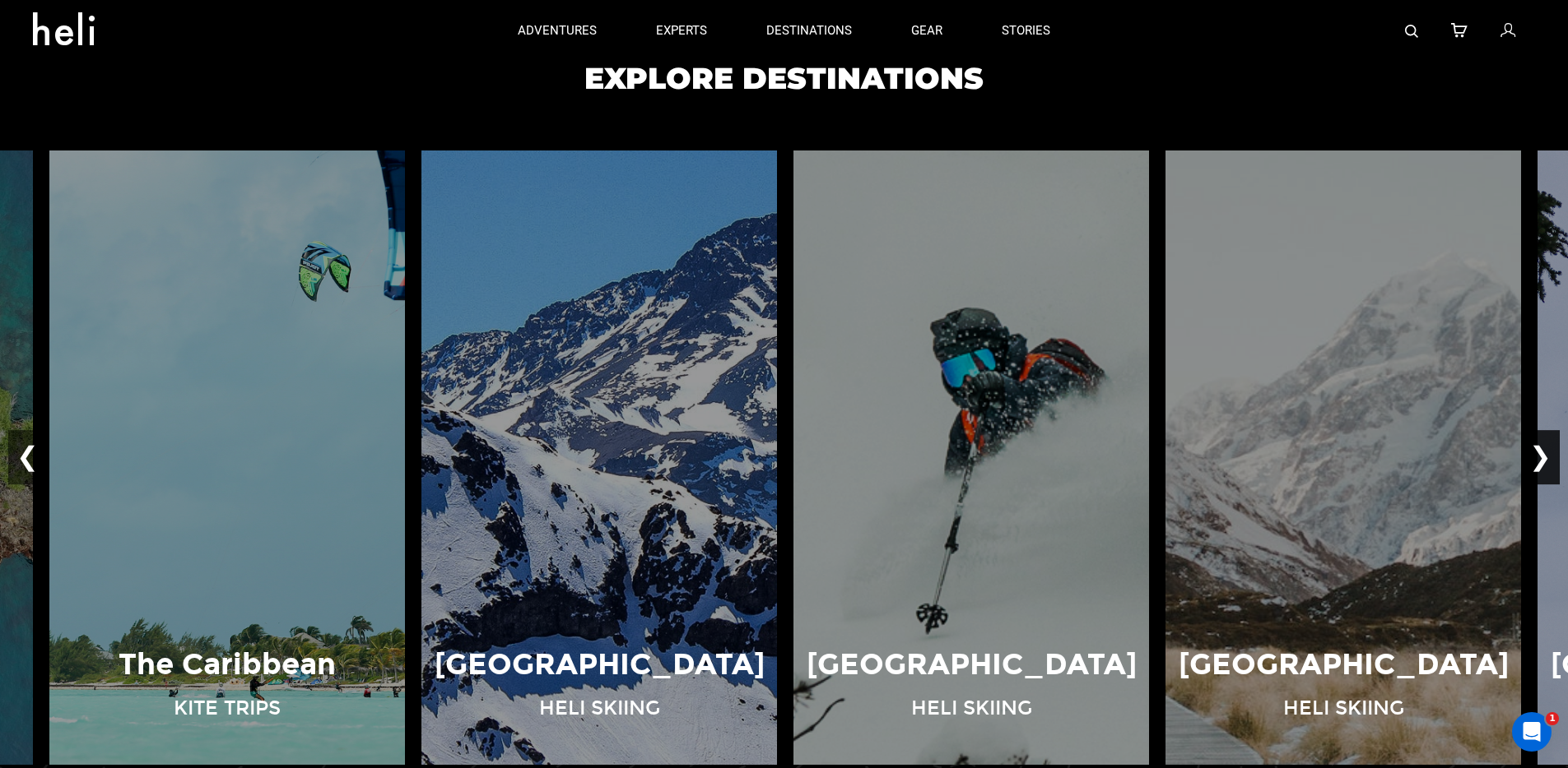
click at [1539, 452] on button "❯" at bounding box center [1540, 459] width 38 height 54
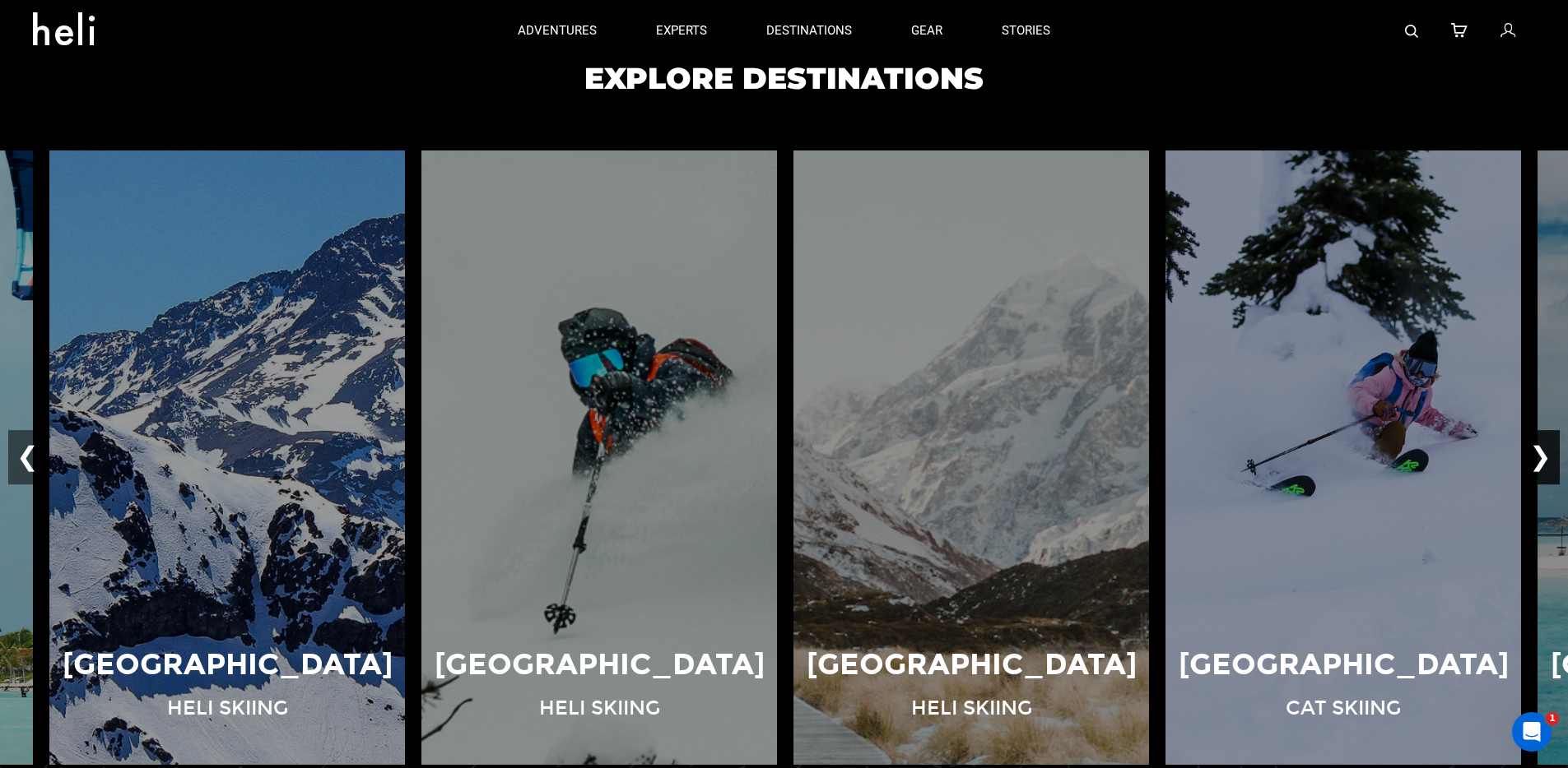
click at [1539, 452] on button "❯" at bounding box center [1540, 459] width 38 height 54
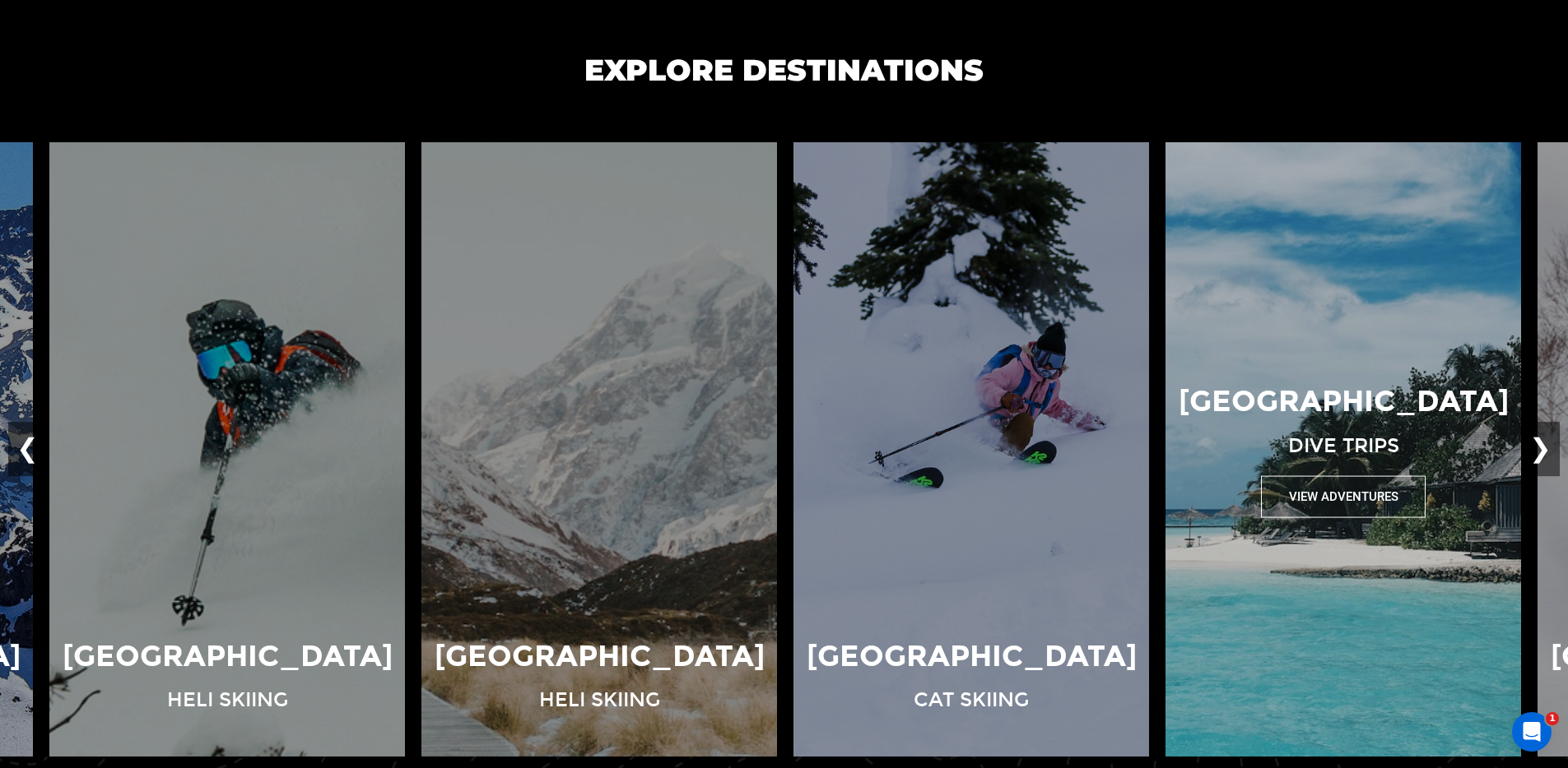
scroll to position [1134, 0]
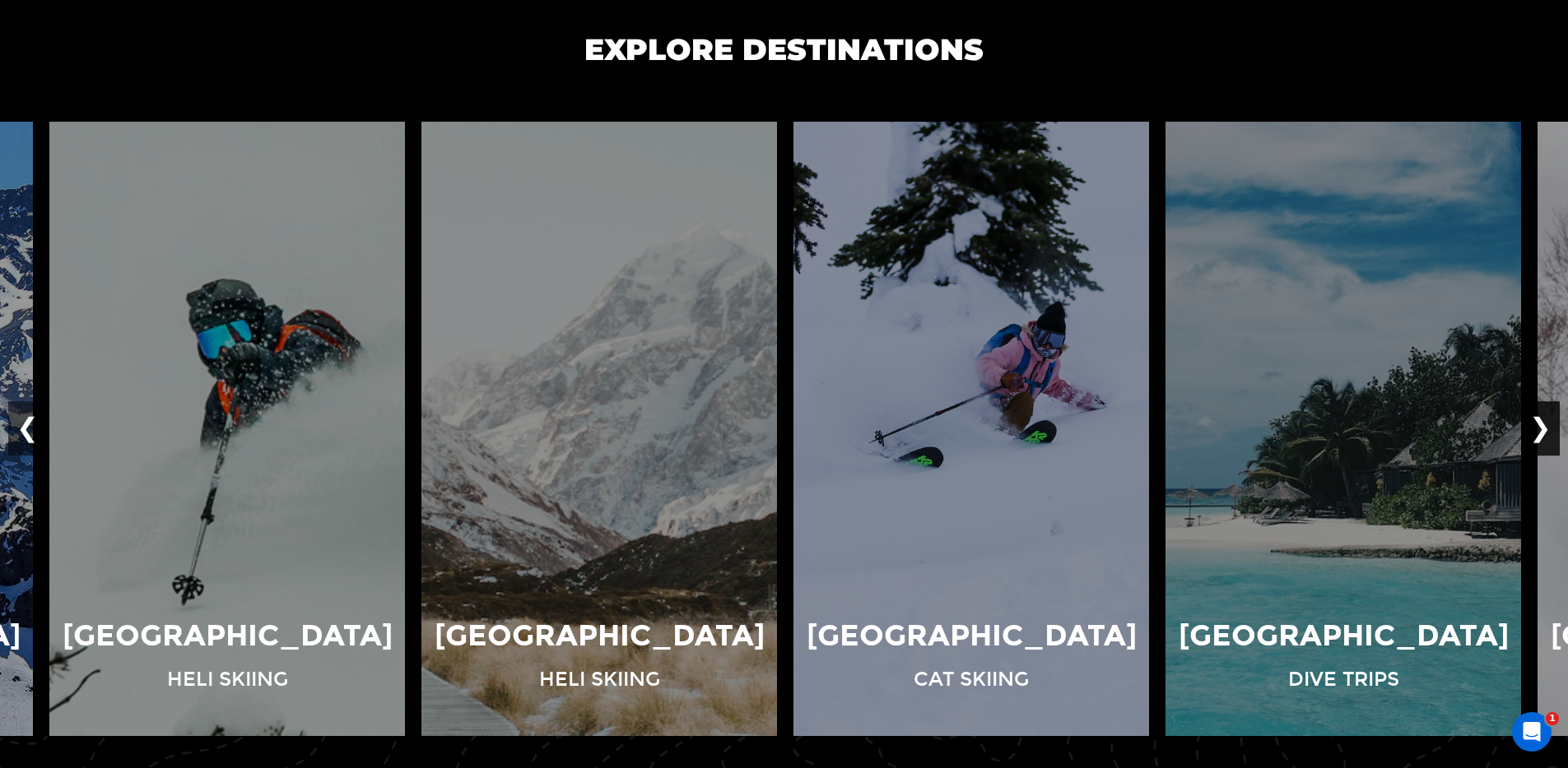
click at [1543, 423] on button "❯" at bounding box center [1540, 430] width 38 height 54
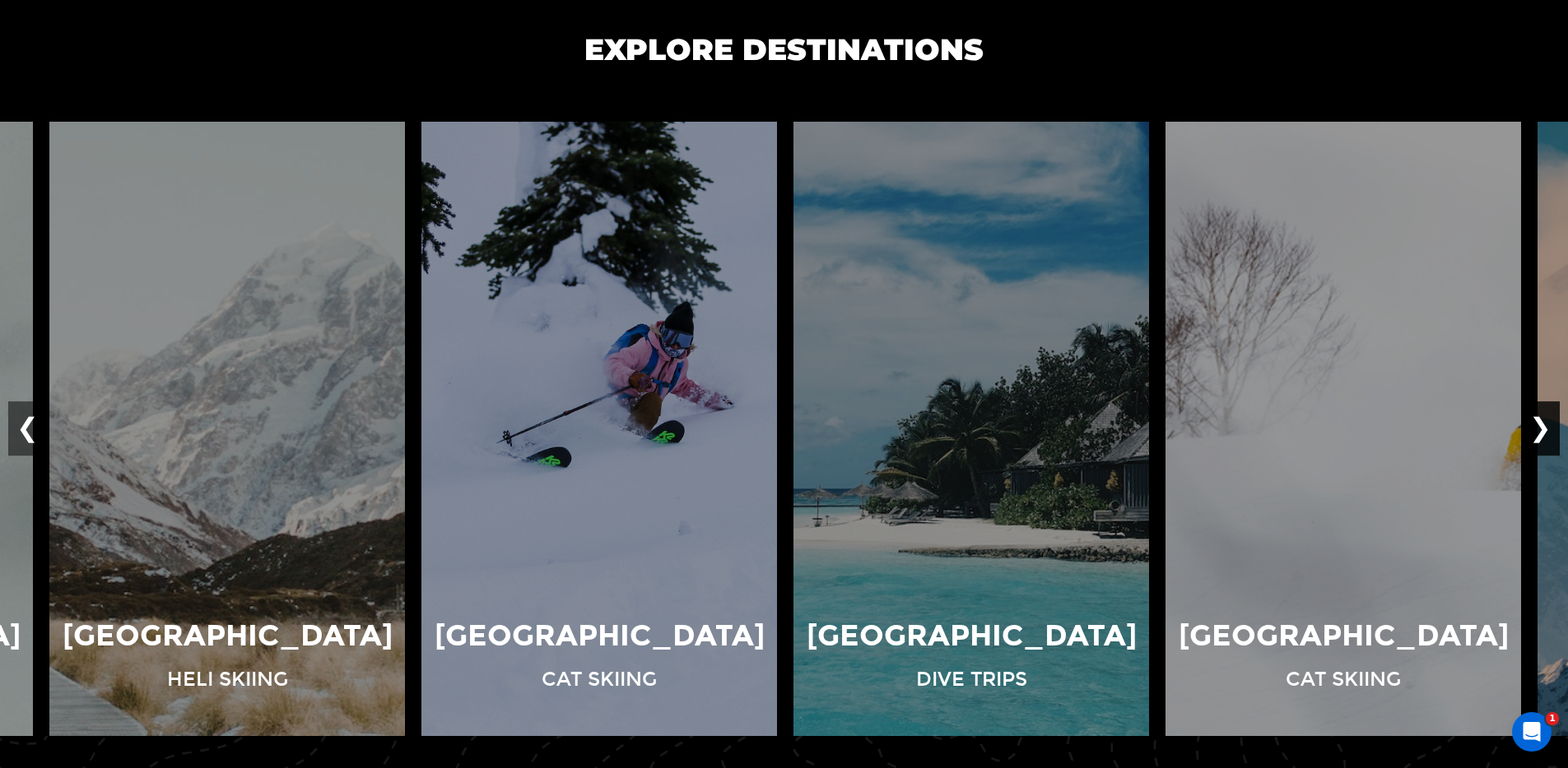
click at [1543, 423] on button "❯" at bounding box center [1540, 430] width 38 height 54
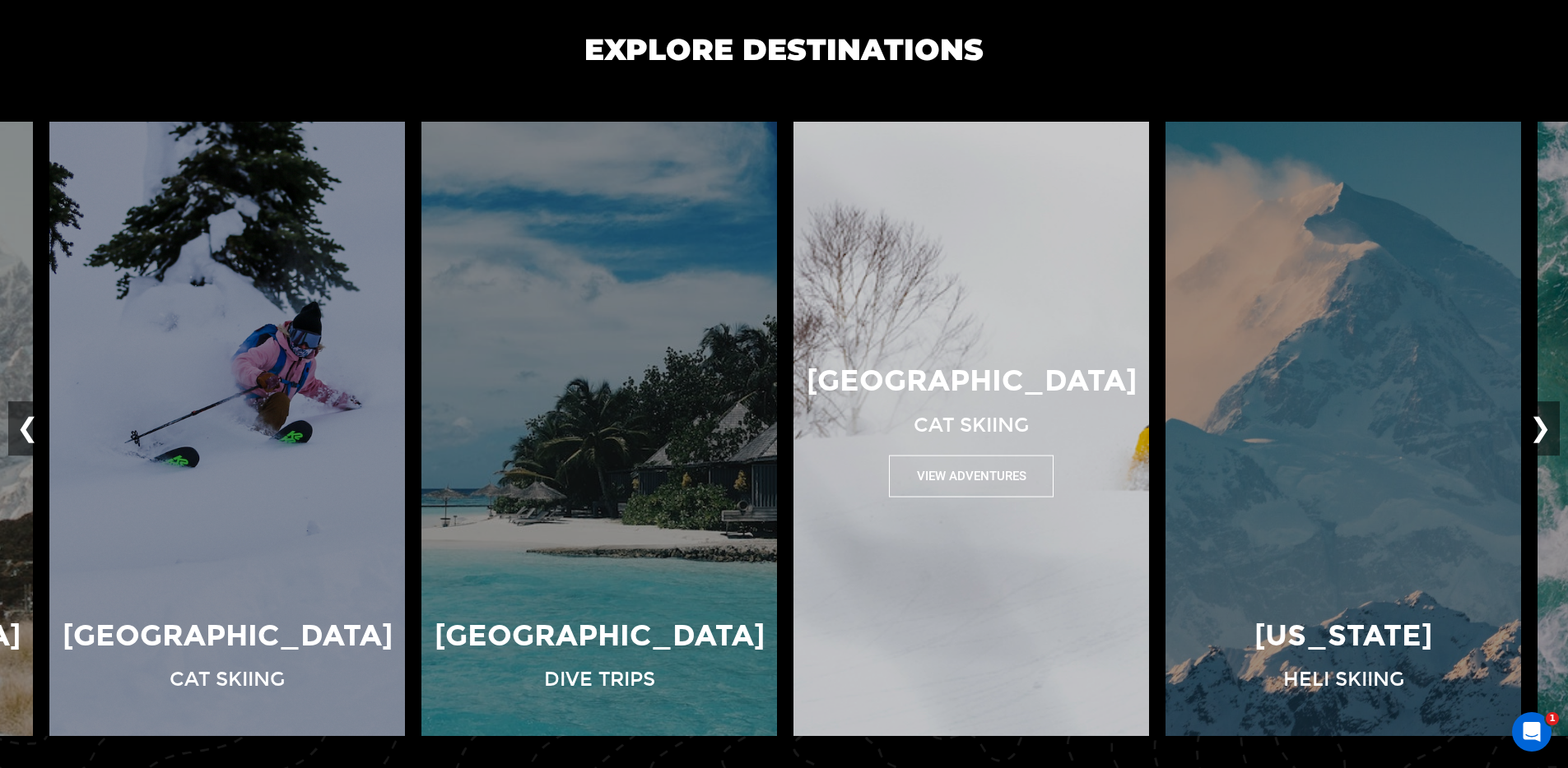
click at [962, 480] on button "View Adventures" at bounding box center [971, 477] width 165 height 42
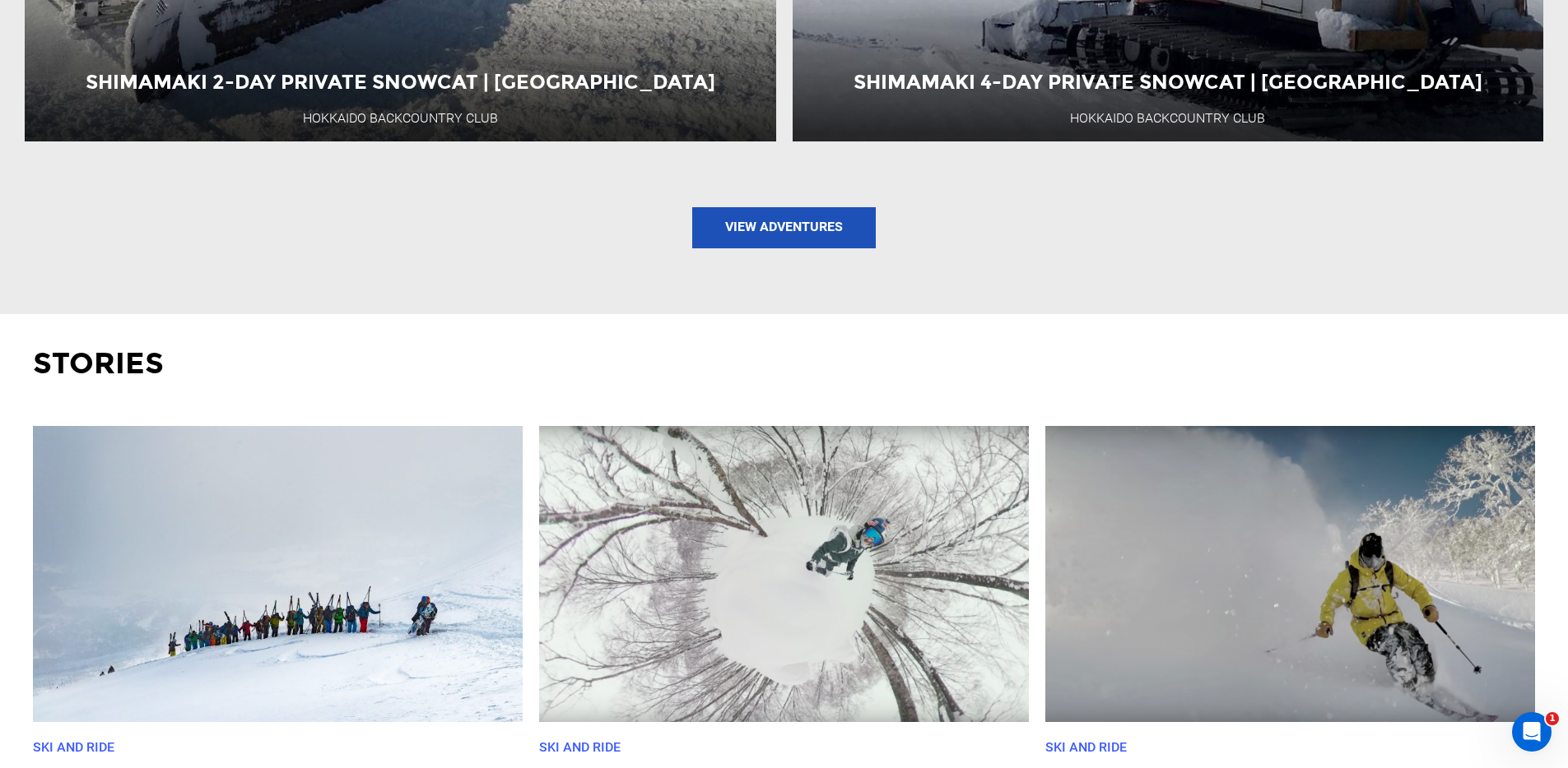
scroll to position [2435, 0]
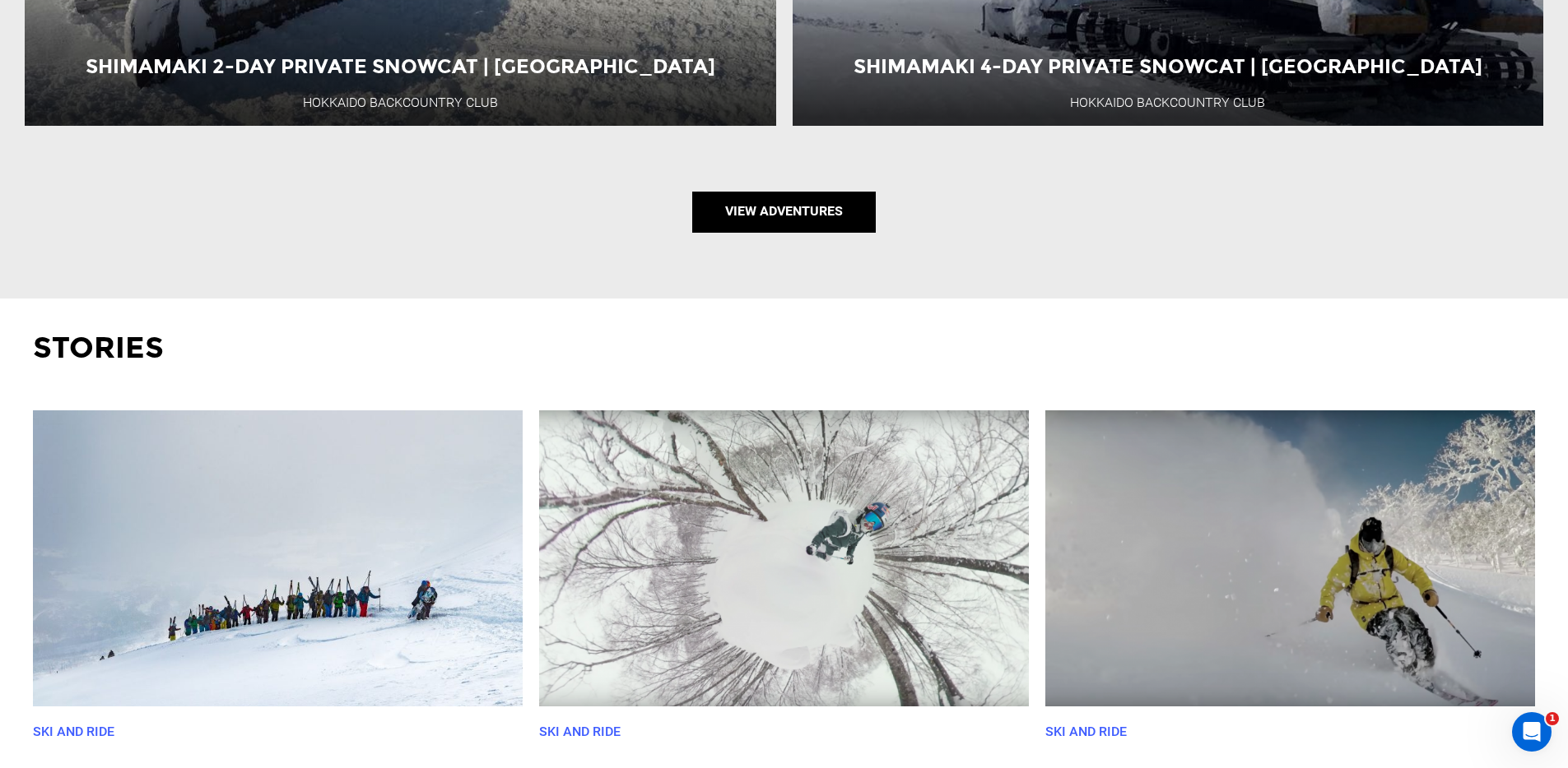
click at [798, 223] on link "View Adventures" at bounding box center [784, 212] width 183 height 41
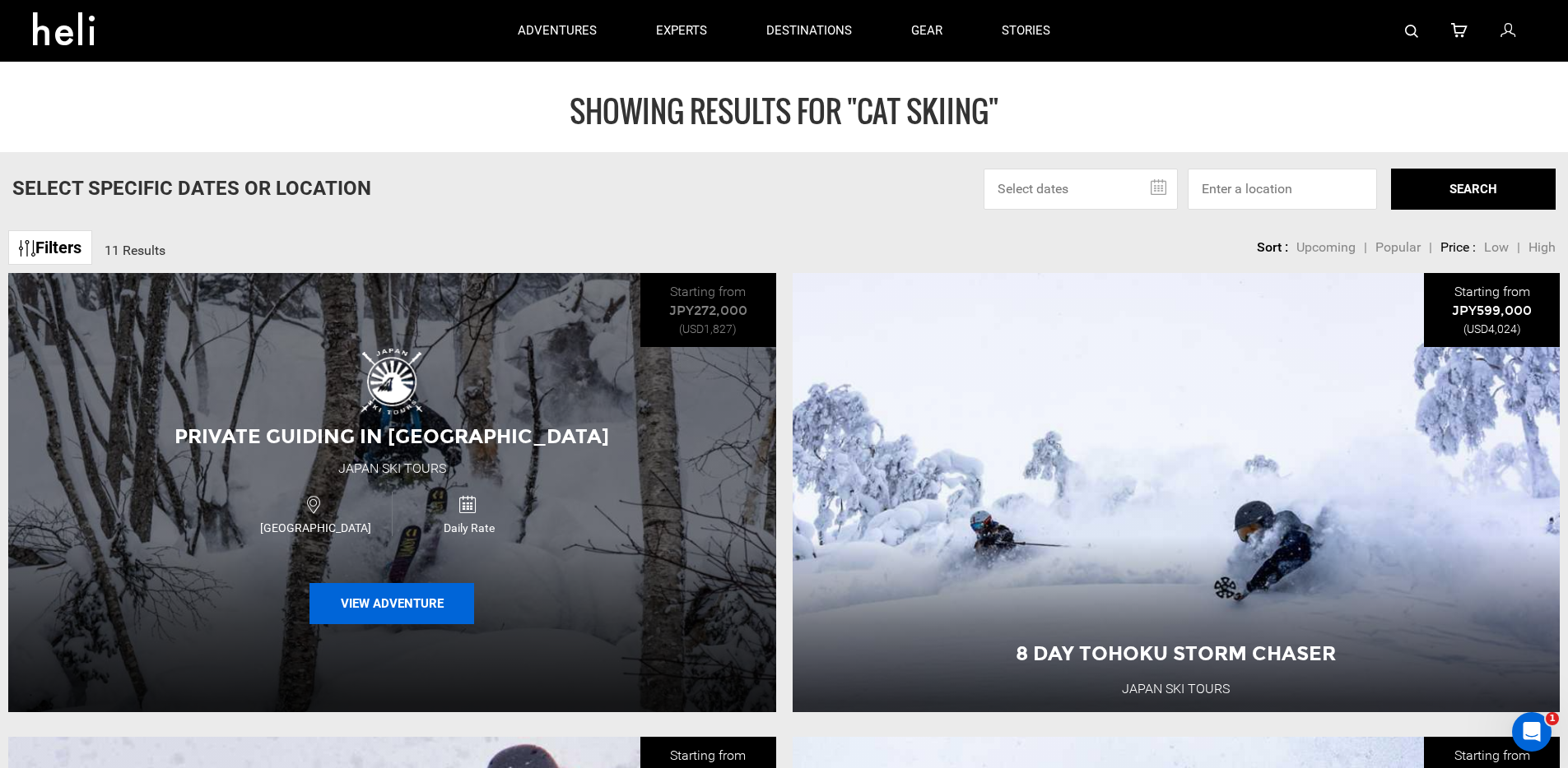
click at [393, 607] on button "View Adventure" at bounding box center [392, 603] width 165 height 41
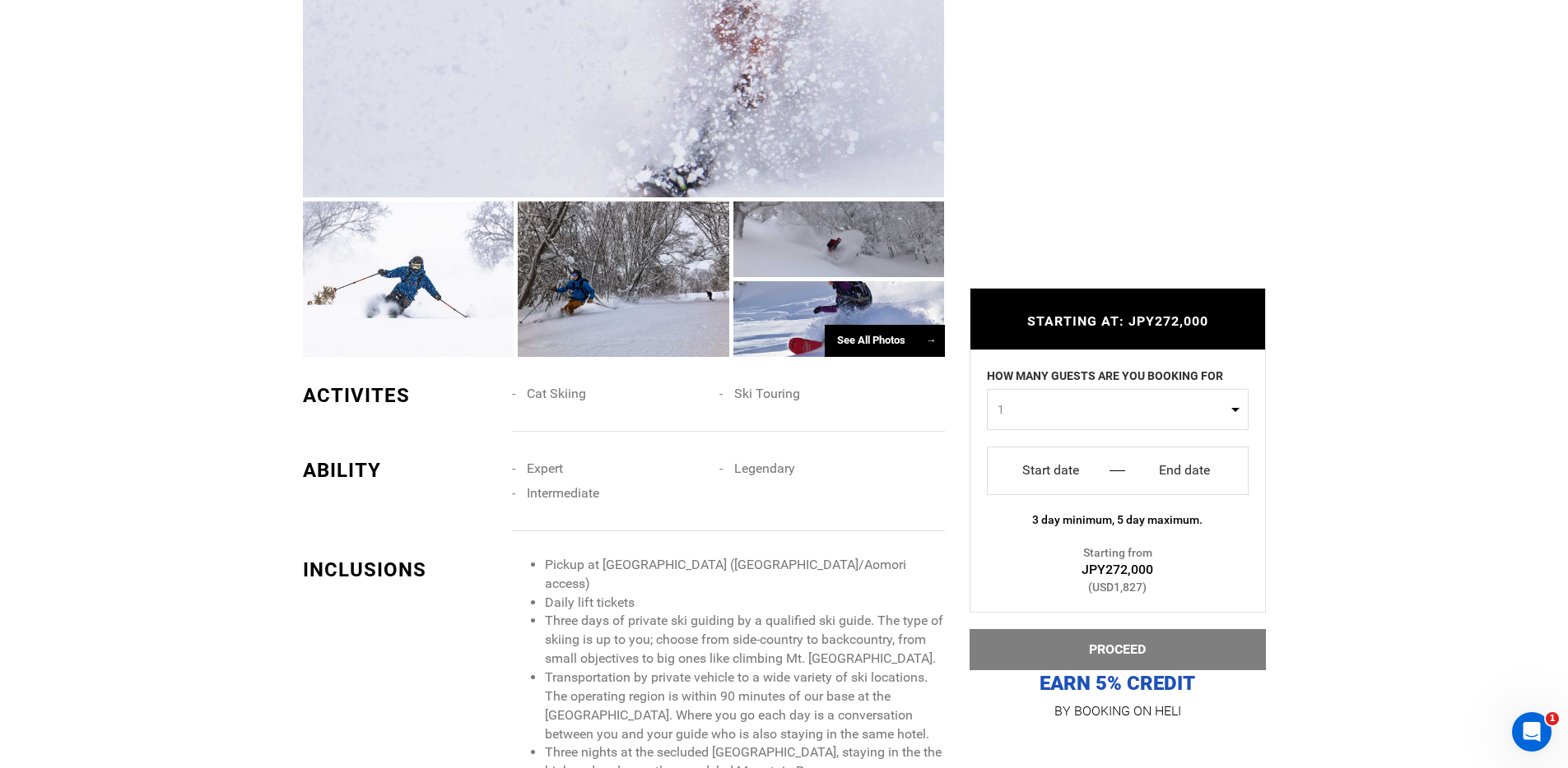
scroll to position [1076, 0]
click at [452, 286] on div at bounding box center [408, 276] width 212 height 154
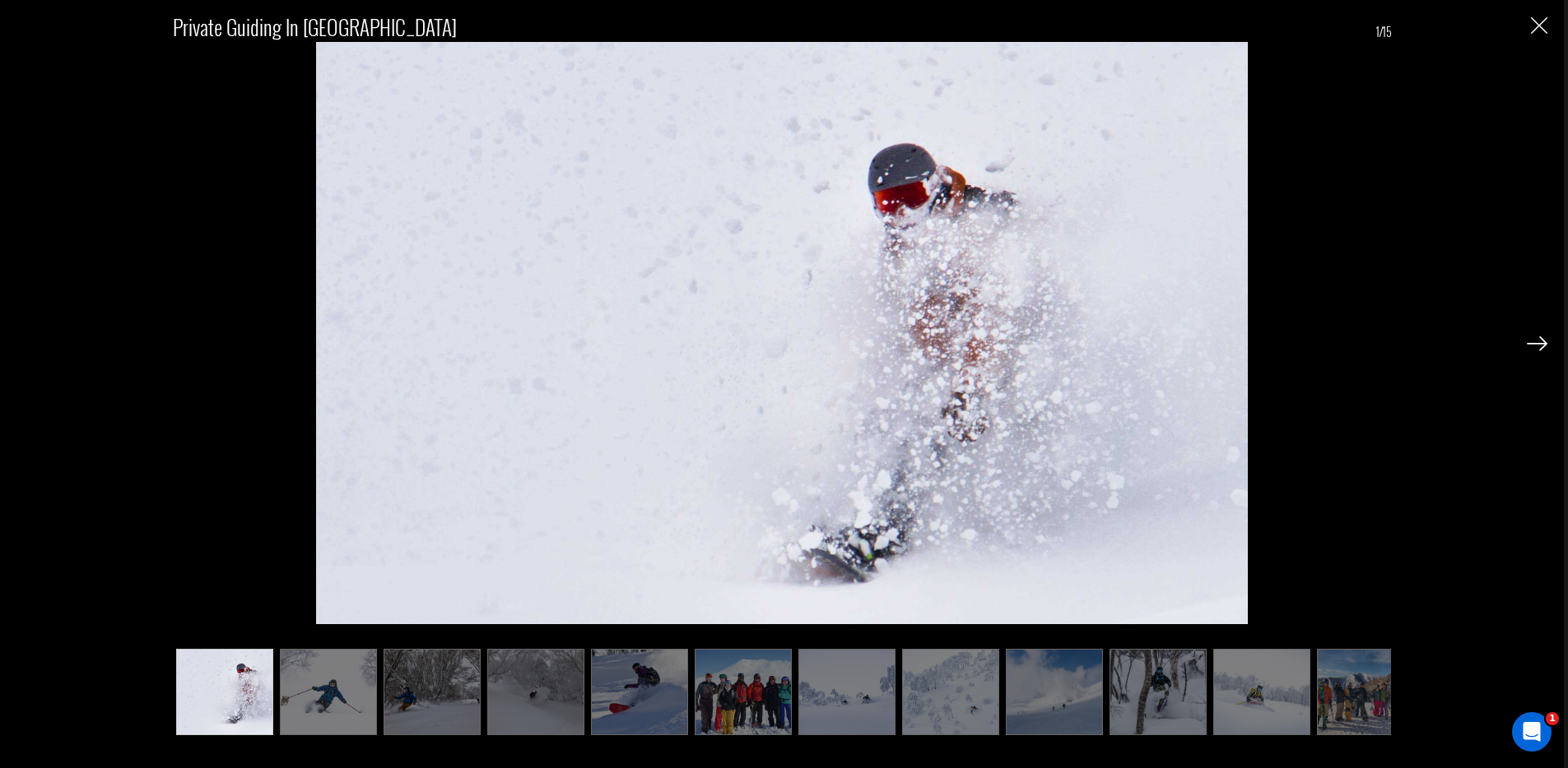
click at [344, 689] on img at bounding box center [328, 692] width 97 height 86
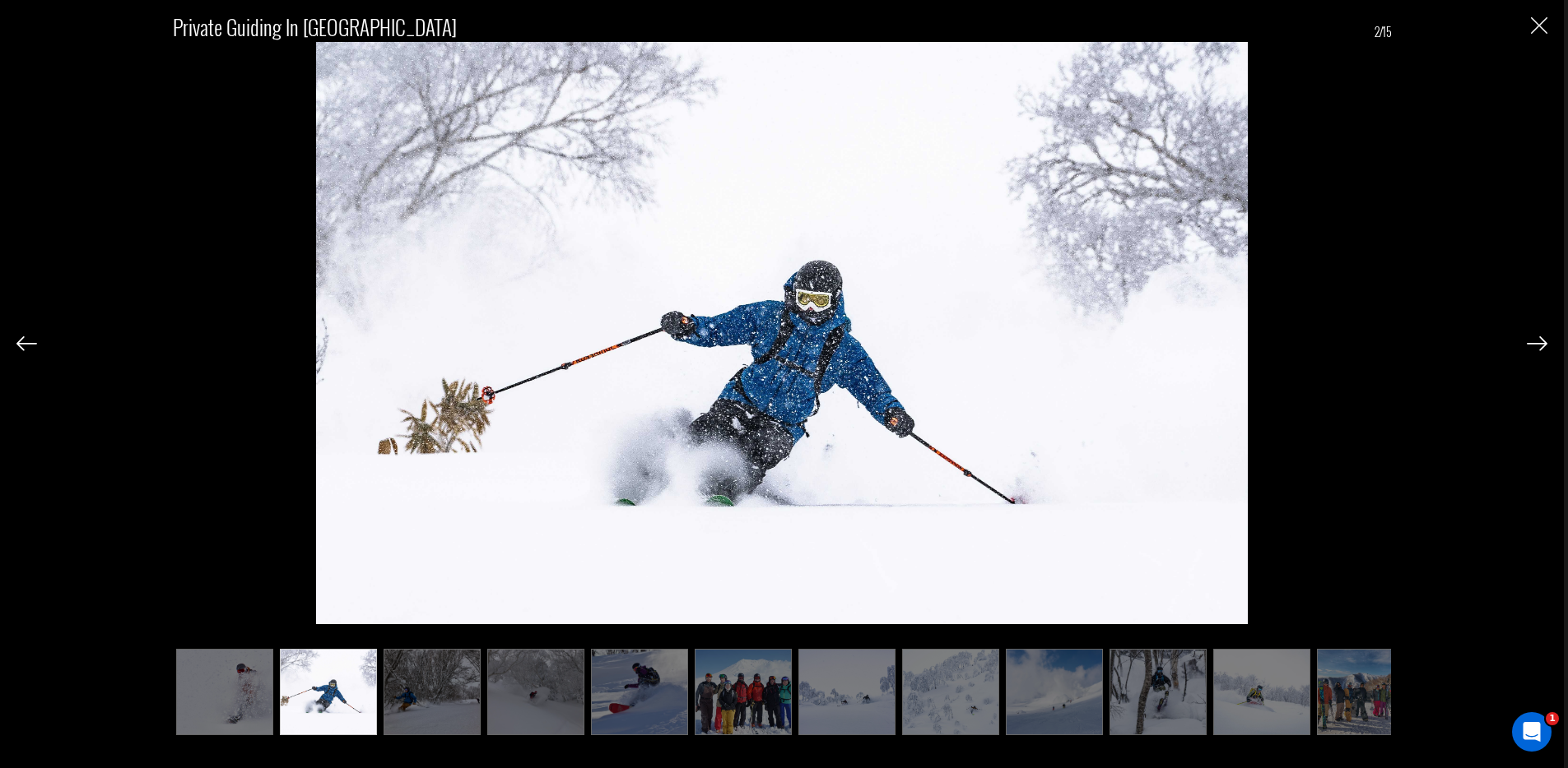
click at [433, 694] on img at bounding box center [432, 692] width 97 height 86
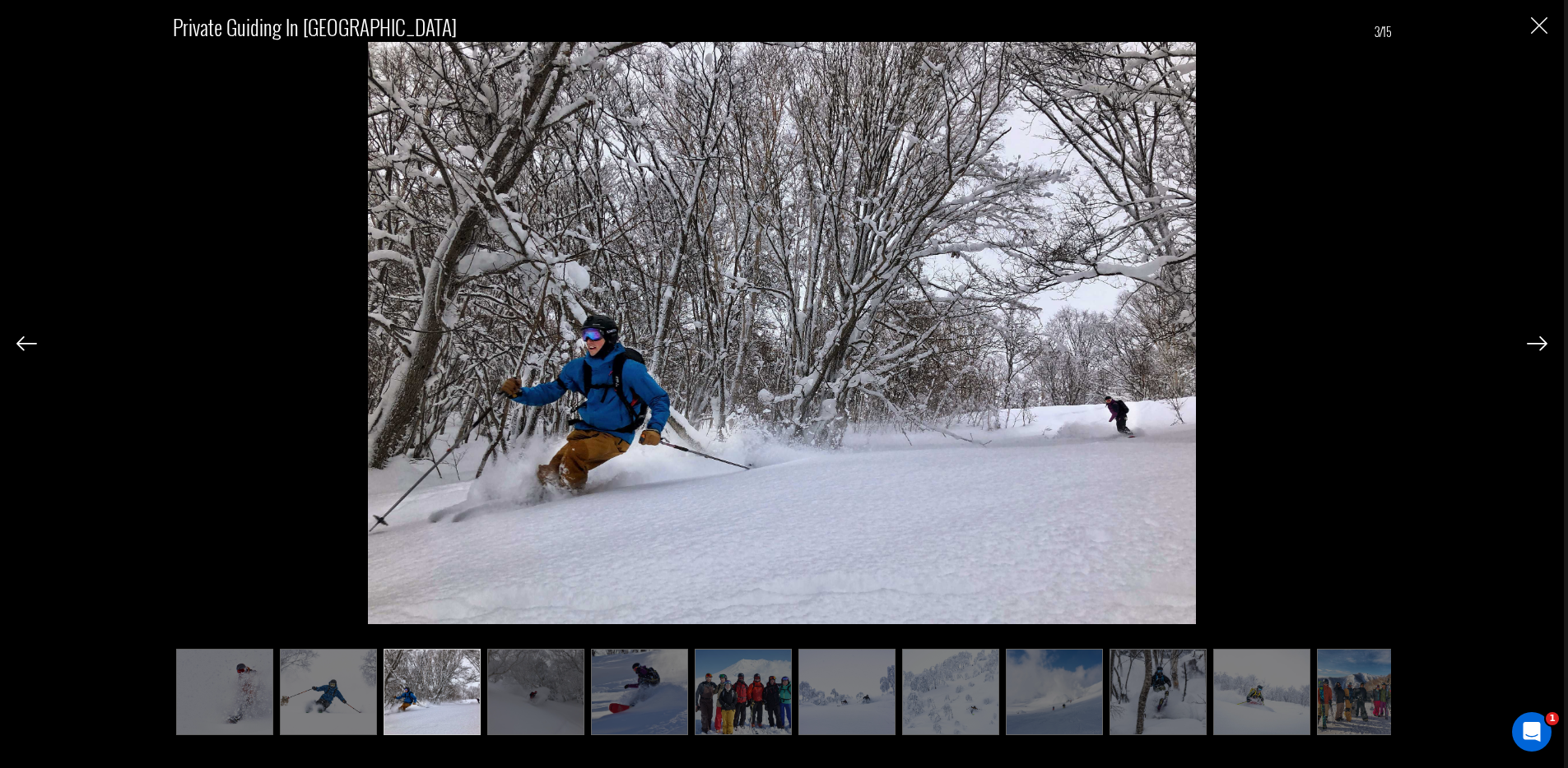
click at [542, 710] on img at bounding box center [535, 692] width 97 height 86
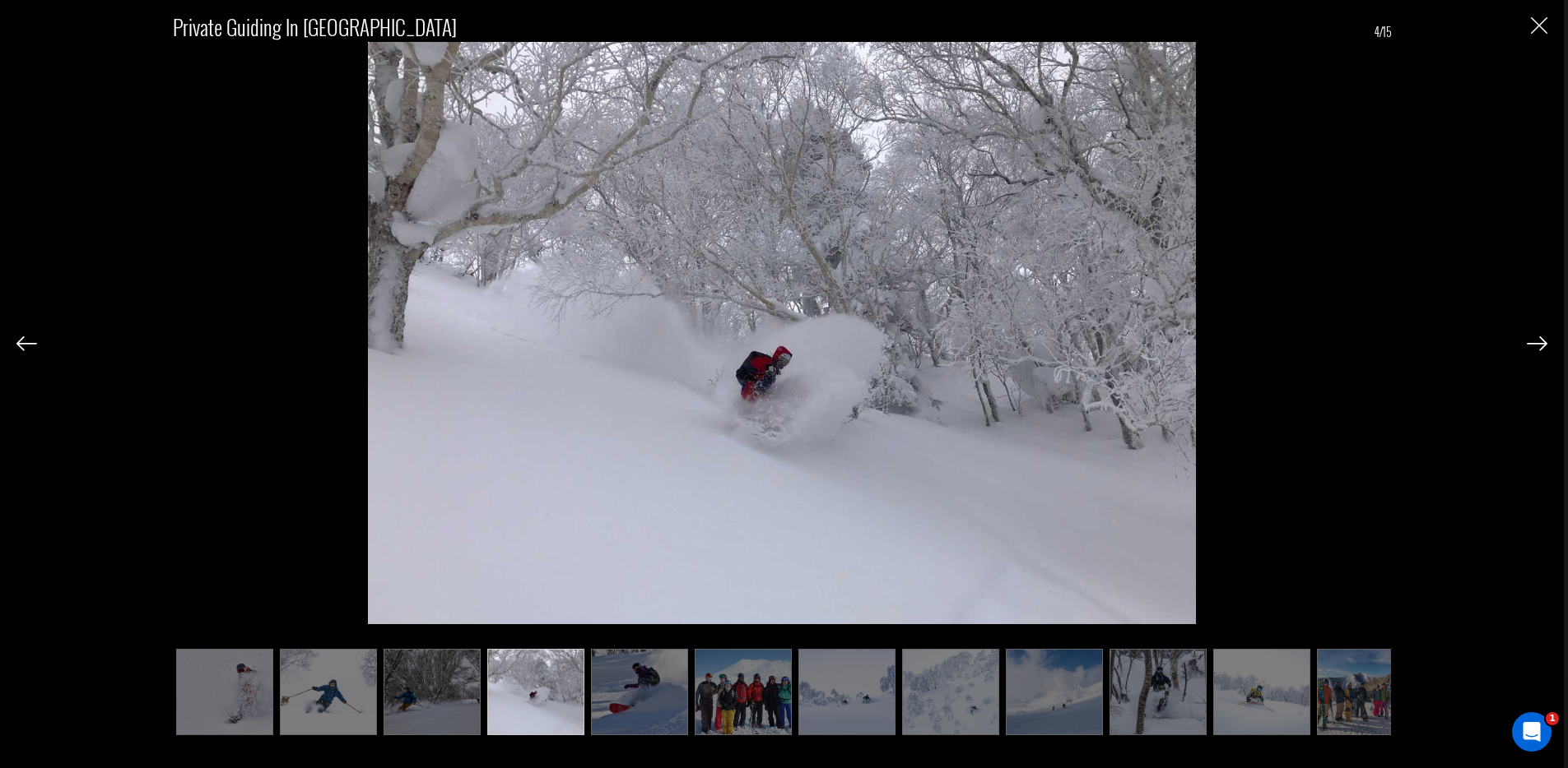
click at [609, 702] on img at bounding box center [639, 692] width 97 height 86
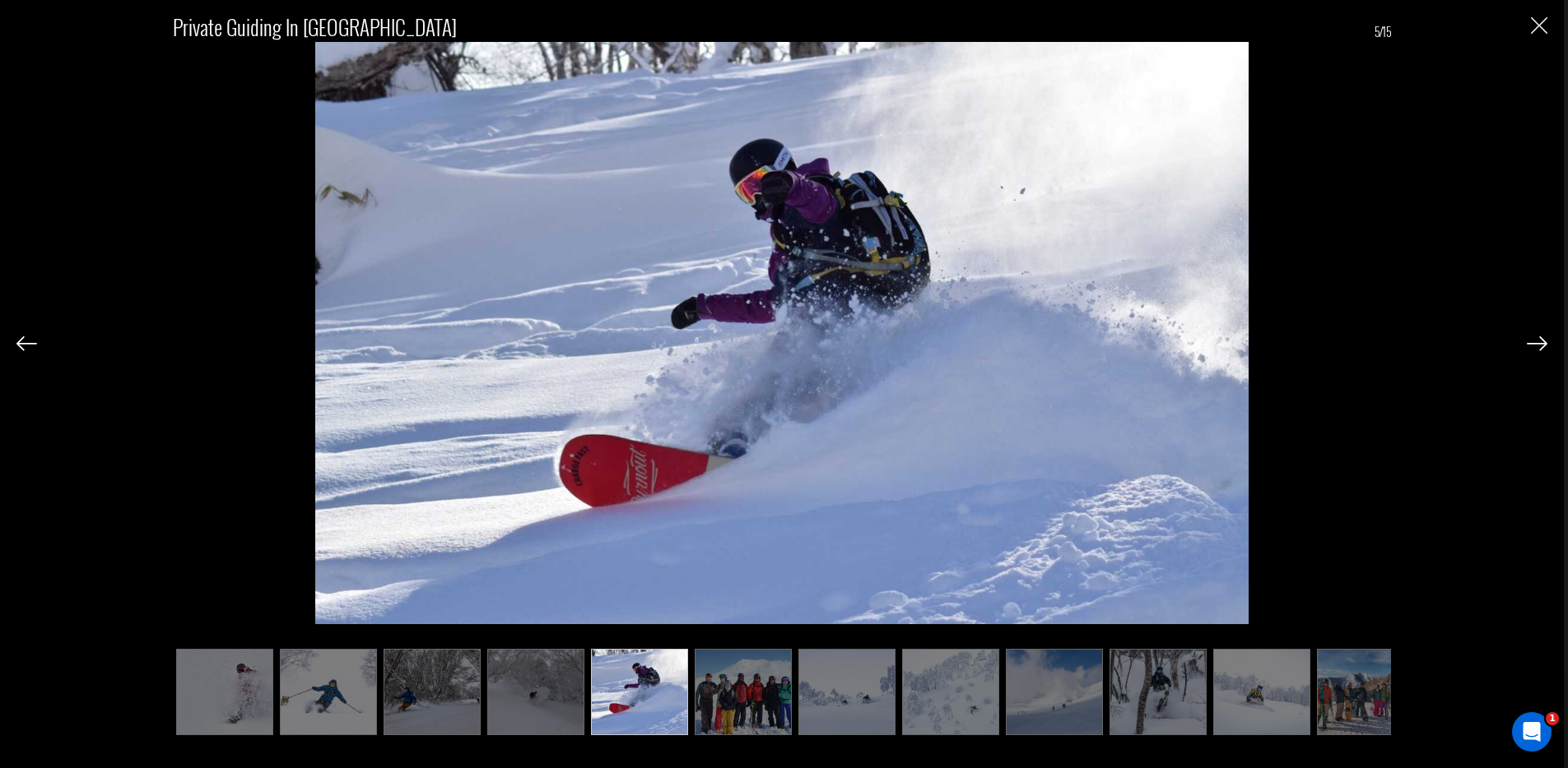
click at [729, 710] on img at bounding box center [743, 692] width 97 height 86
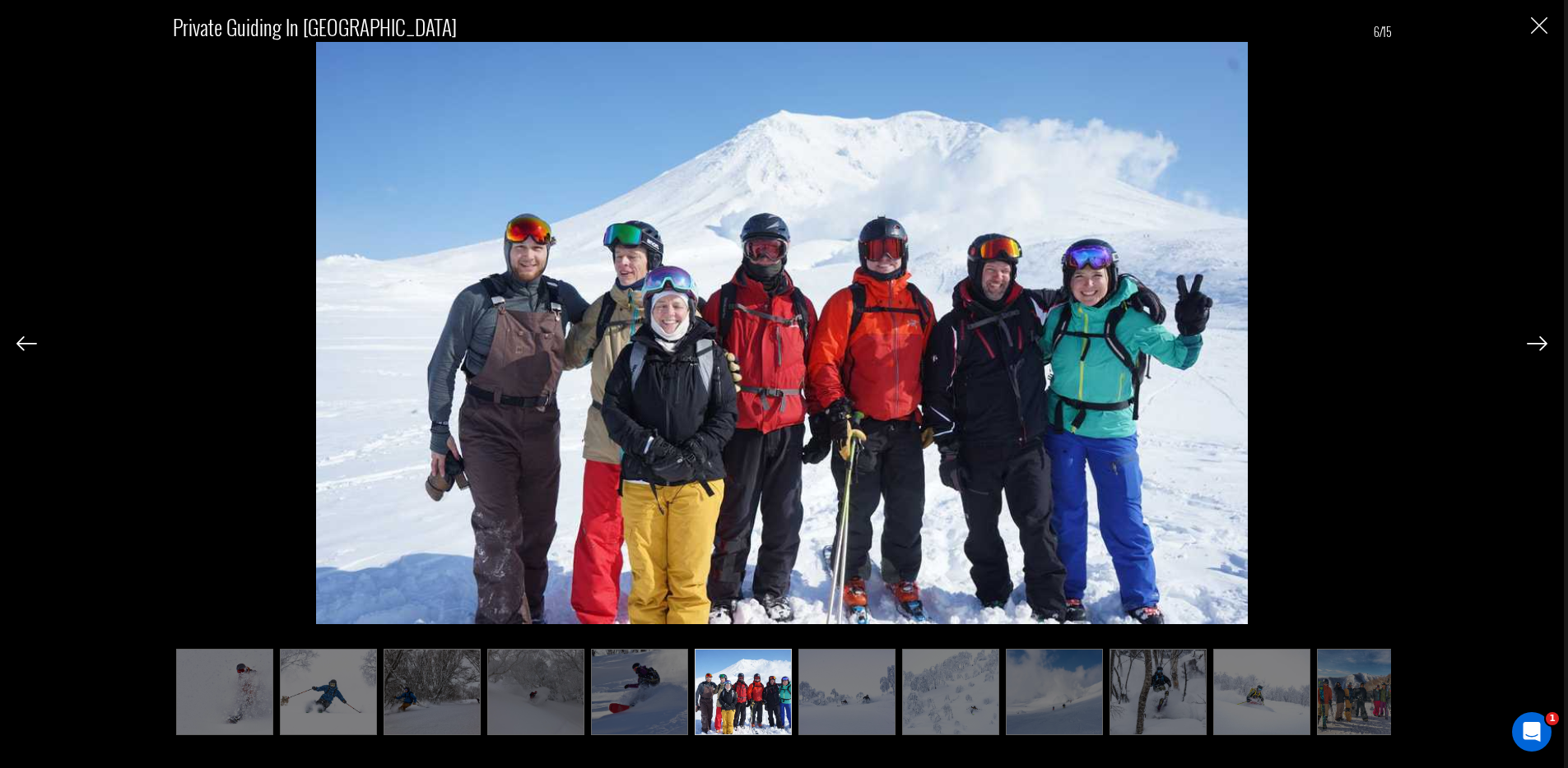
drag, startPoint x: 850, startPoint y: 717, endPoint x: 890, endPoint y: 710, distance: 40.6
click at [851, 717] on img at bounding box center [846, 692] width 97 height 86
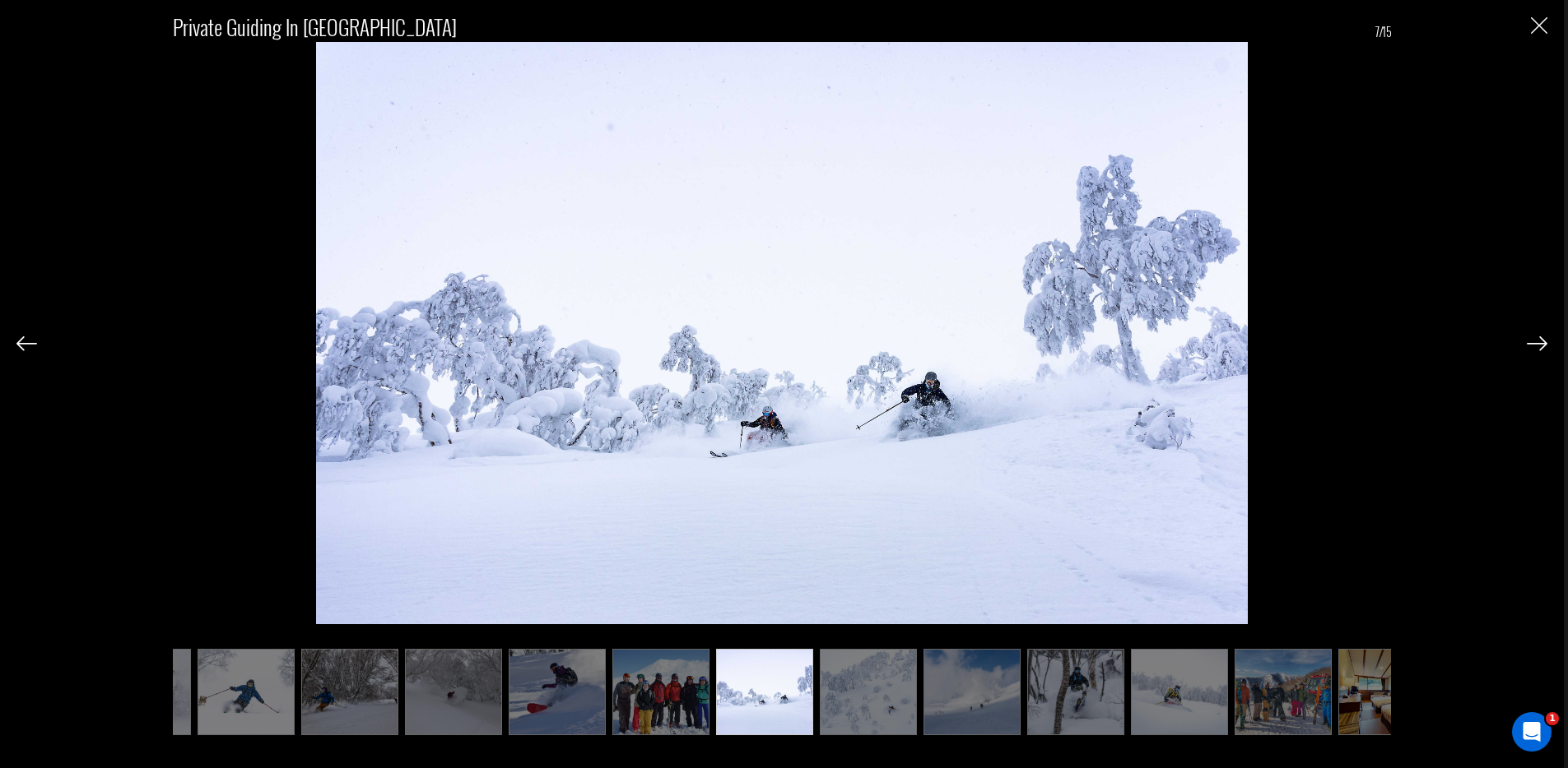
click at [958, 688] on img at bounding box center [971, 692] width 97 height 86
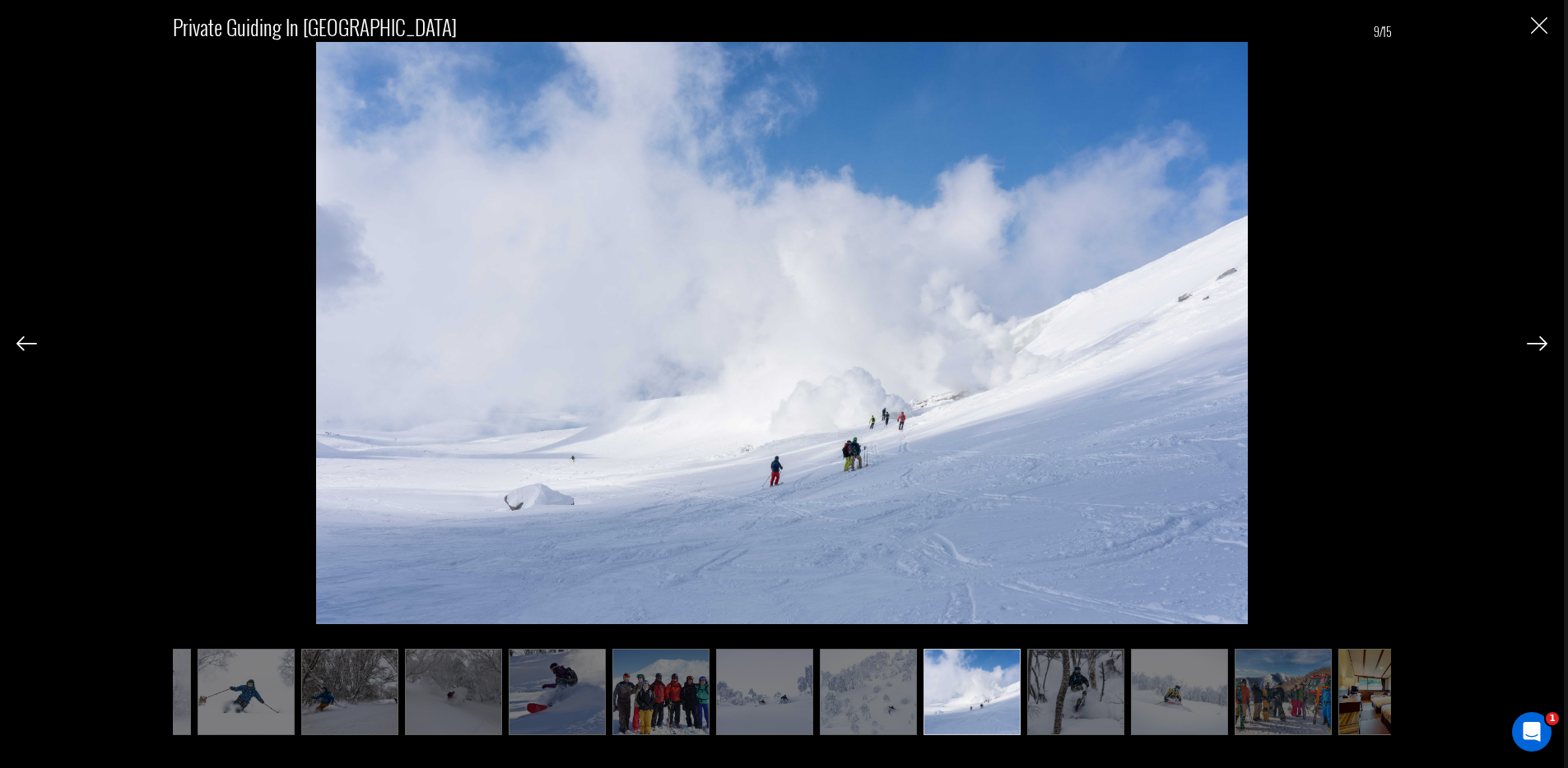
scroll to position [0, 247]
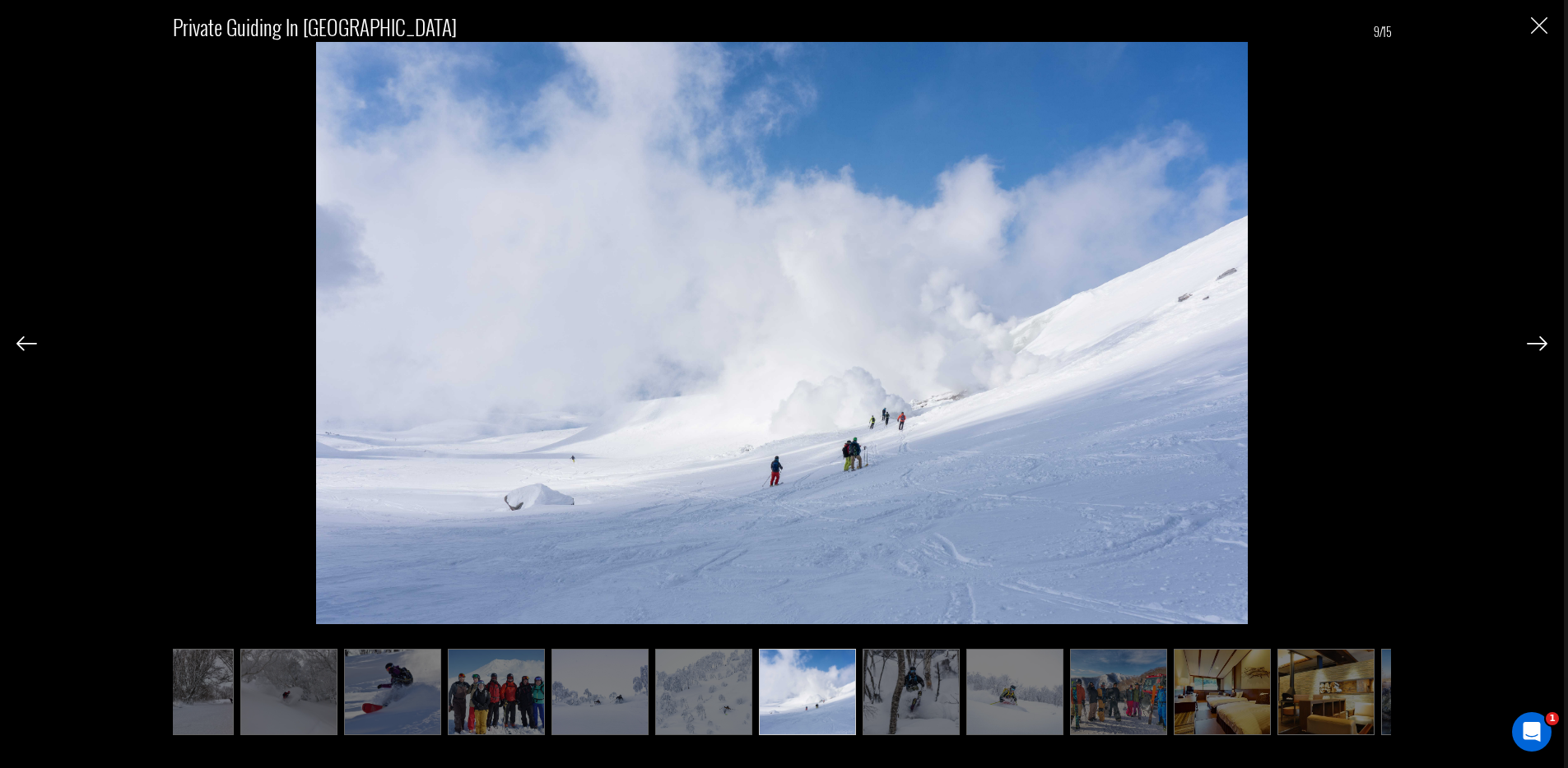
click at [898, 702] on img at bounding box center [910, 692] width 97 height 86
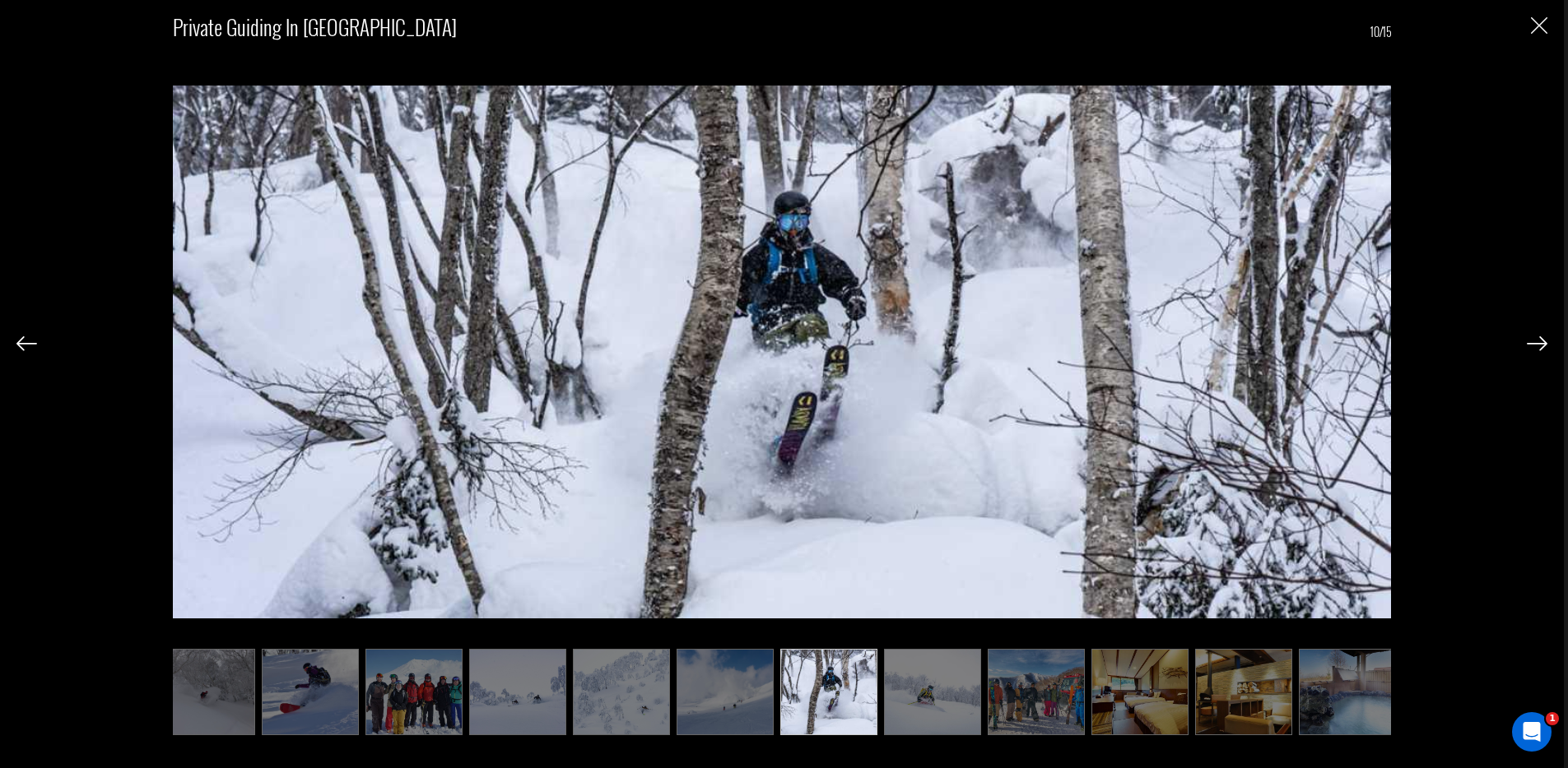
click at [929, 710] on img at bounding box center [932, 692] width 97 height 86
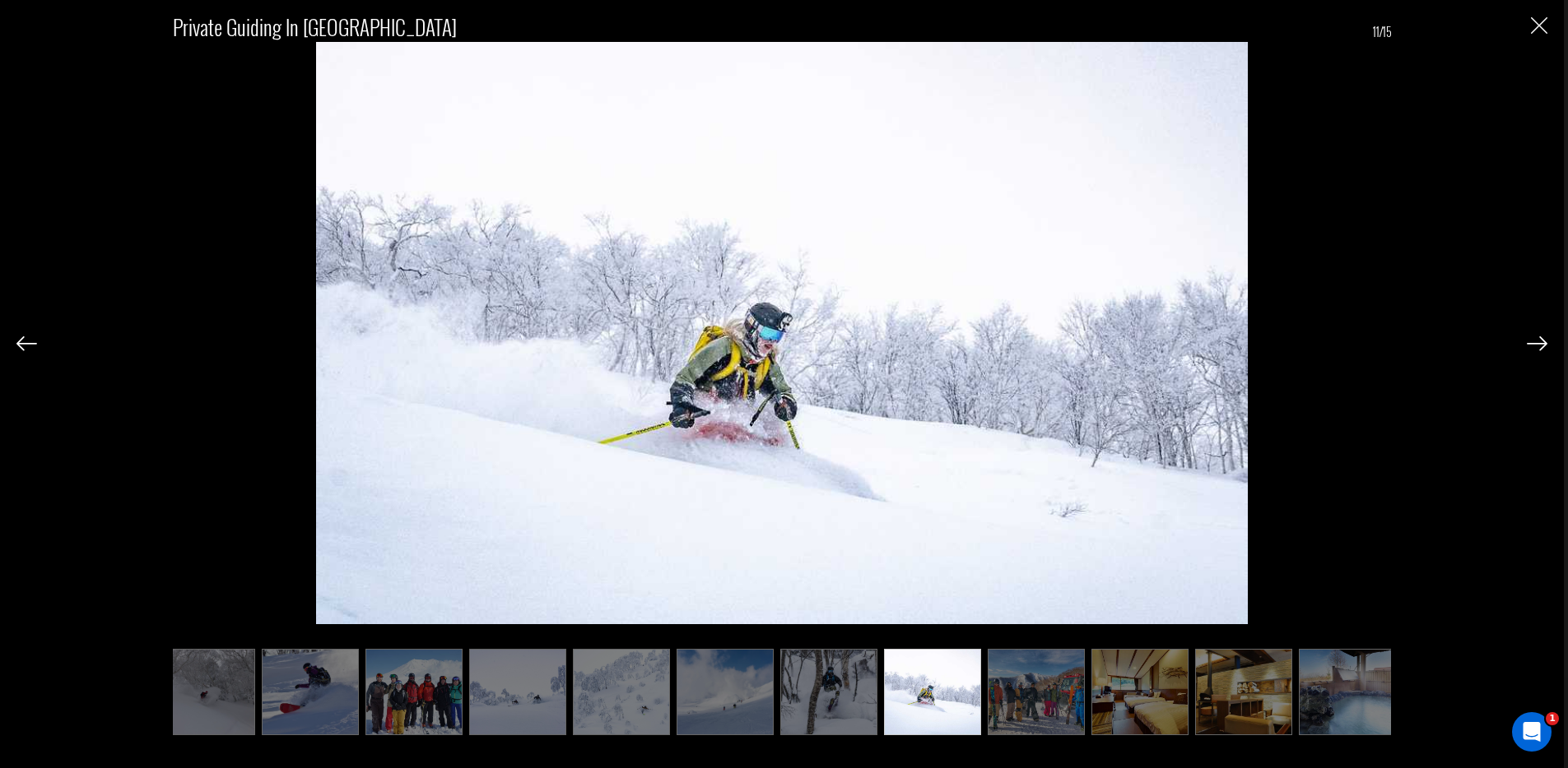
scroll to position [0, 337]
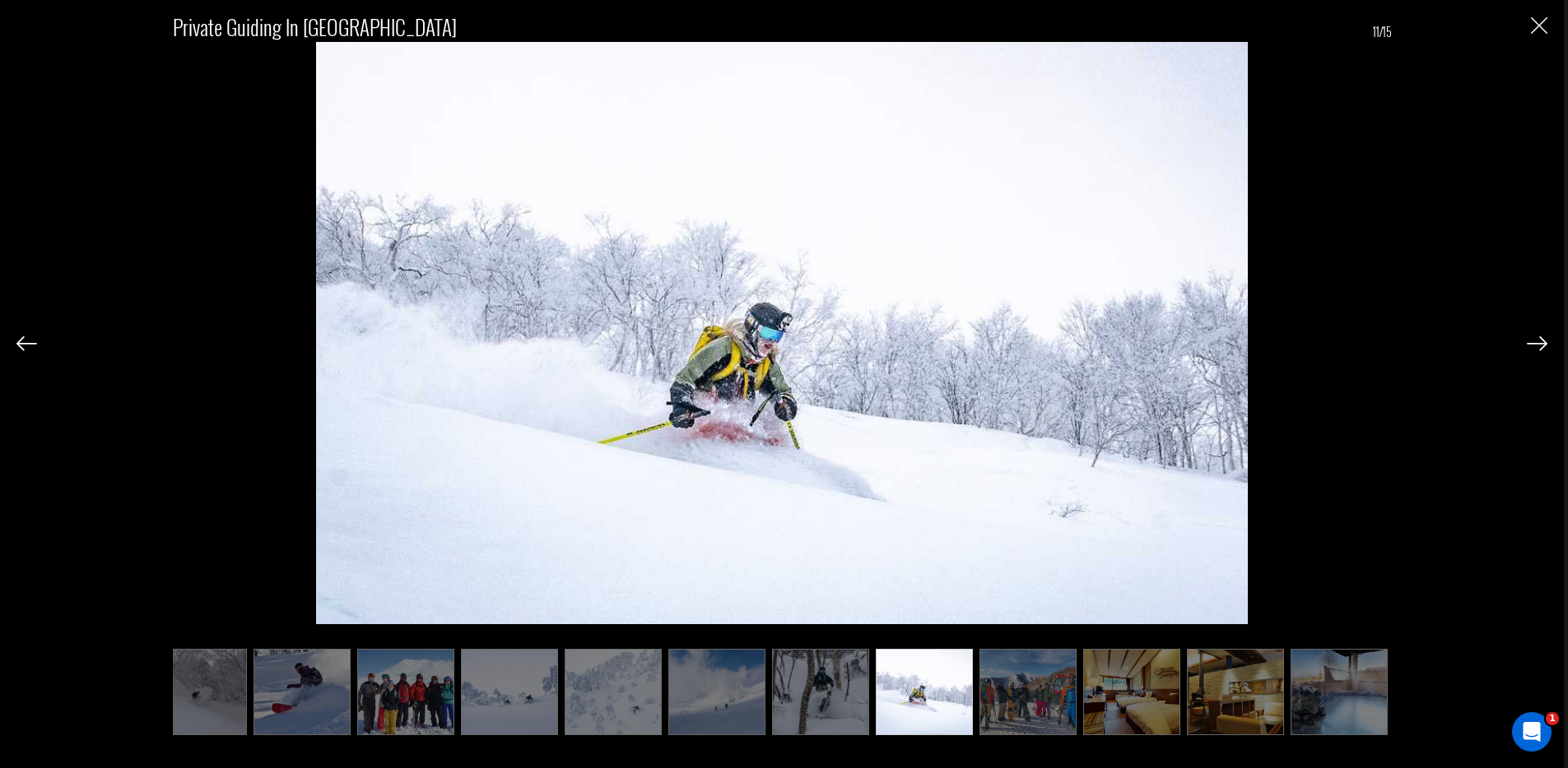
click at [1541, 30] on img "Close" at bounding box center [1538, 25] width 17 height 17
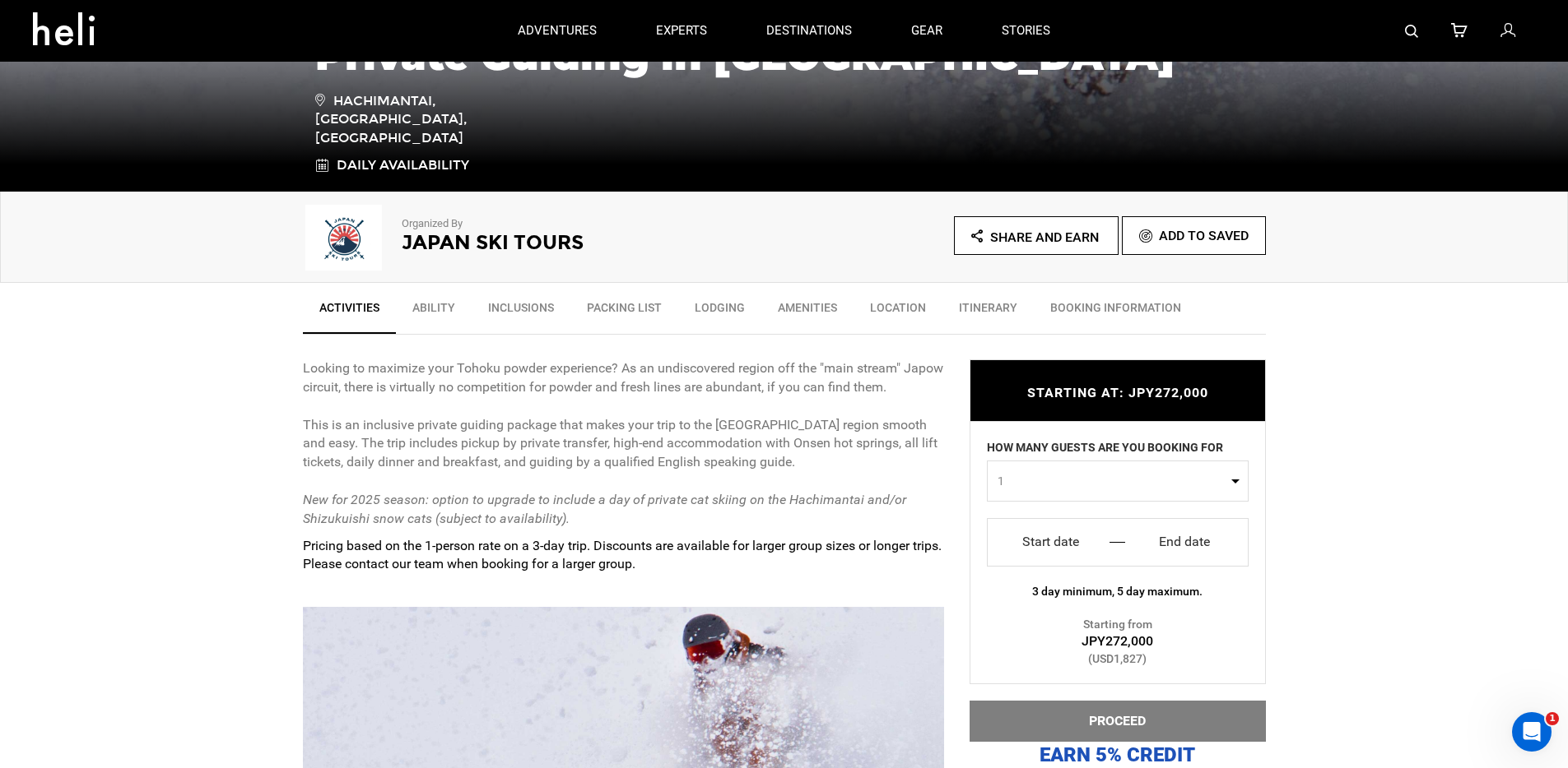
scroll to position [343, 0]
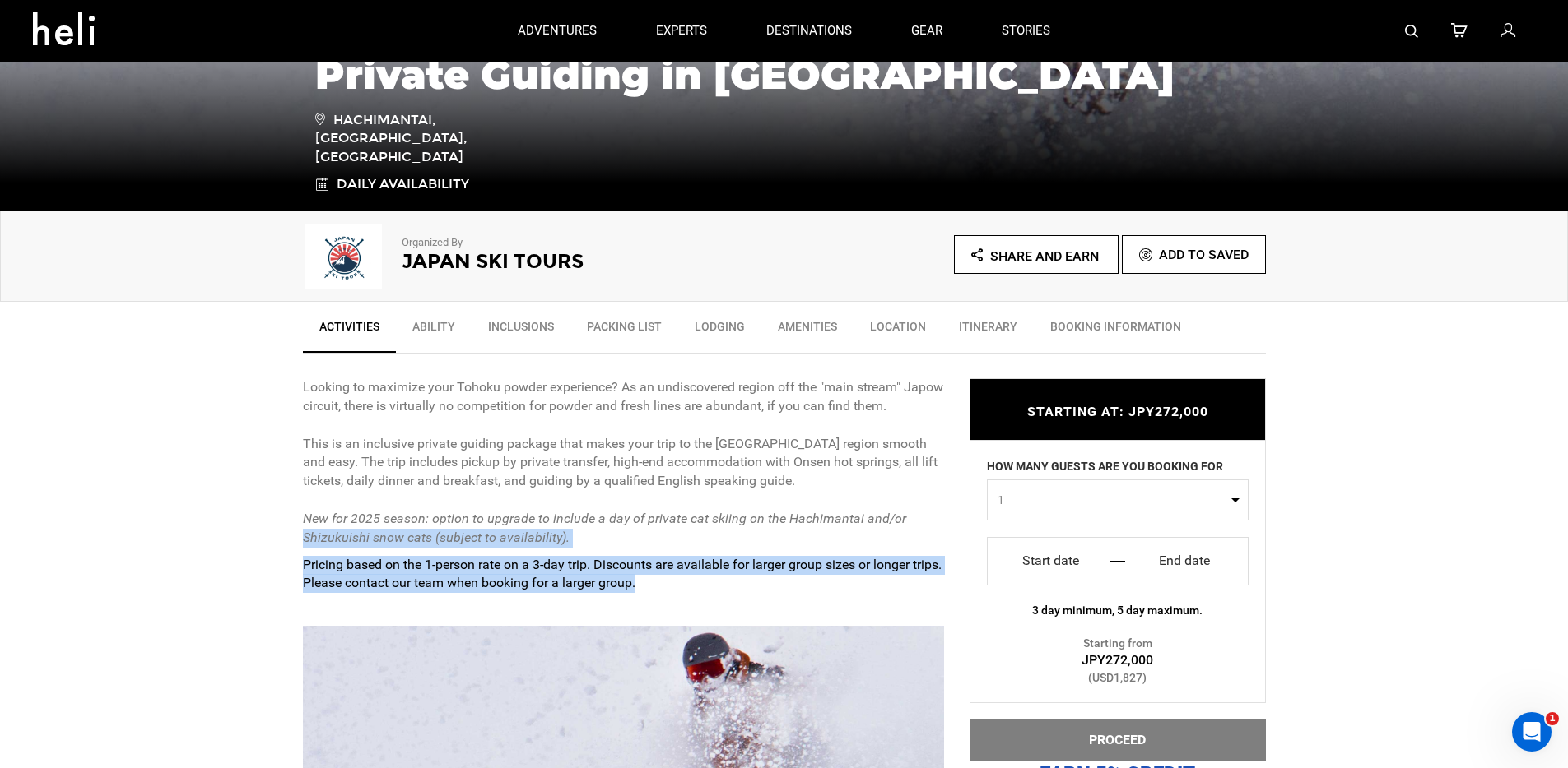
drag, startPoint x: 702, startPoint y: 575, endPoint x: 261, endPoint y: 546, distance: 442.0
click at [646, 541] on p "Looking to maximize your Tohoku powder experience? As an undiscovered region of…" at bounding box center [624, 463] width 642 height 169
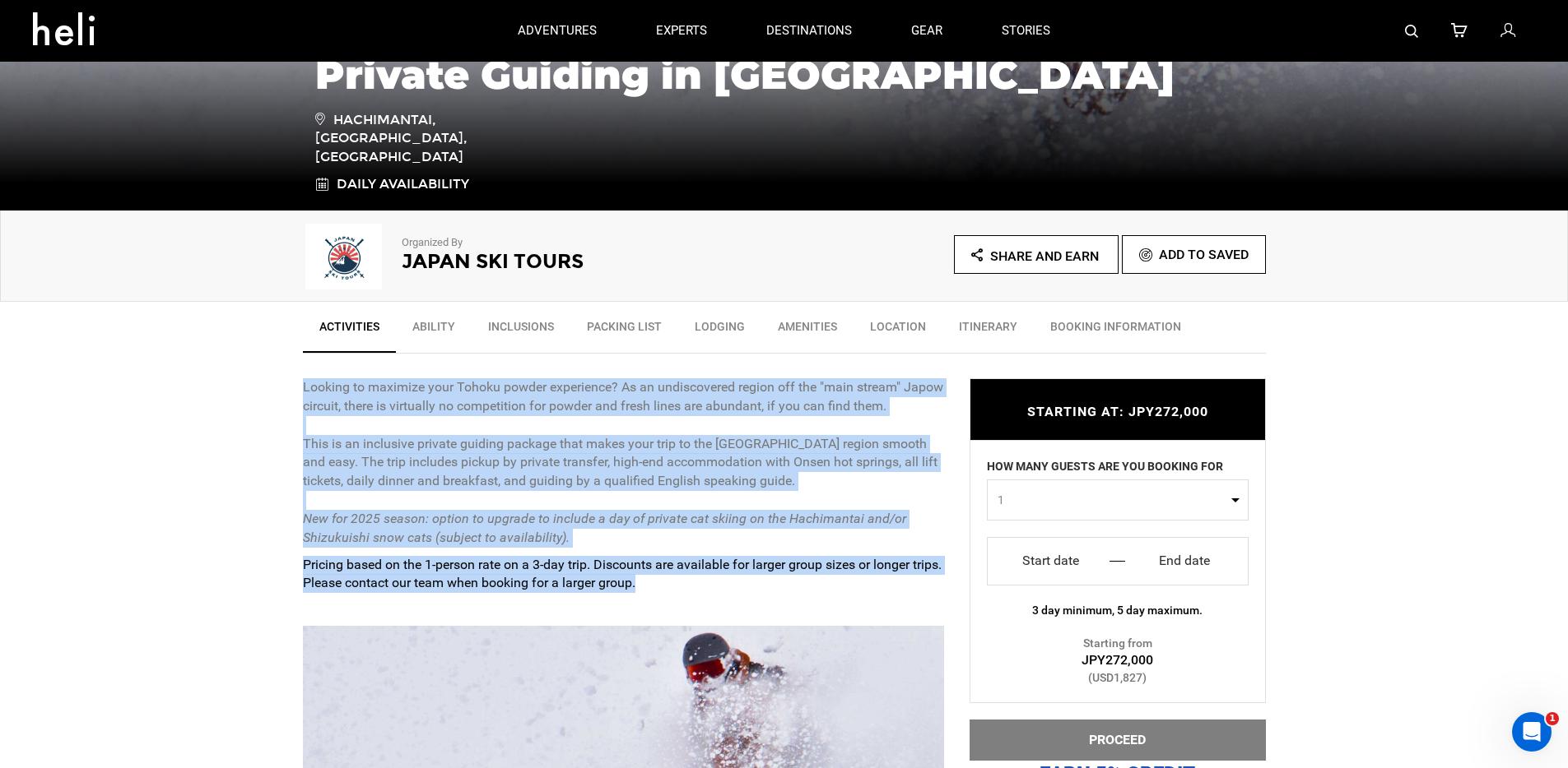
drag, startPoint x: 678, startPoint y: 578, endPoint x: 279, endPoint y: 388, distance: 441.9
click at [303, 466] on p "Looking to maximize your Tohoku powder experience? As an undiscovered region of…" at bounding box center [624, 463] width 642 height 169
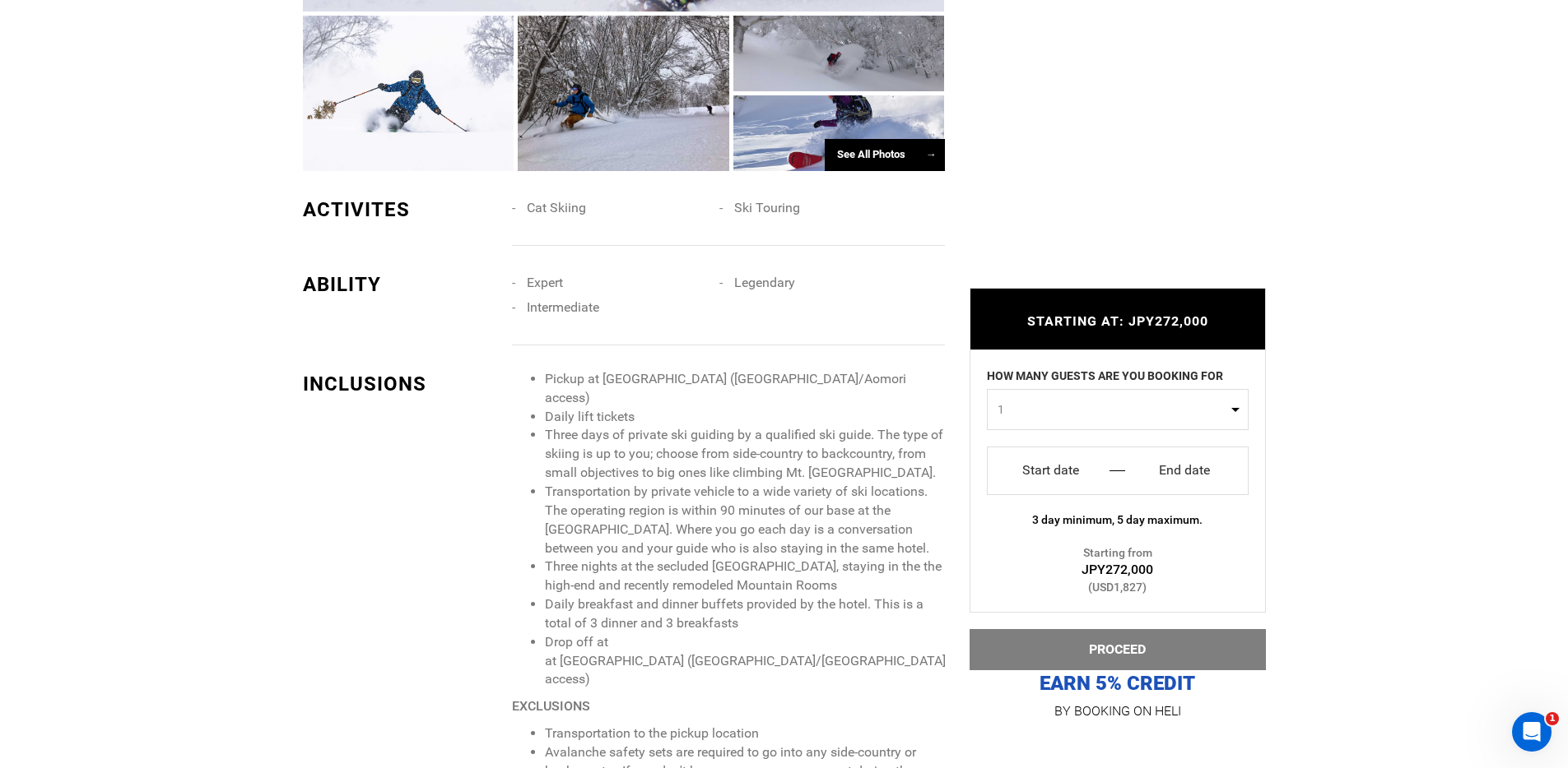
scroll to position [1268, 0]
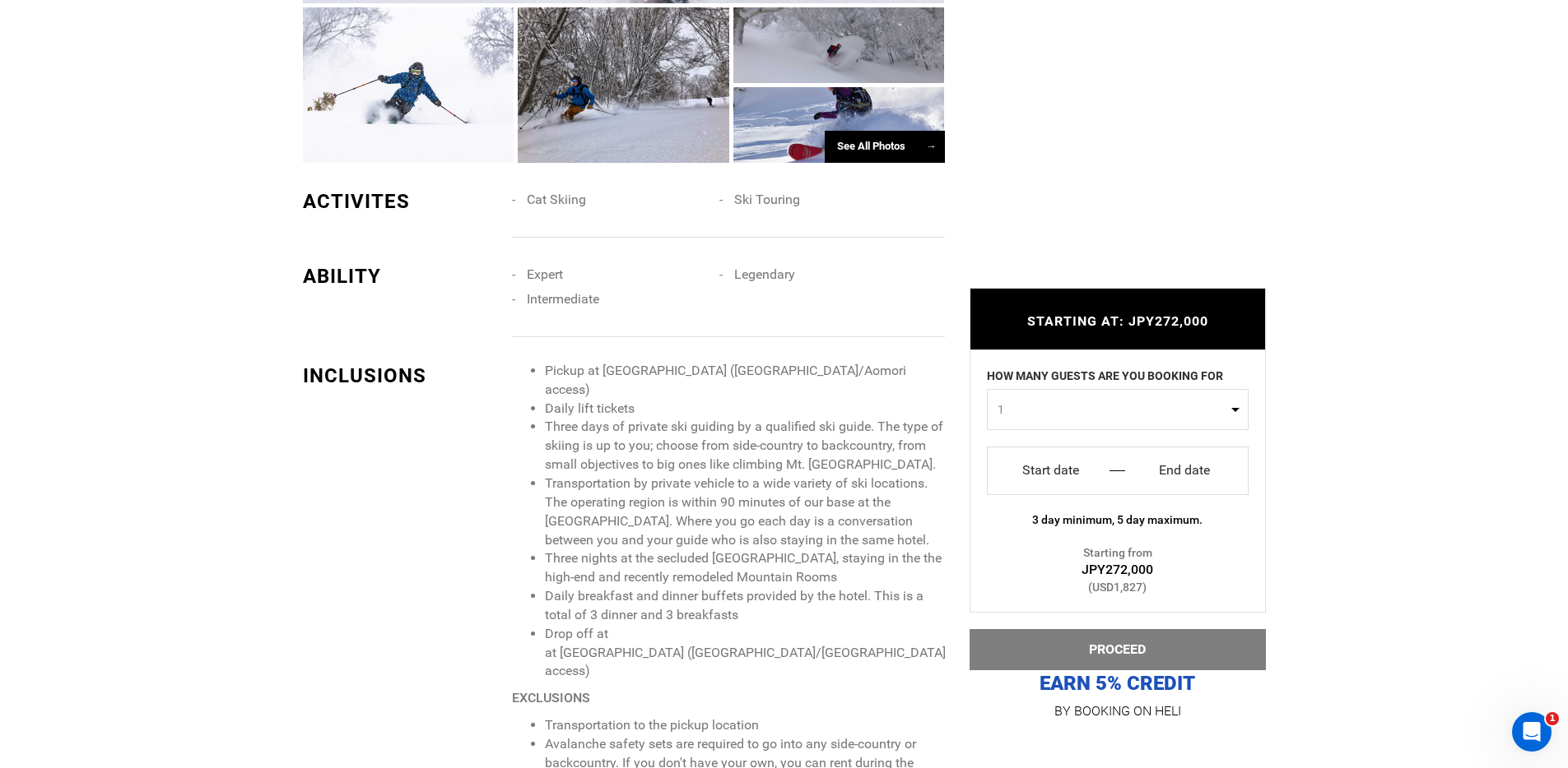
click at [657, 552] on li "Three nights at the secluded Hachimantai Mountain Hotel, staying in the the hig…" at bounding box center [745, 568] width 399 height 37
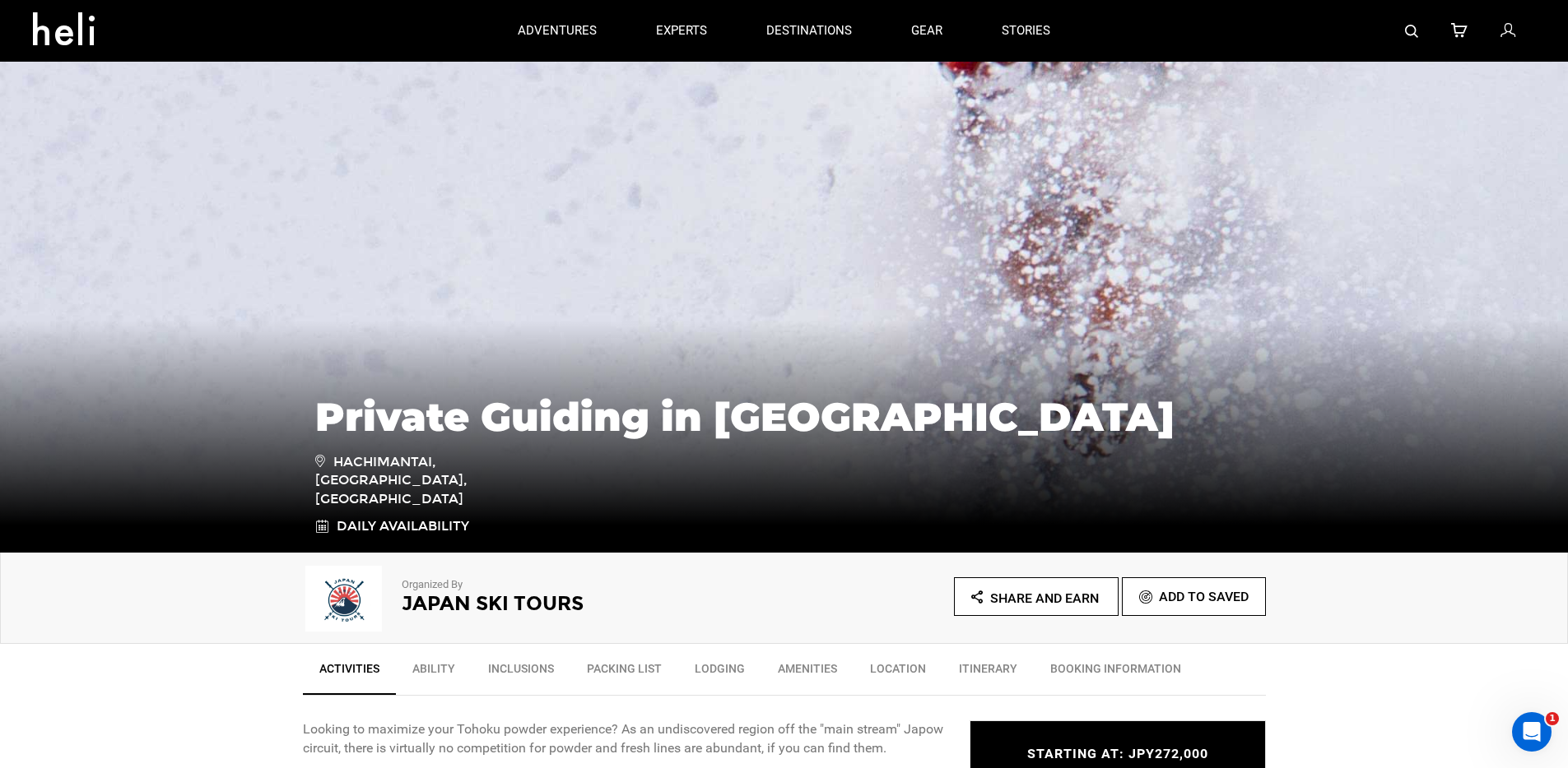
scroll to position [0, 0]
